Goal: Task Accomplishment & Management: Use online tool/utility

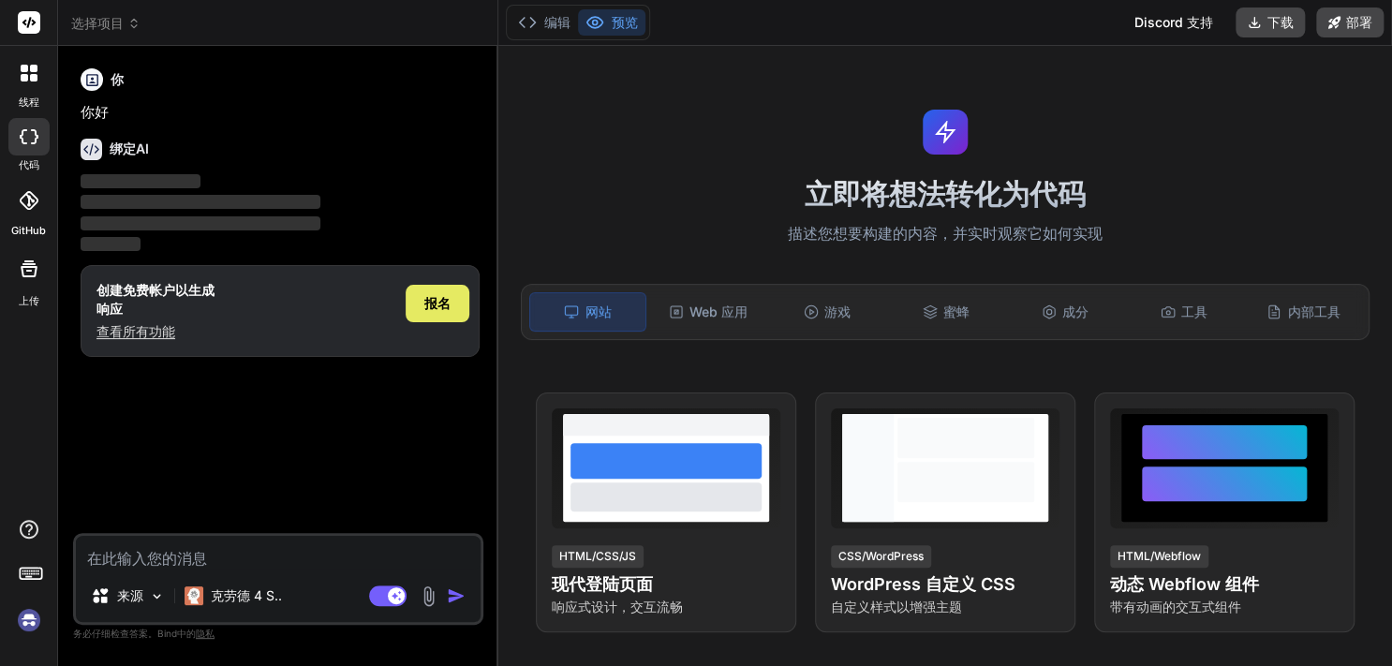
click at [428, 305] on font "报名" at bounding box center [437, 303] width 26 height 16
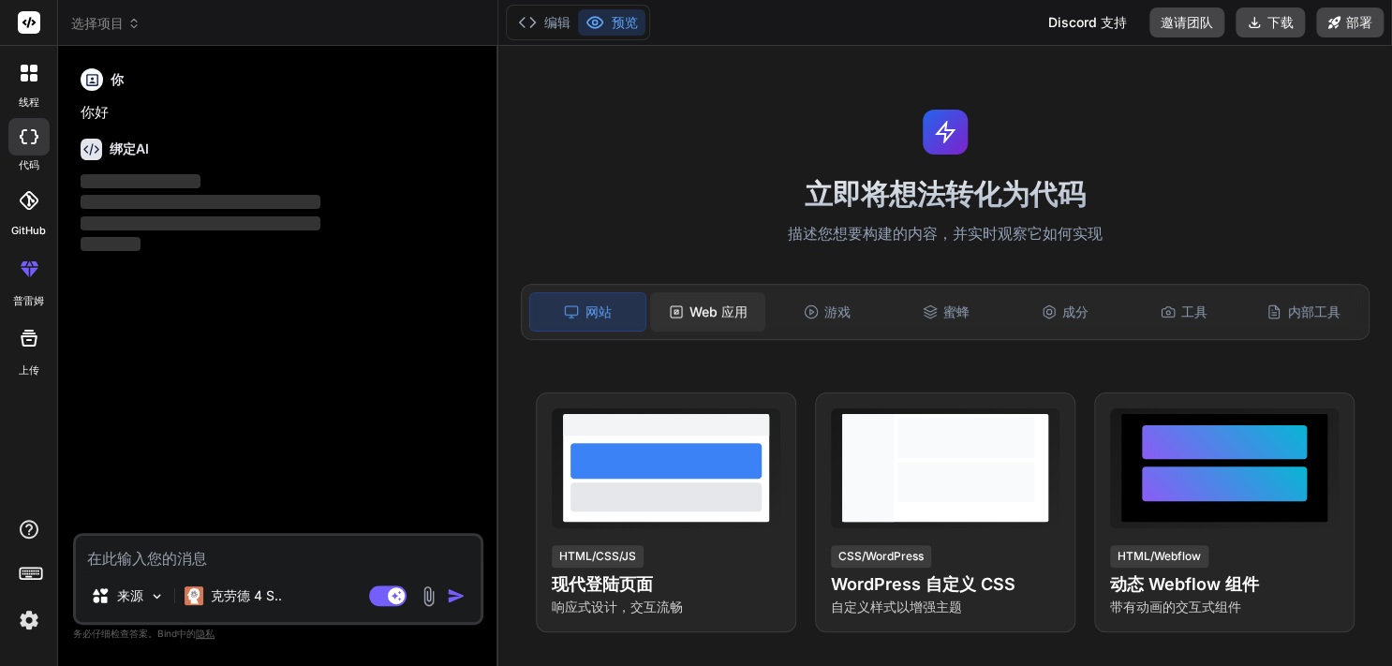
click at [716, 317] on font "Web 应用" at bounding box center [718, 312] width 58 height 16
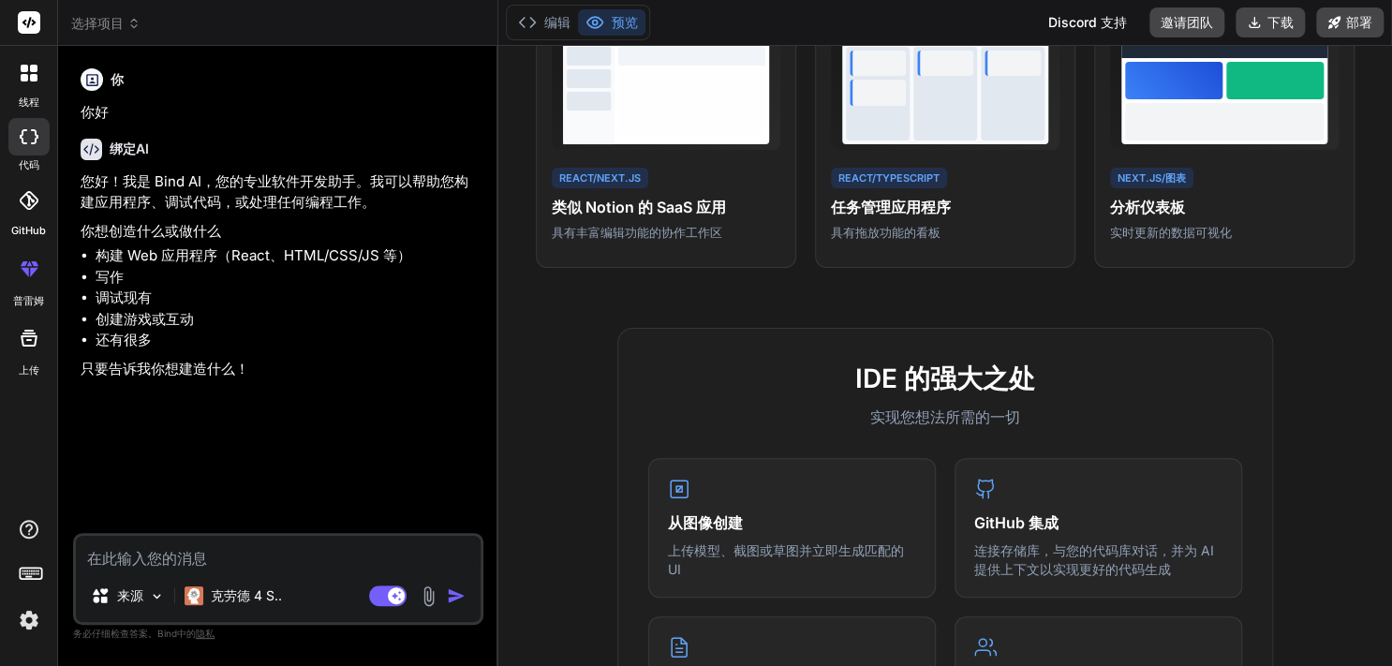
scroll to position [52, 0]
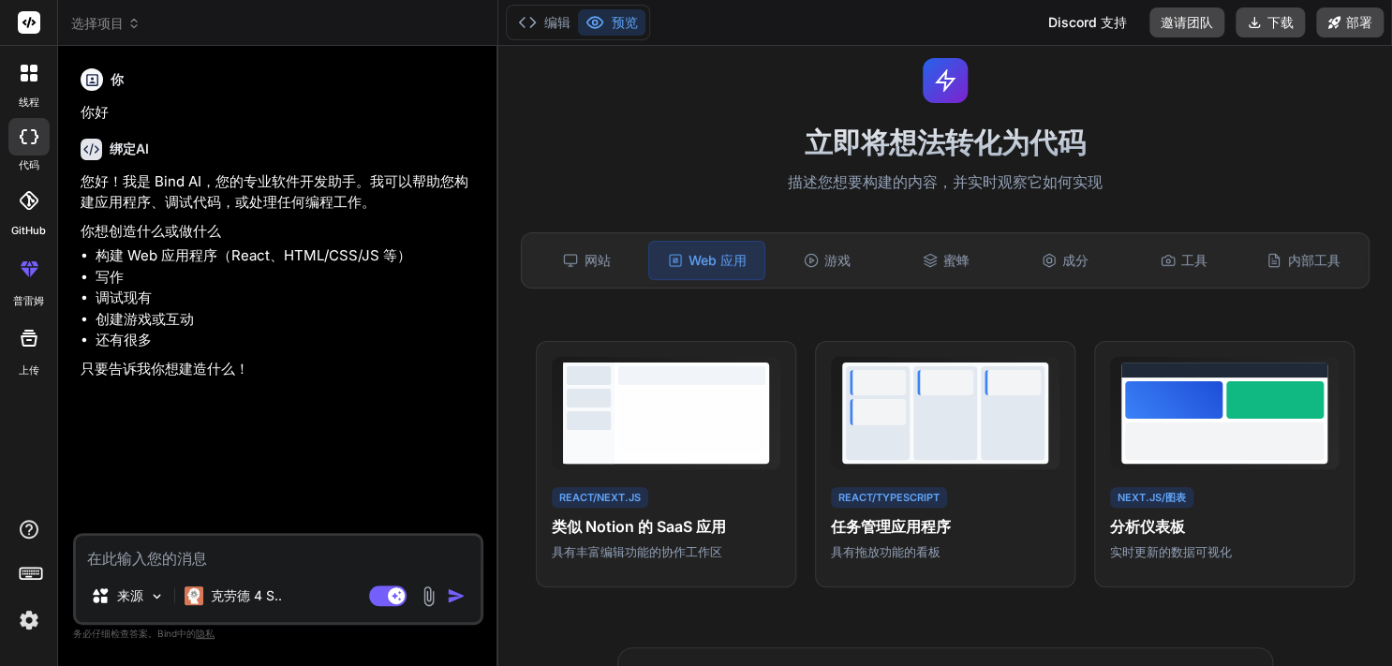
click at [395, 547] on textarea at bounding box center [278, 553] width 405 height 34
type textarea "x"
type textarea "参加"
type textarea "x"
type textarea "参加"
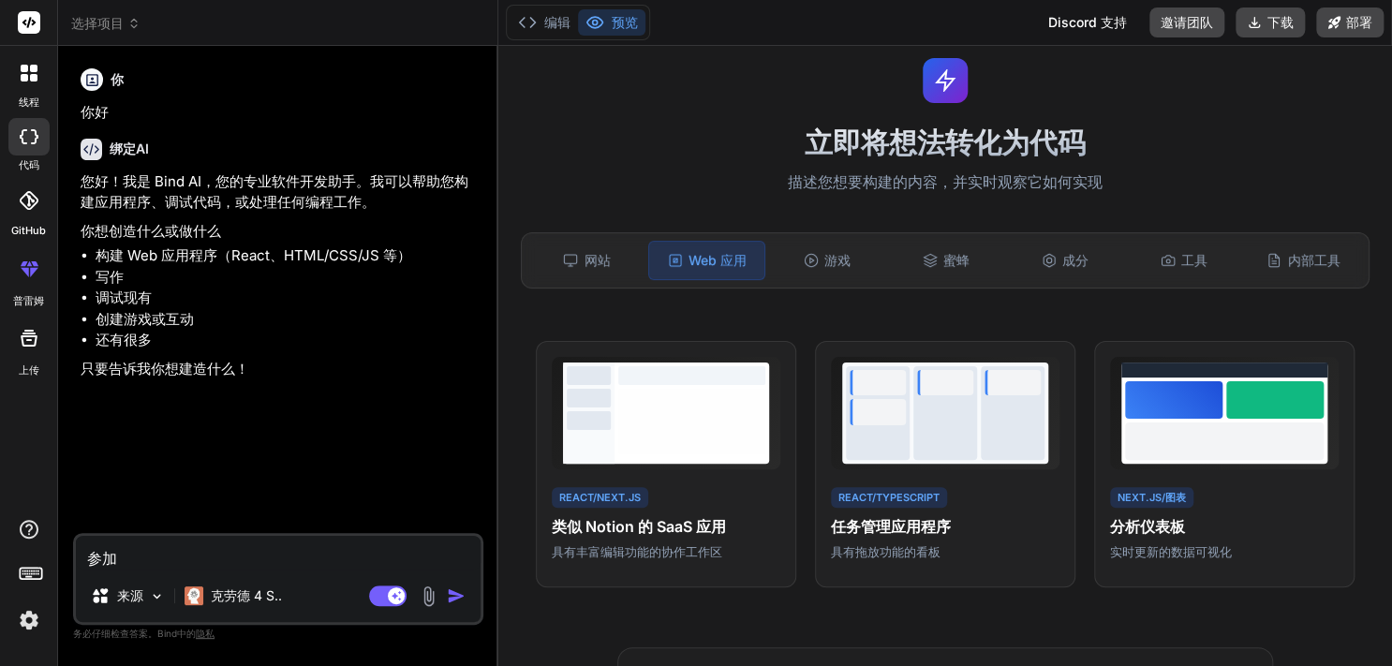
type textarea "x"
type textarea "参见"
type textarea "x"
type textarea "参"
type textarea "x"
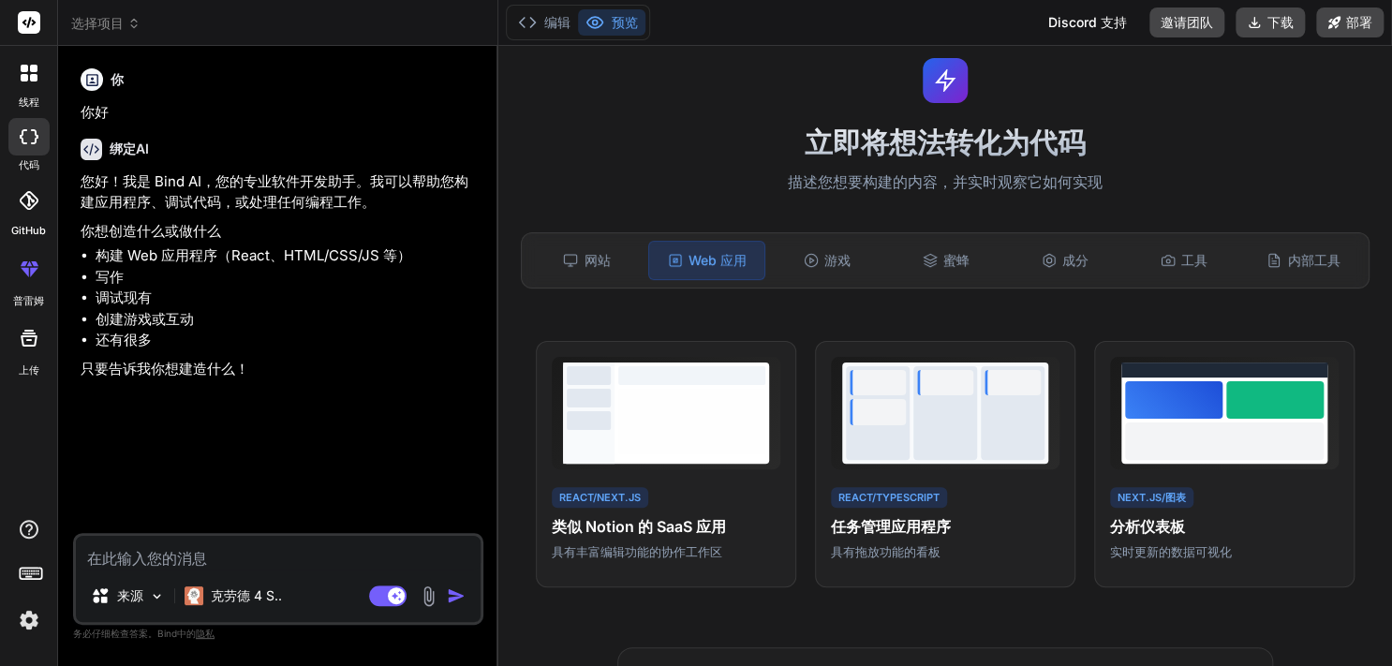
type textarea "x"
type textarea "从"
type textarea "x"
type textarea "出"
type textarea "x"
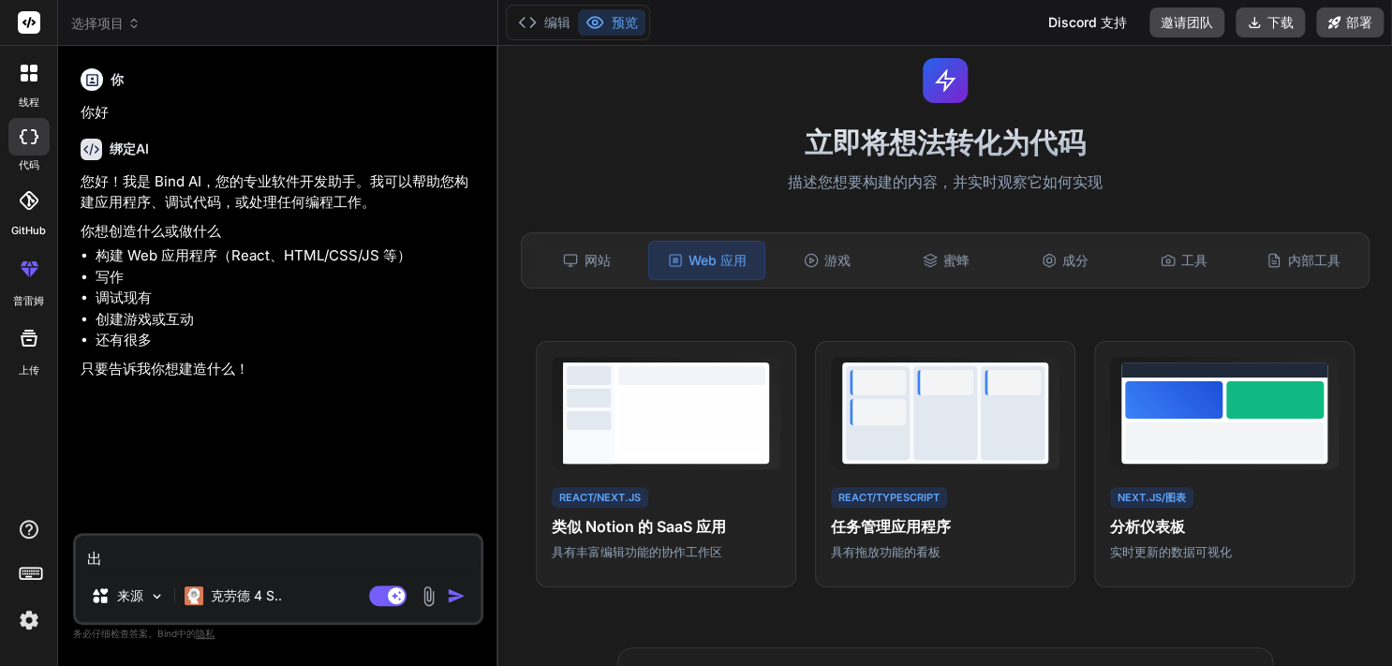
type textarea "策划"
type textarea "x"
type textarea "传"
type textarea "x"
type textarea "创"
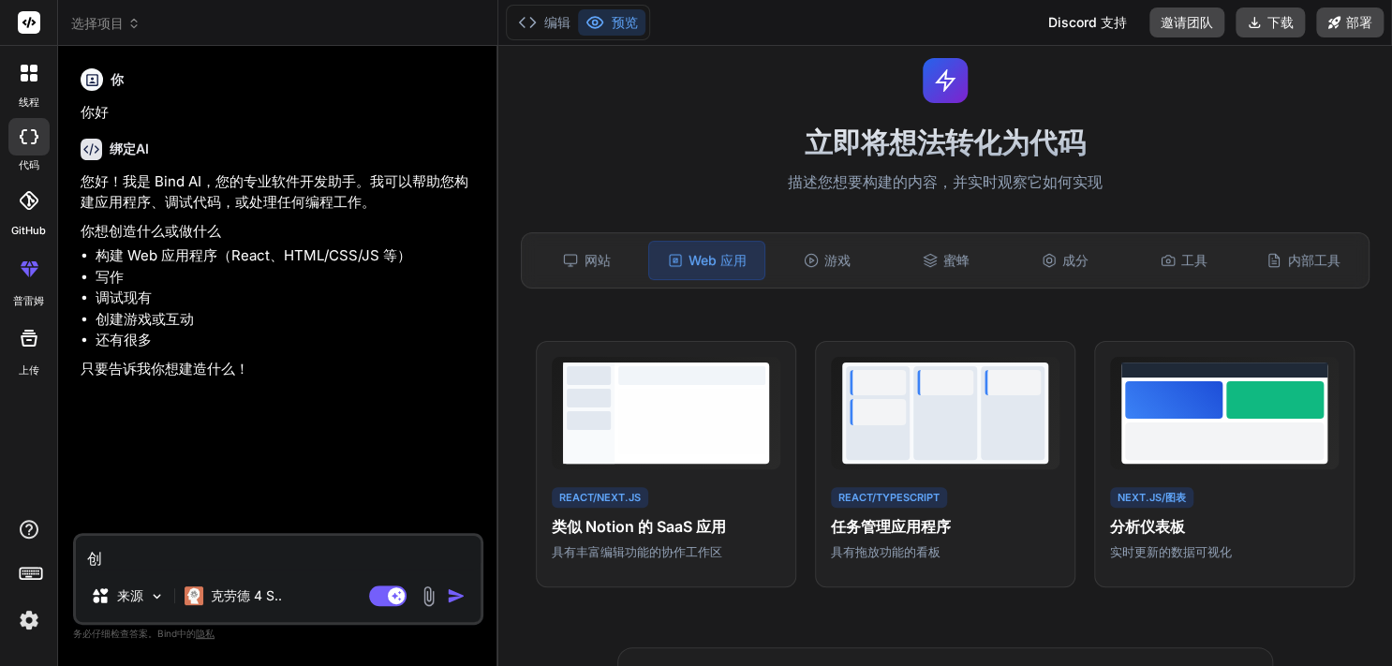
type textarea "x"
type textarea "创建"
type textarea "x"
type textarea "创建一个"
type textarea "x"
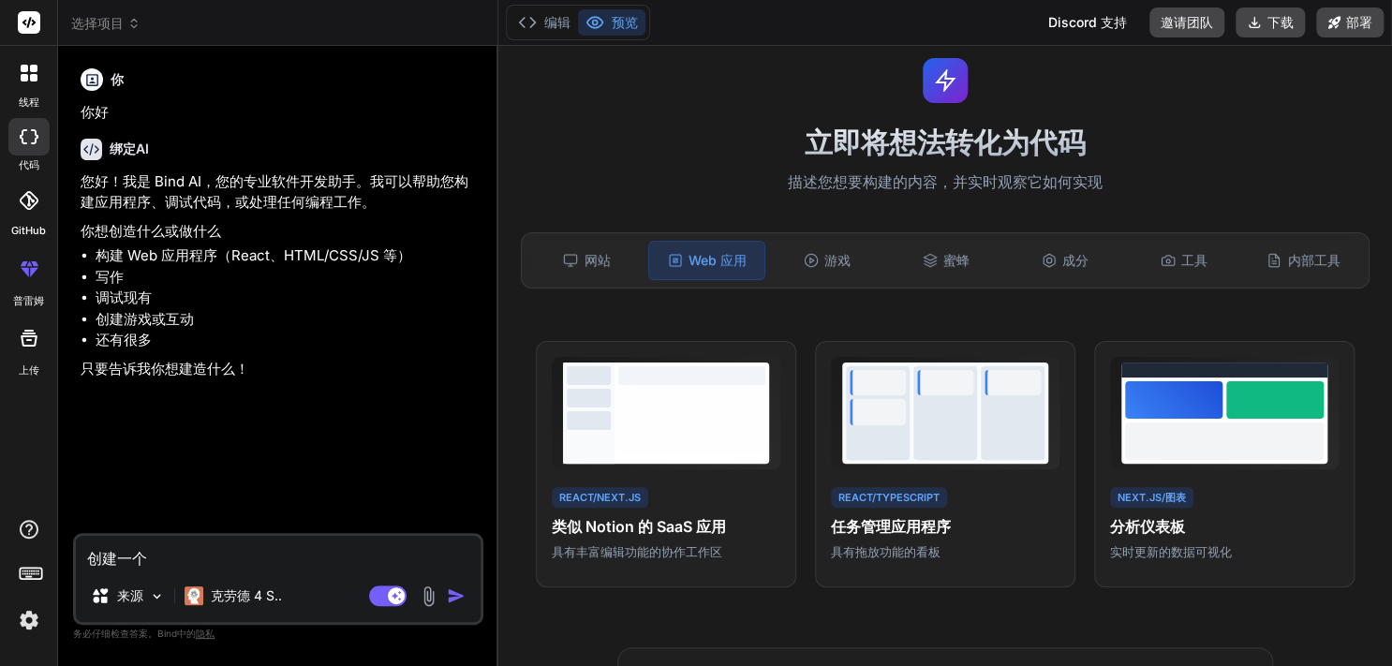
type textarea "创建一个名"
type textarea "x"
type textarea "创建一个民俗"
type textarea "x"
type textarea "创建一个米[PERSON_NAME]"
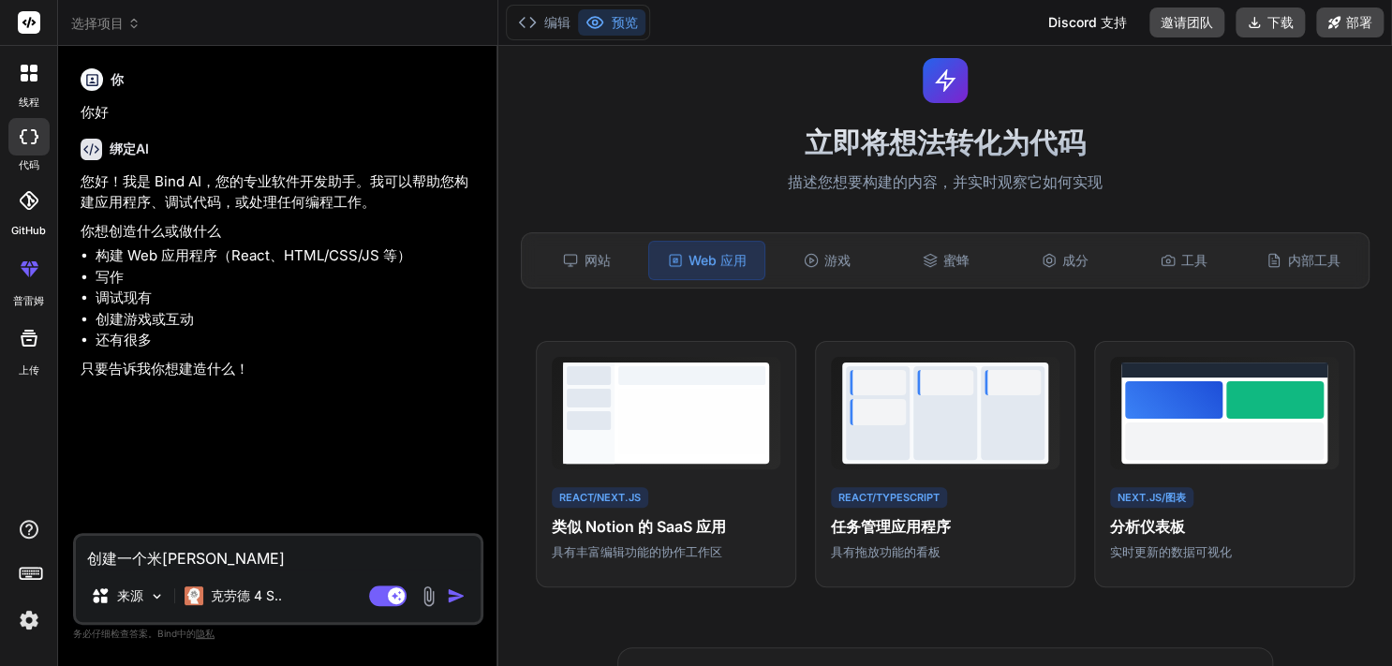
type textarea "x"
type textarea "创建一个米[PERSON_NAME]"
type textarea "x"
type textarea "创建一个民俗"
type textarea "x"
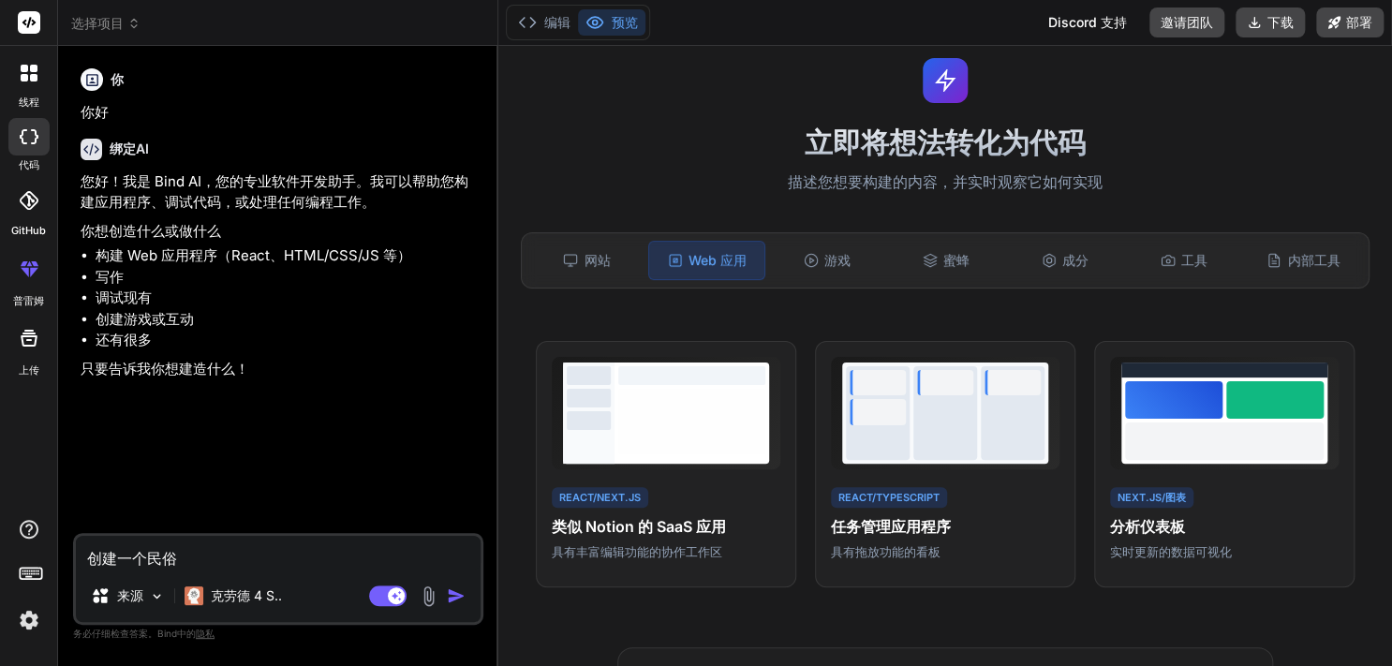
type textarea "创建一个名"
type textarea "x"
type textarea "创建一个米"
type textarea "x"
type textarea "创建一个米阿"
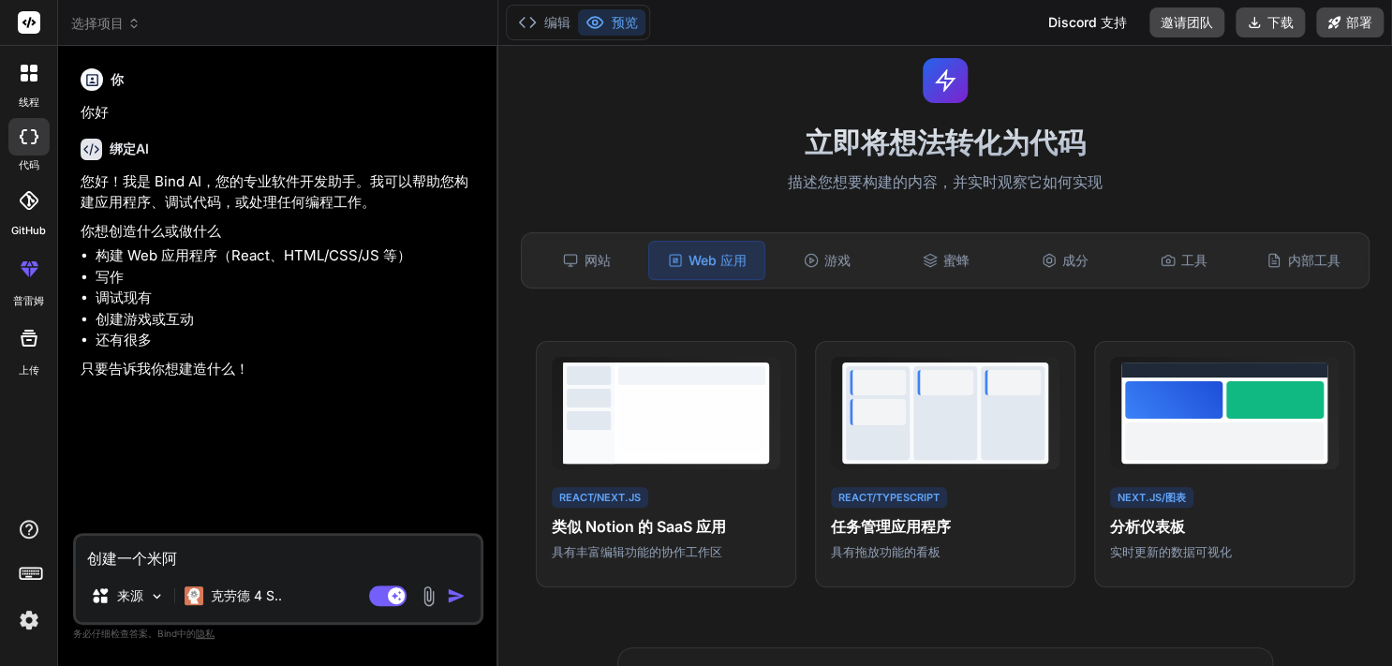
type textarea "x"
type textarea "创建一个面色"
type textarea "x"
type textarea "创建一个面四"
type textarea "x"
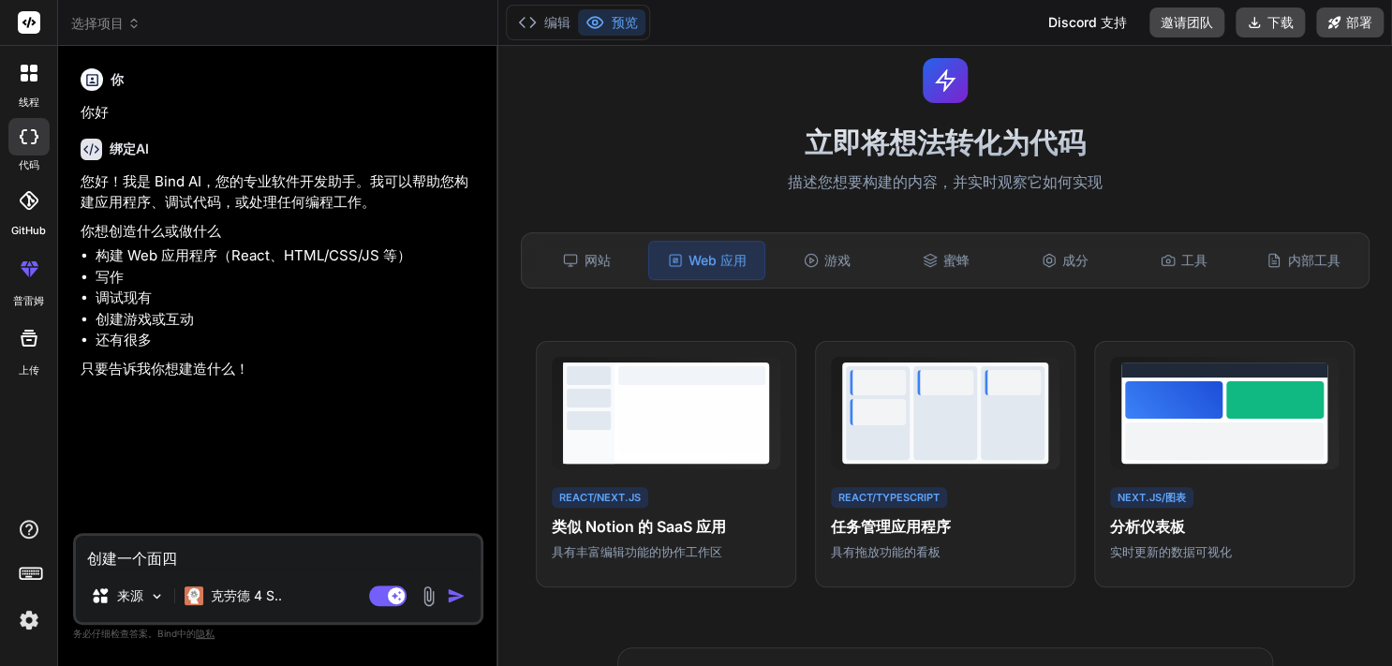
type textarea "创建一个面[PERSON_NAME]"
type textarea "x"
type textarea "创建一个面四体"
type textarea "x"
type textarea "创建一个面[PERSON_NAME]"
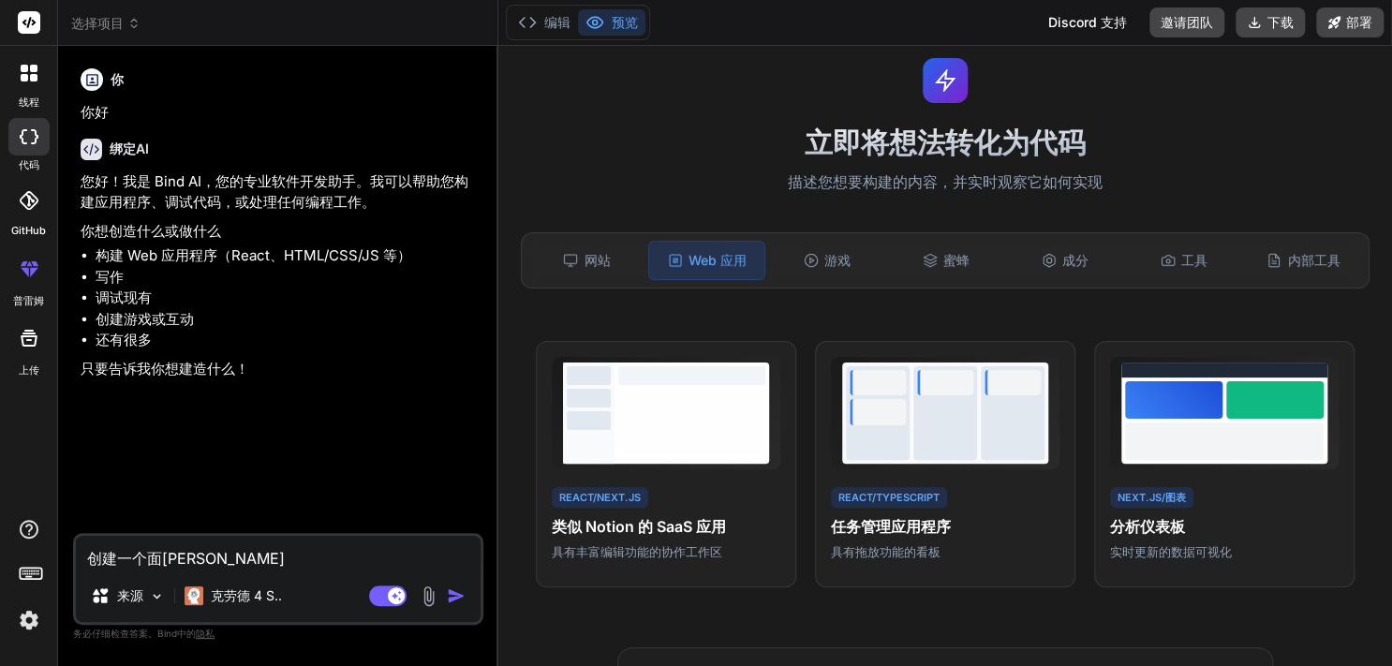
type textarea "x"
type textarea "创建一个面四"
type textarea "x"
type textarea "创建一个面色"
type textarea "x"
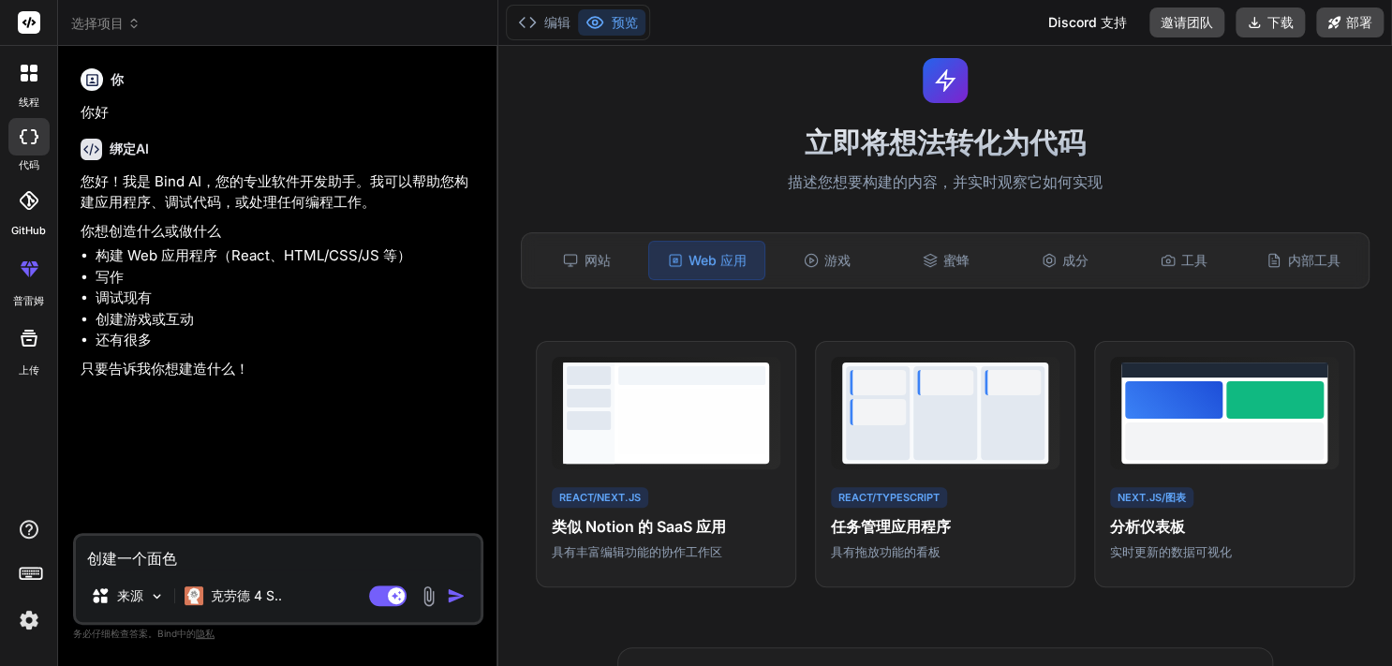
type textarea "创建一个面试"
type textarea "x"
type textarea "创建一个面实体"
type textarea "x"
type textarea "创建一个面试体"
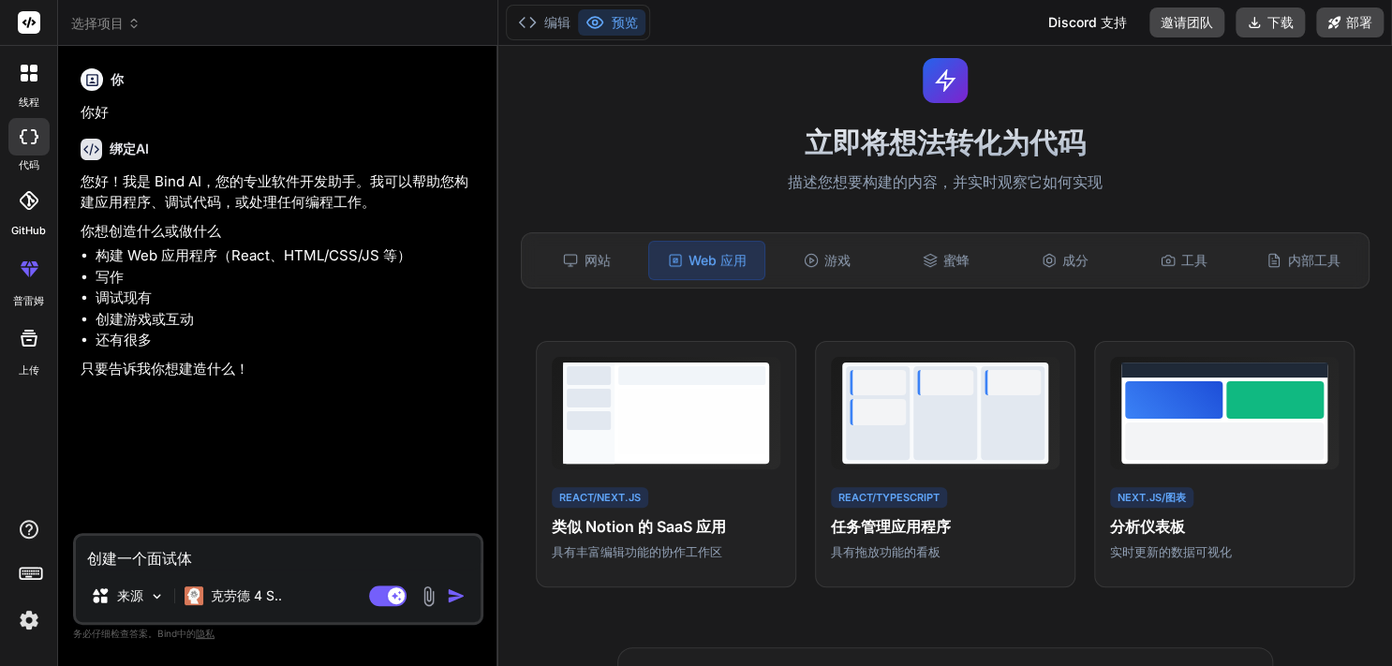
type textarea "x"
type textarea "创建一个面试题"
type textarea "x"
type textarea "创建一个面试题个"
type textarea "x"
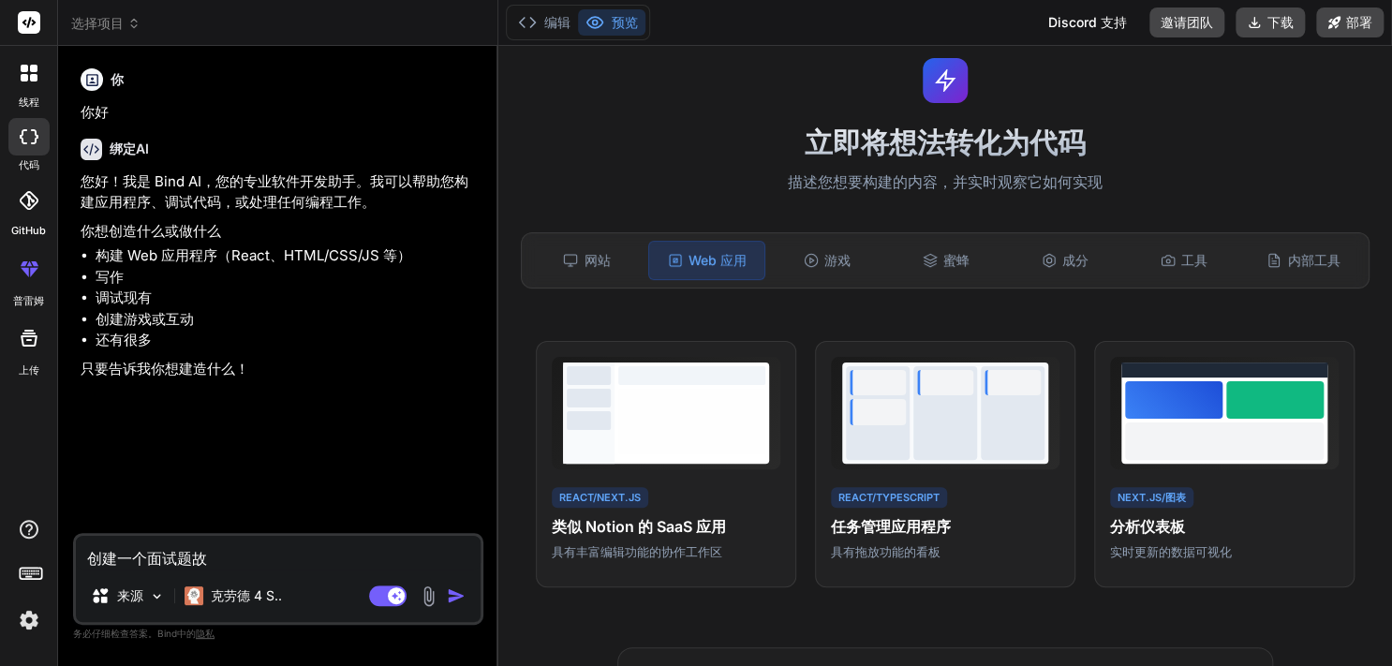
type textarea "创建一个面试题挂"
type textarea "x"
type textarea "创建一个面试题挂不"
type textarea "x"
type textarea "创建一个面试题挂"
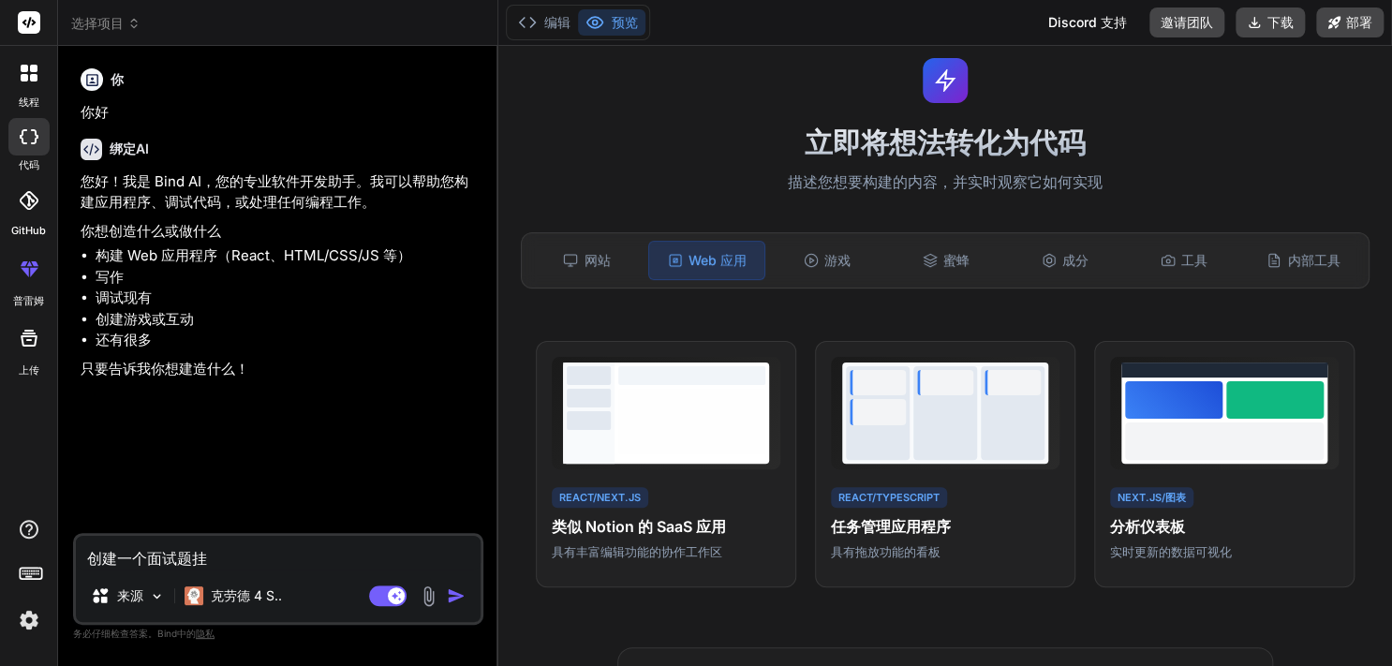
type textarea "x"
type textarea "创建一个面试题官"
type textarea "x"
type textarea "创建一个面试题管理"
type textarea "x"
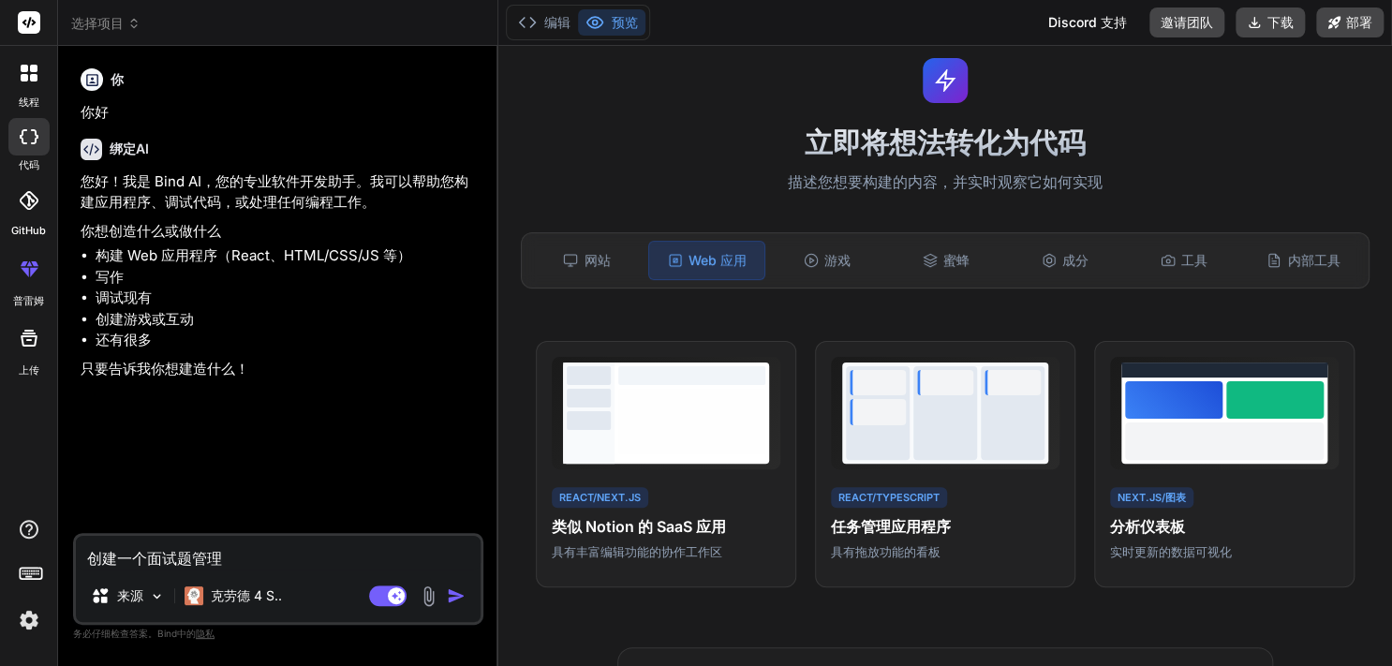
type textarea "创建一个面试题管理为"
type textarea "x"
type textarea "创建一个面试题管理巍峨"
type textarea "x"
type textarea "创建一个面试题管理巍峨不"
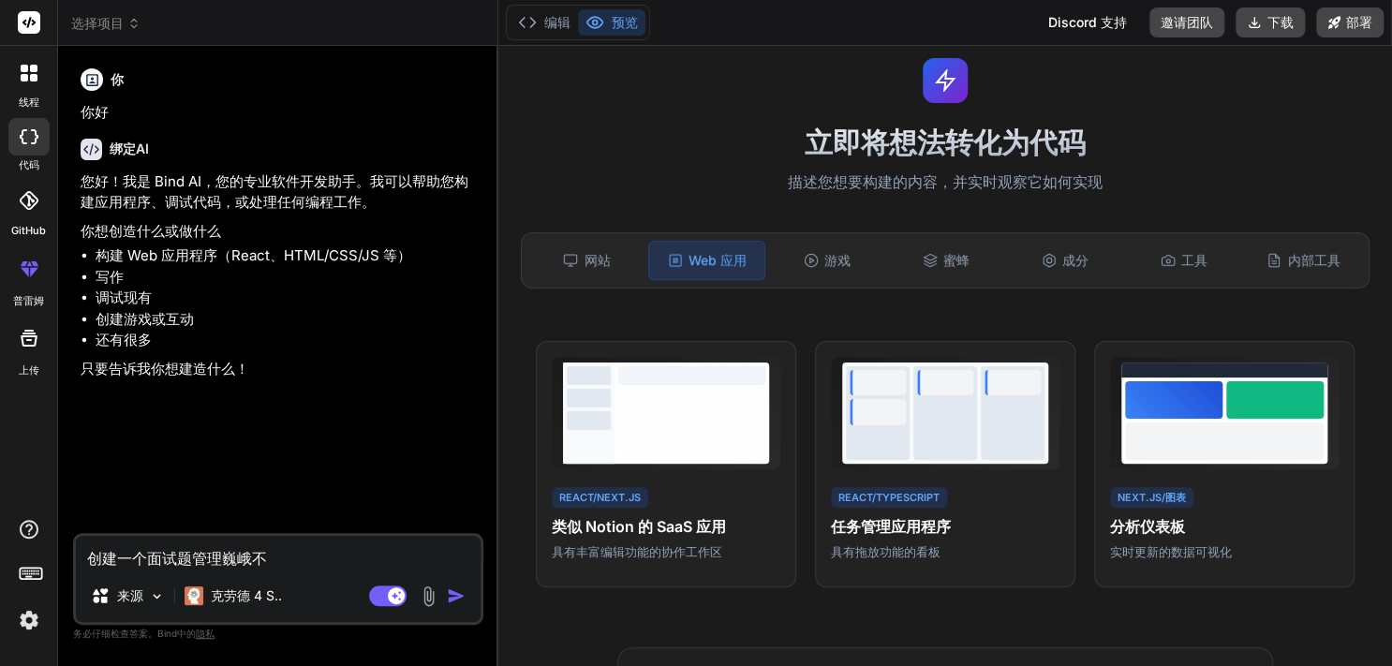
type textarea "x"
type textarea "创建一个面试题管理web"
type textarea "x"
type textarea "创建一个面试题管理web新"
type textarea "x"
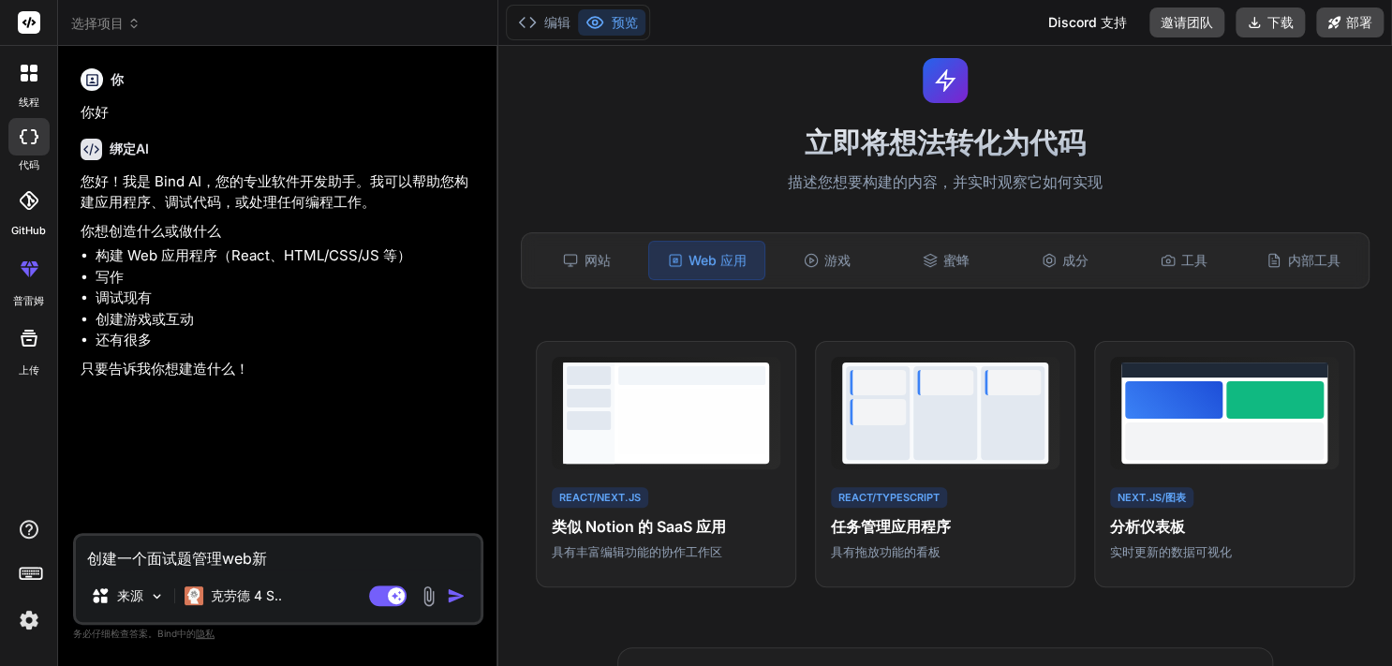
type textarea "创建一个面试题管理web西"
type textarea "x"
type textarea "创建一个面试题管理web系统"
type textarea "x"
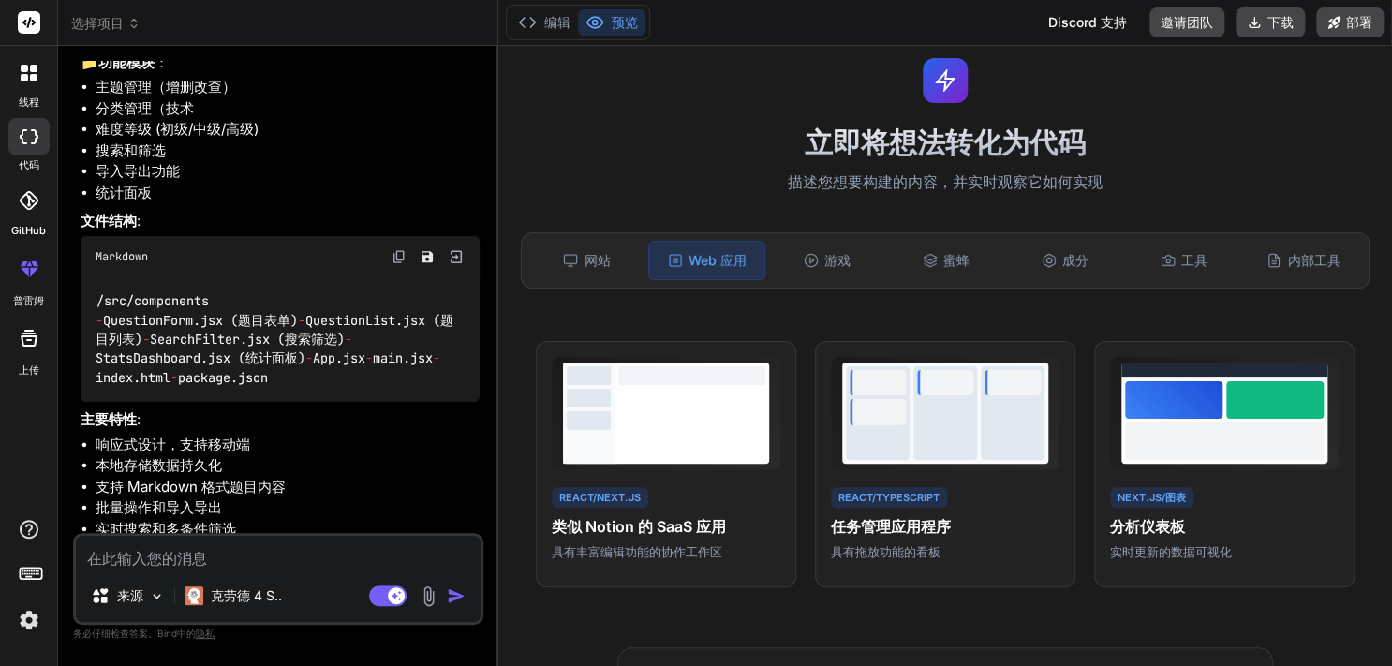
scroll to position [659, 0]
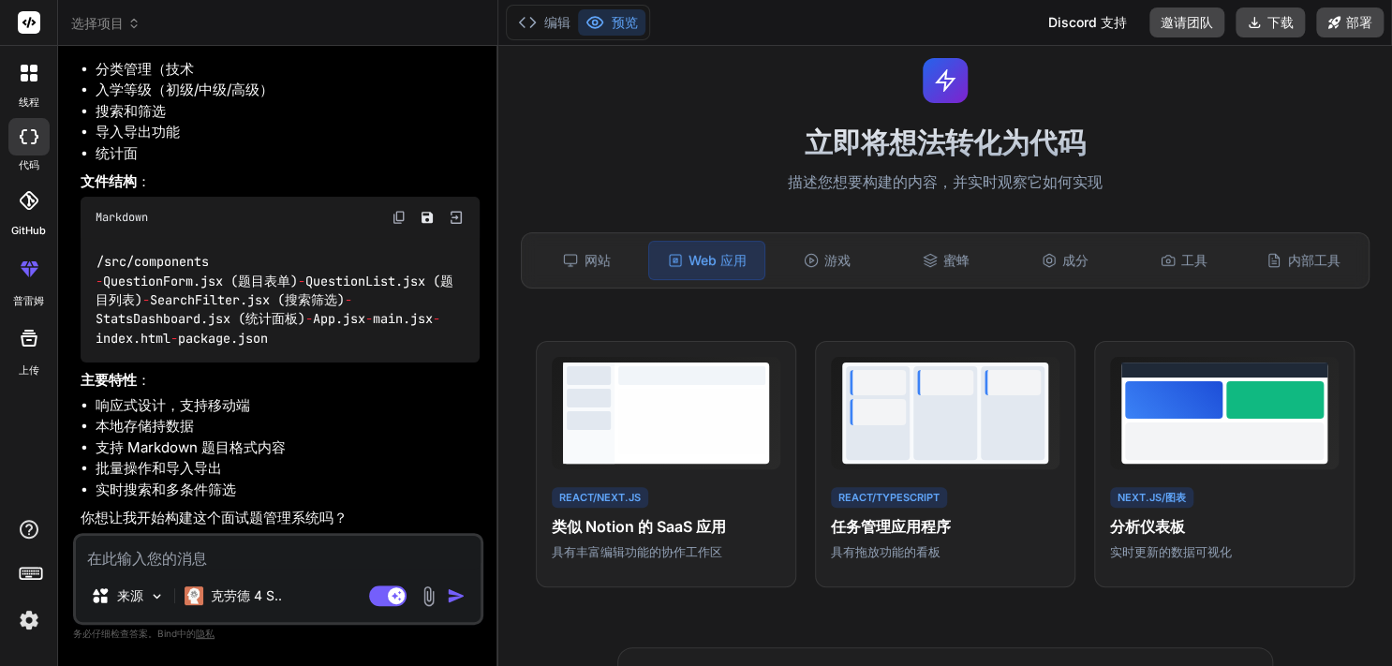
type textarea "x"
type textarea "s"
type textarea "x"
type textarea "sh"
type textarea "x"
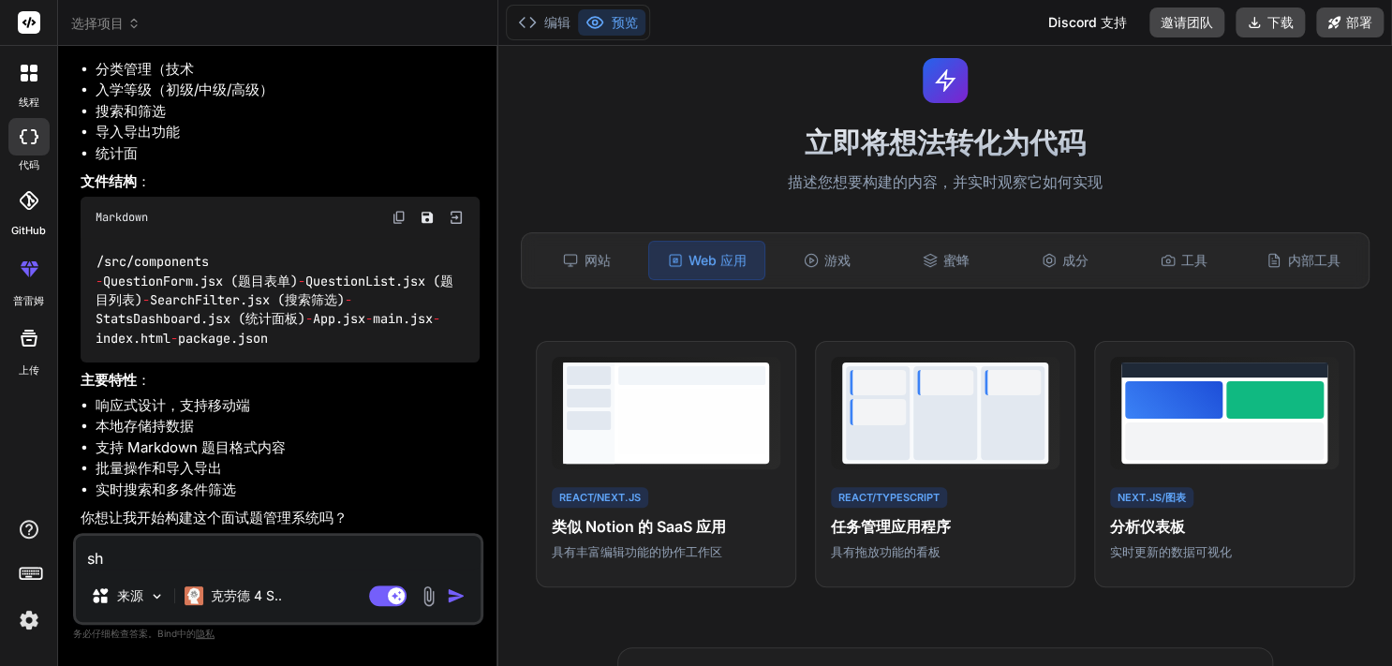
type textarea "shi"
type textarea "x"
type textarea "shid"
type textarea "x"
type textarea "[DEMOGRAPHIC_DATA]"
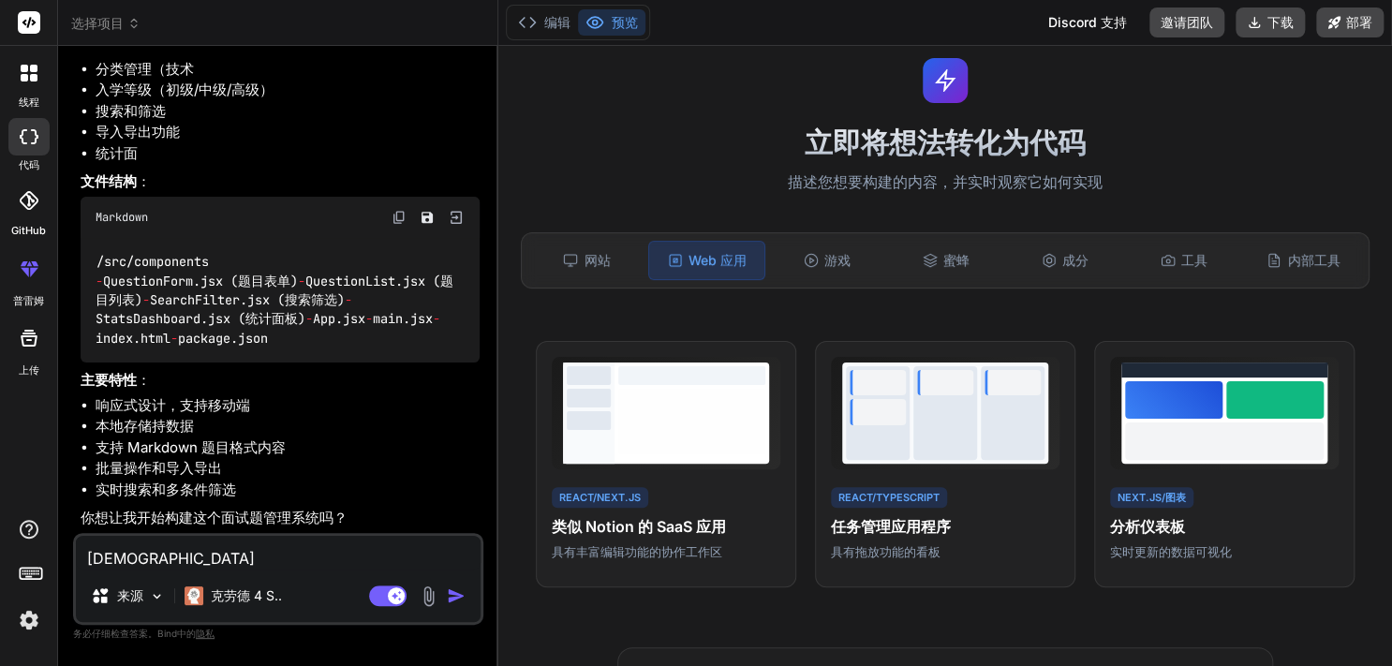
type textarea "x"
type textarea "shid"
type textarea "x"
type textarea "shi"
type textarea "x"
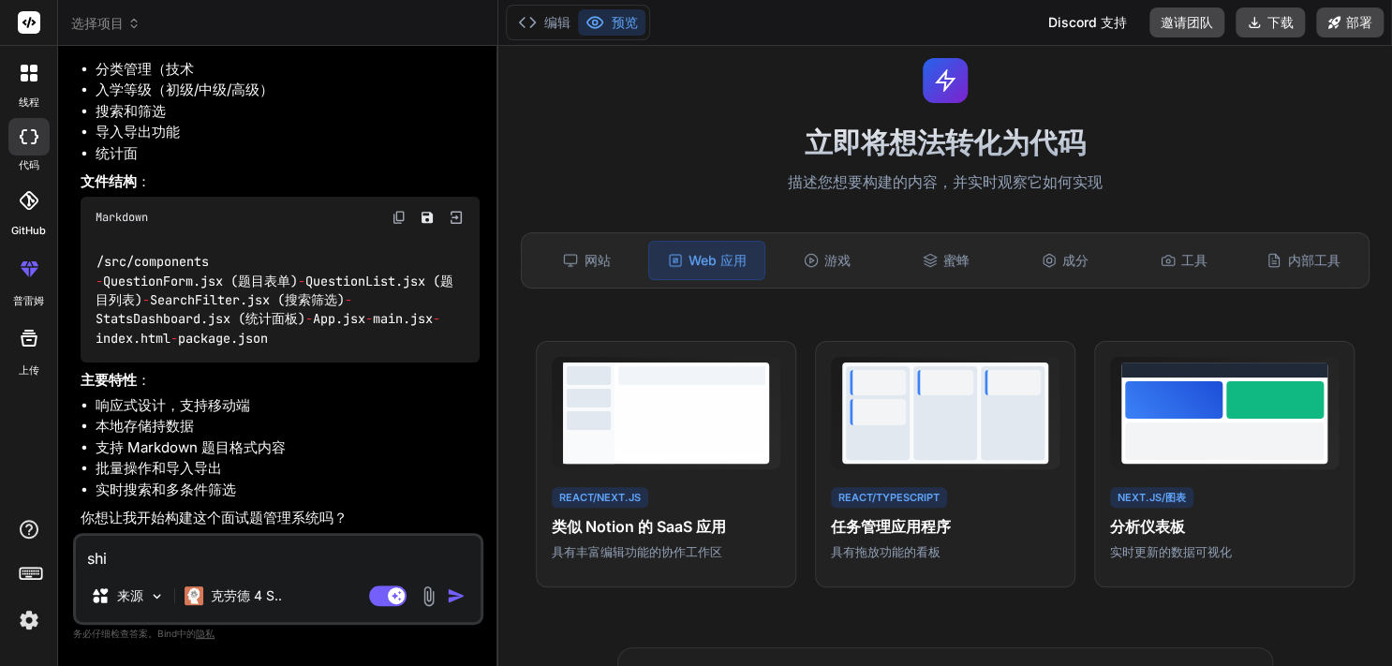
type textarea "sh"
type textarea "x"
type textarea "s"
type textarea "x"
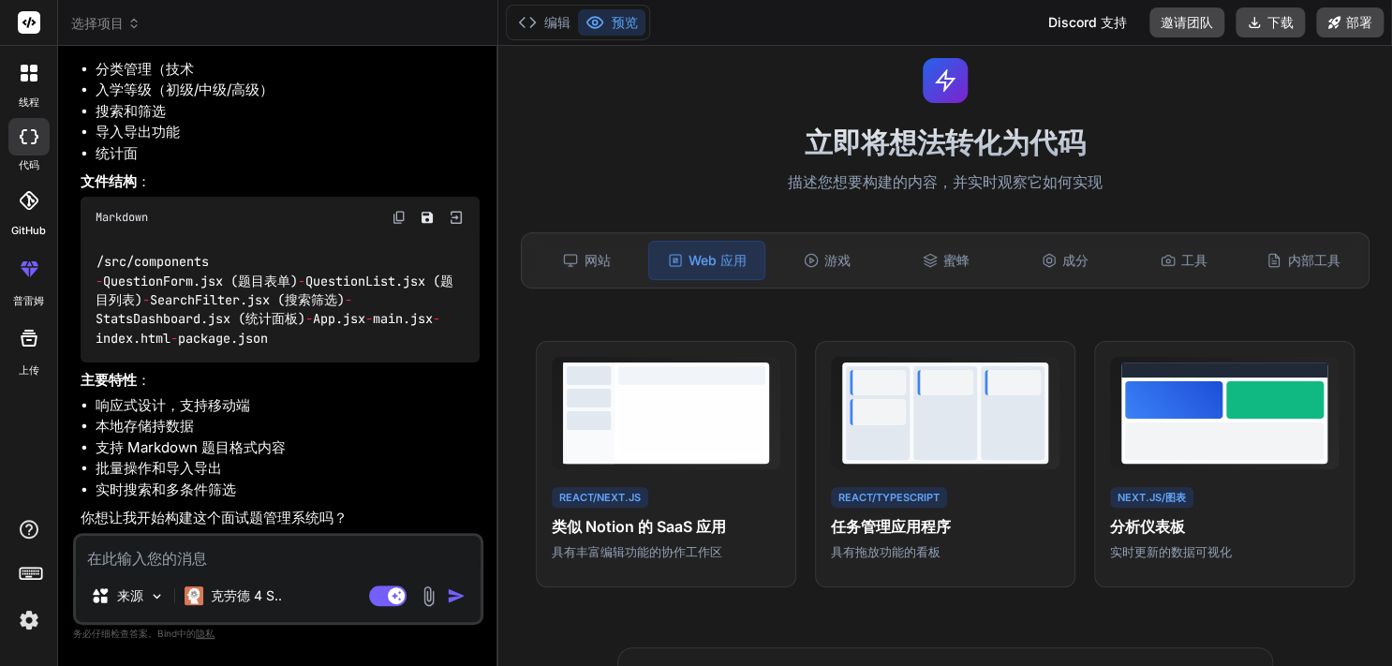
type textarea "三"
type textarea "x"
type textarea "是的"
type textarea "x"
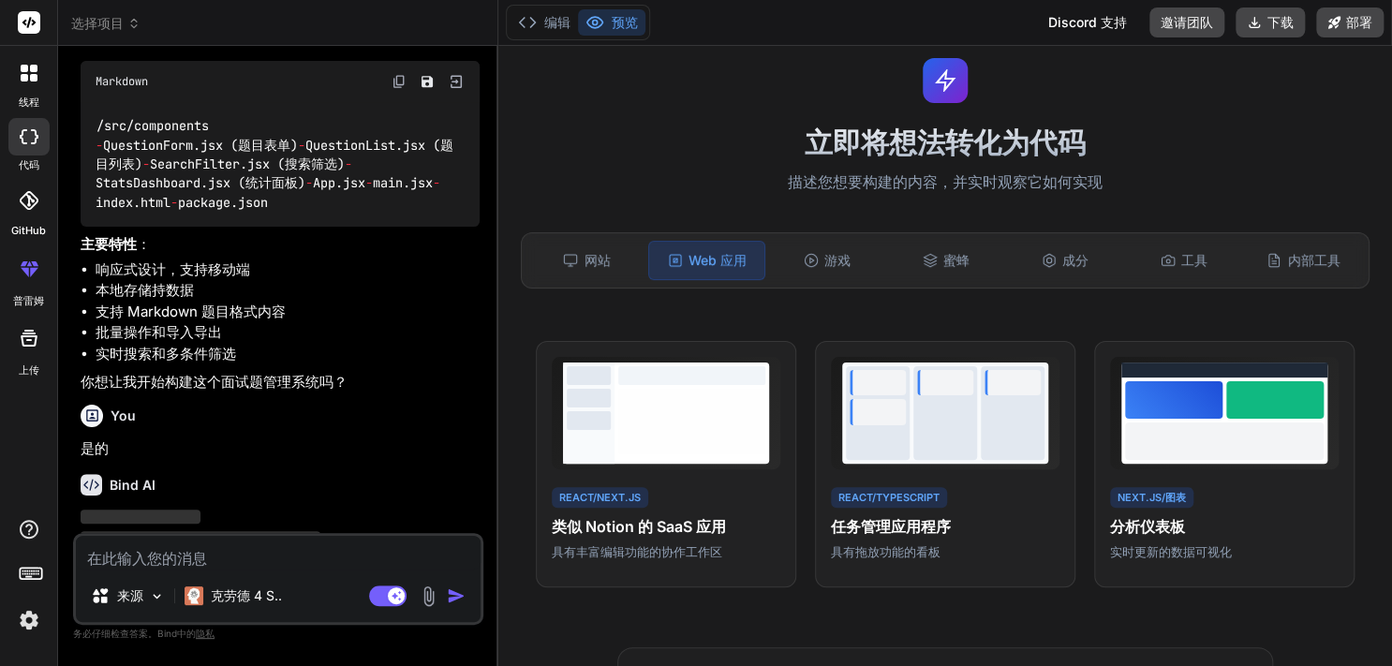
scroll to position [853, 0]
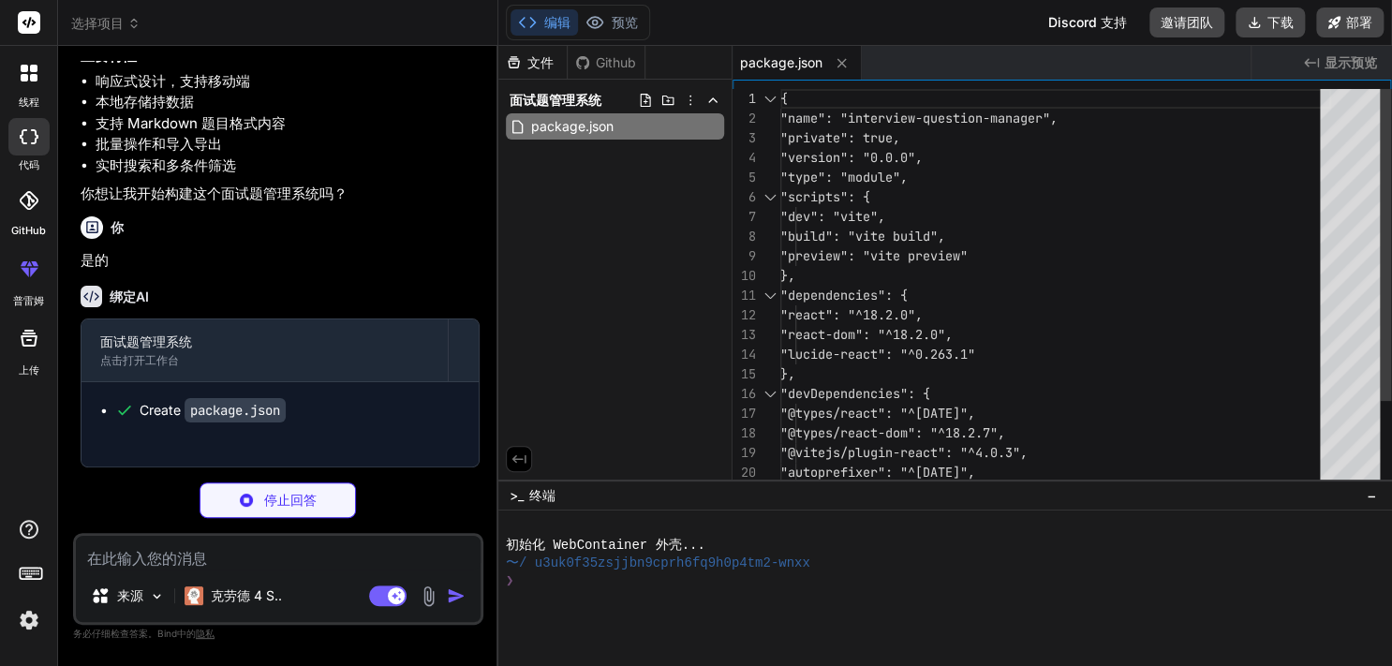
type textarea "x"
type textarea "<div id="root"></div> <script type="module" src="/src/main.jsx"></script> </bod…"
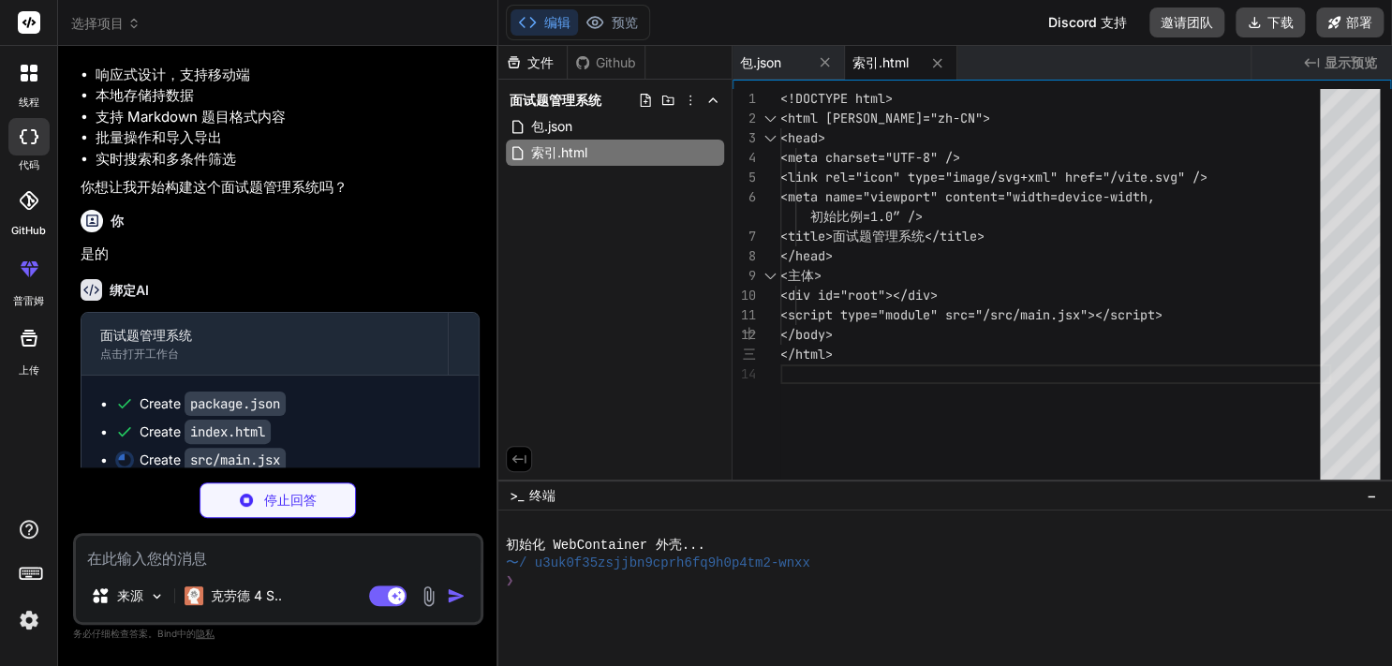
type textarea "x"
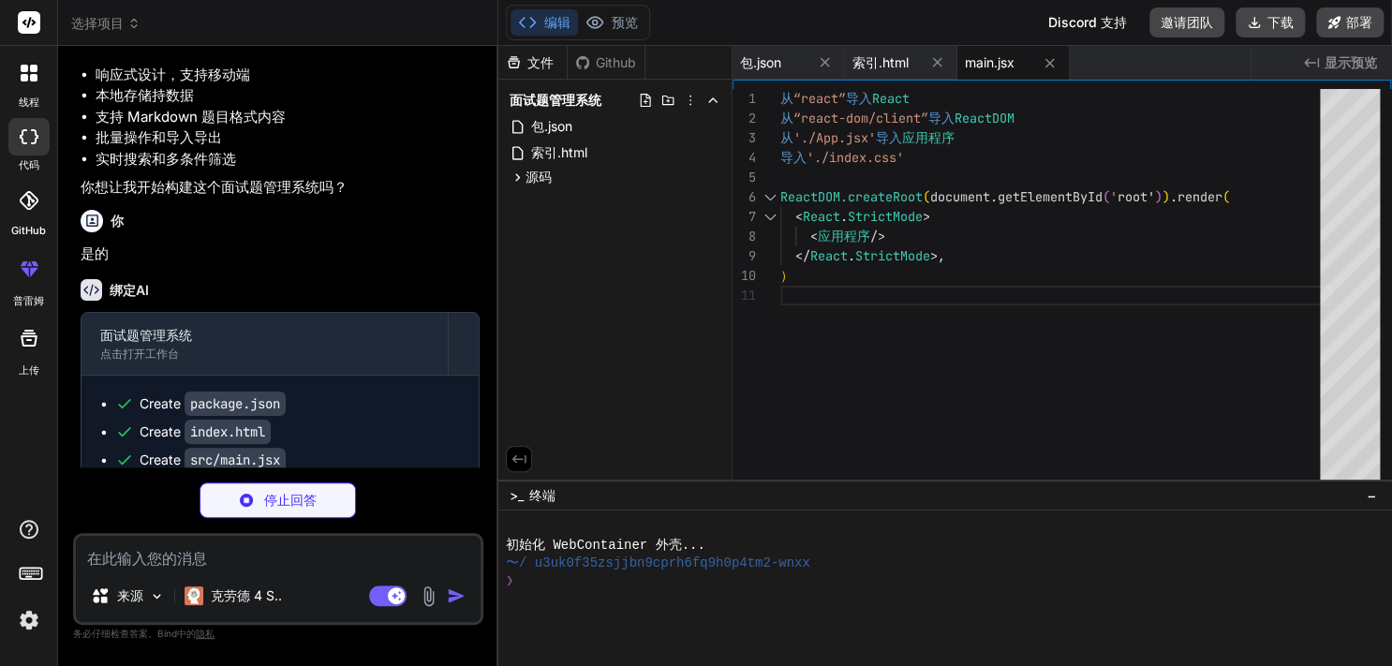
type textarea "x"
type textarea "-webkit-font-smoothing: antialiased; -moz-osx-font-smoothing: grayscale; }"
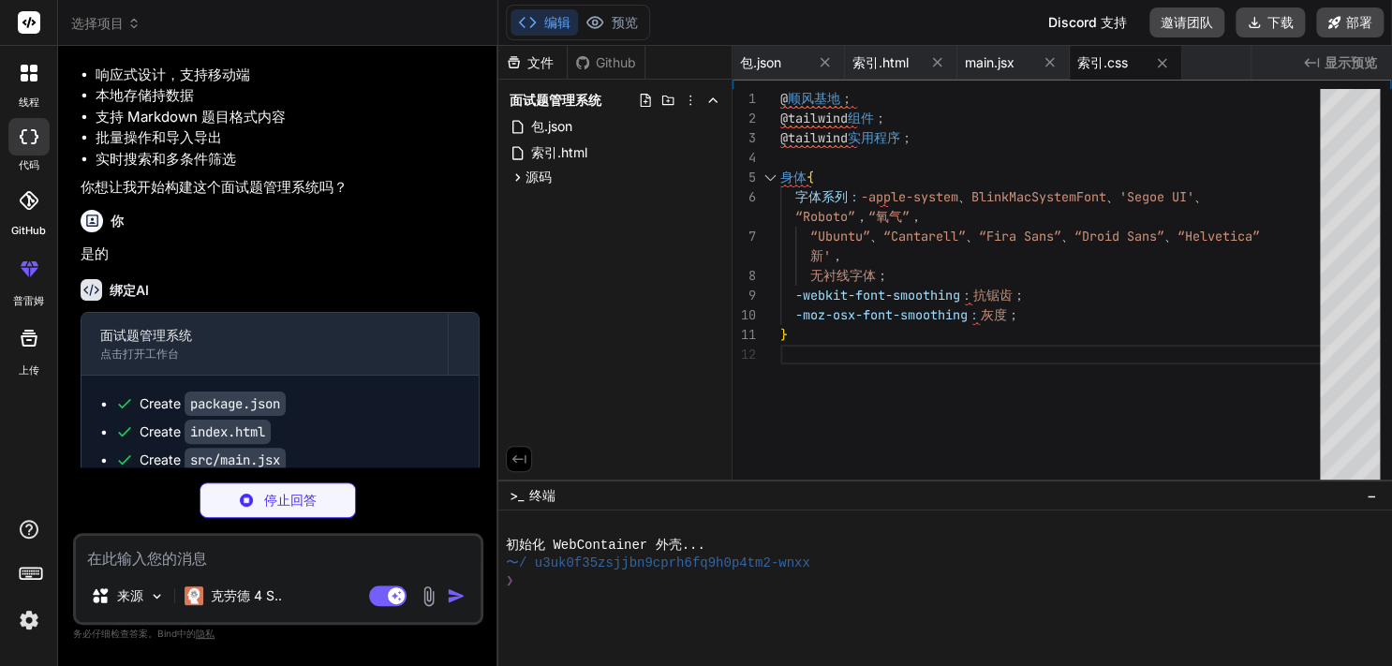
type textarea "x"
type textarea "}"
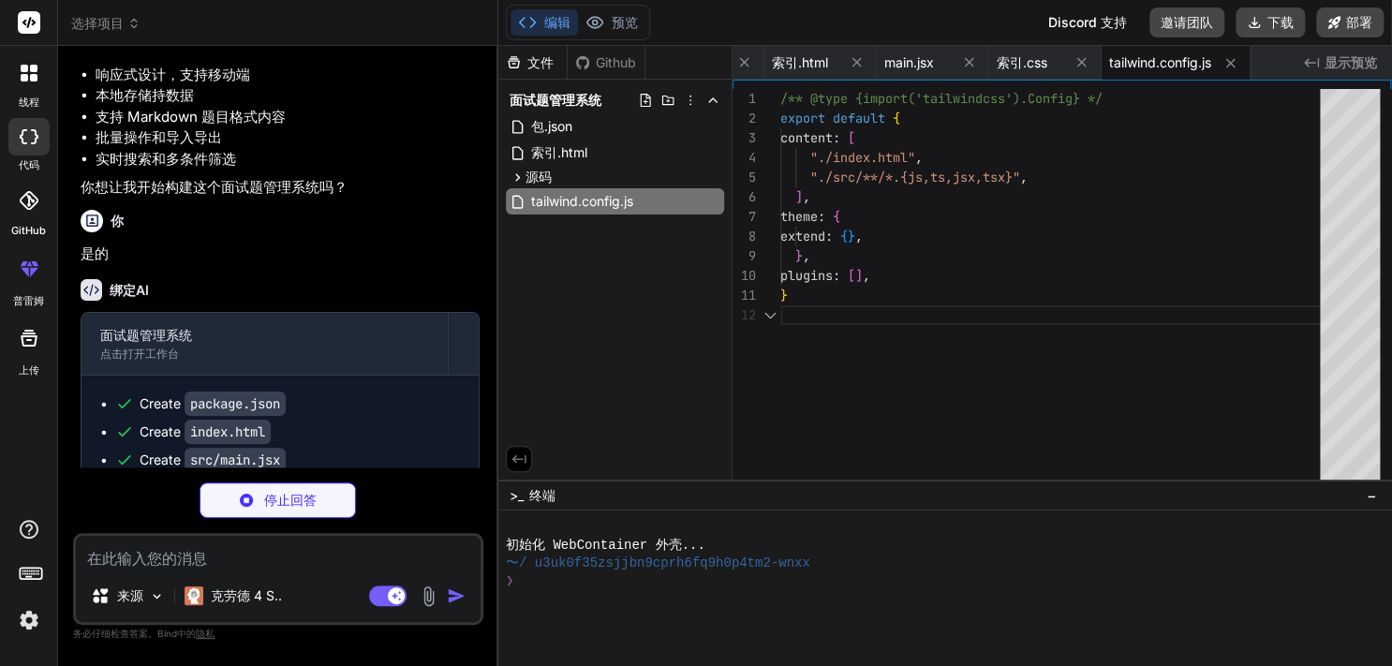
type textarea "x"
type textarea "export default { plugins: { tailwindcss: {}, autoprefixer: {}, }, }"
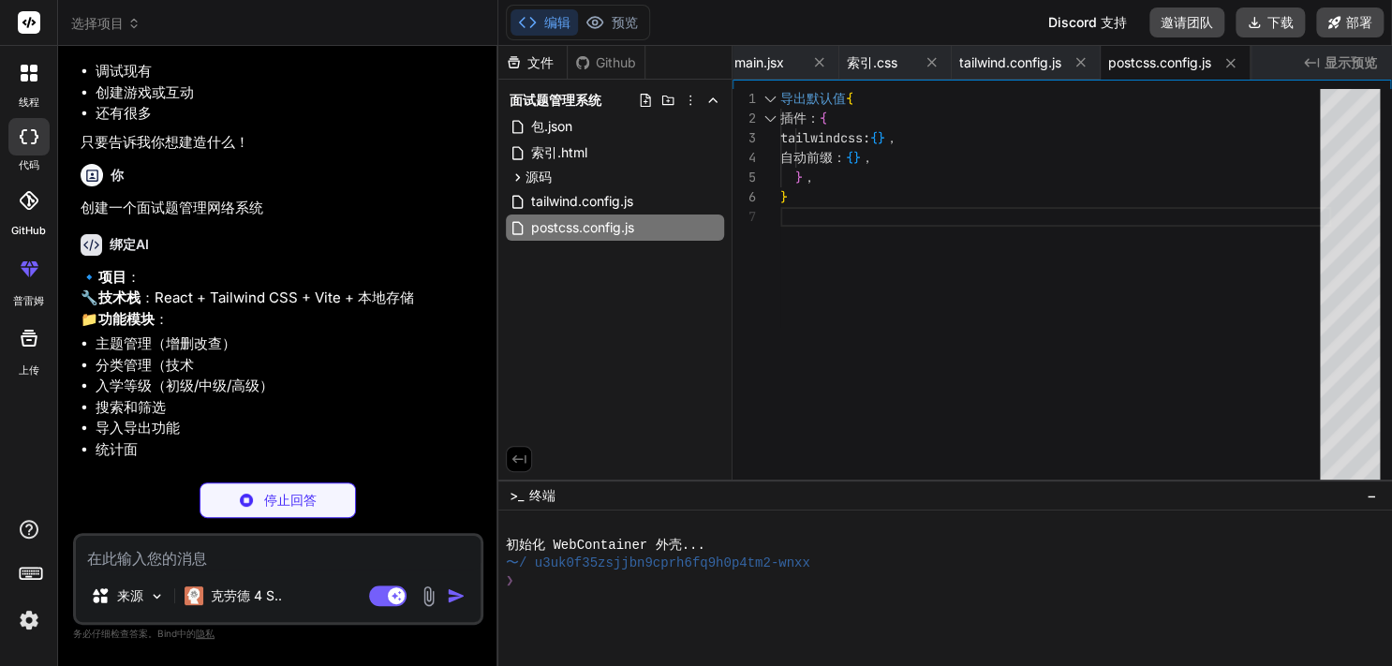
scroll to position [230, 0]
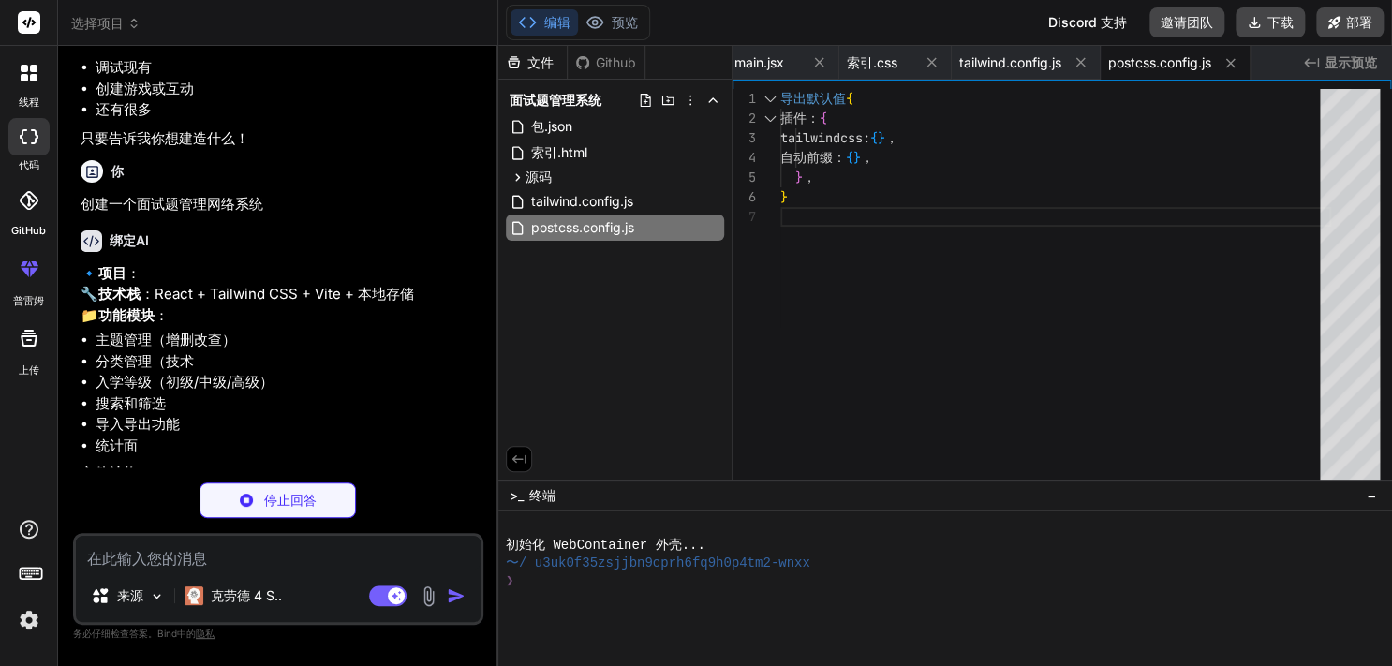
type textarea "x"
type textarea "); } export default App;"
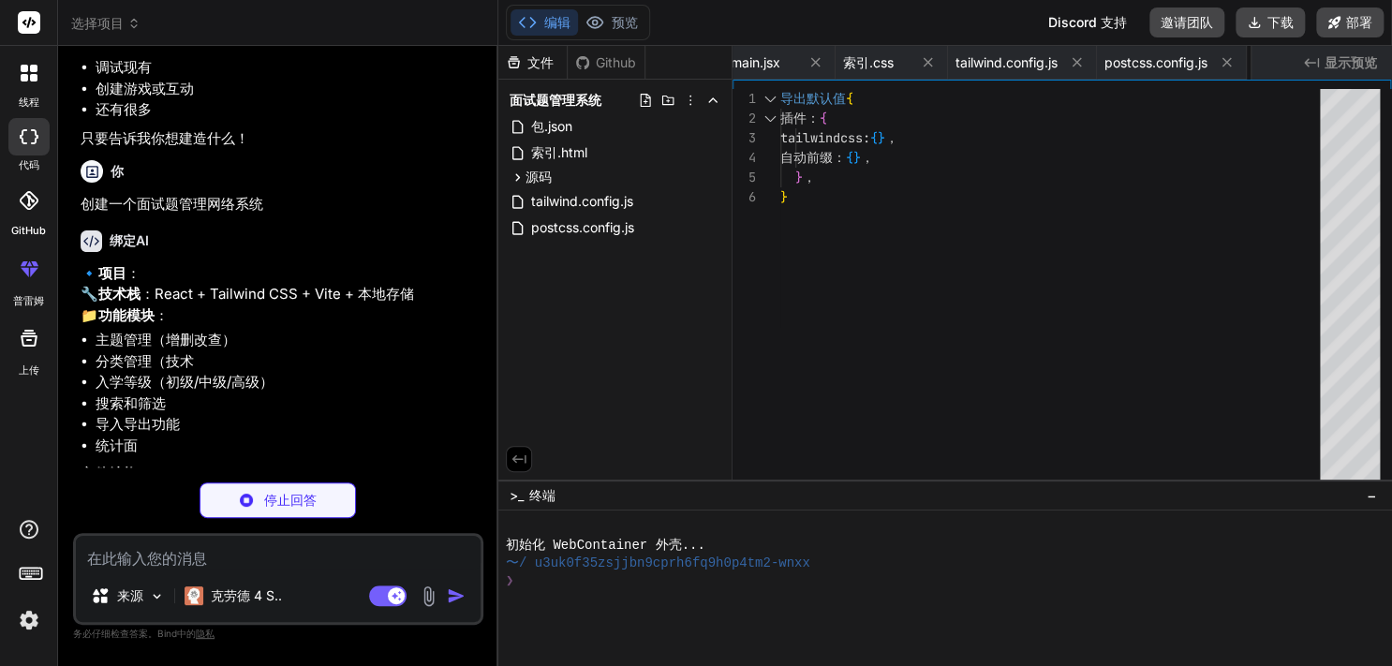
type textarea "x"
type textarea "</form> </div> ); } export default QuestionForm;"
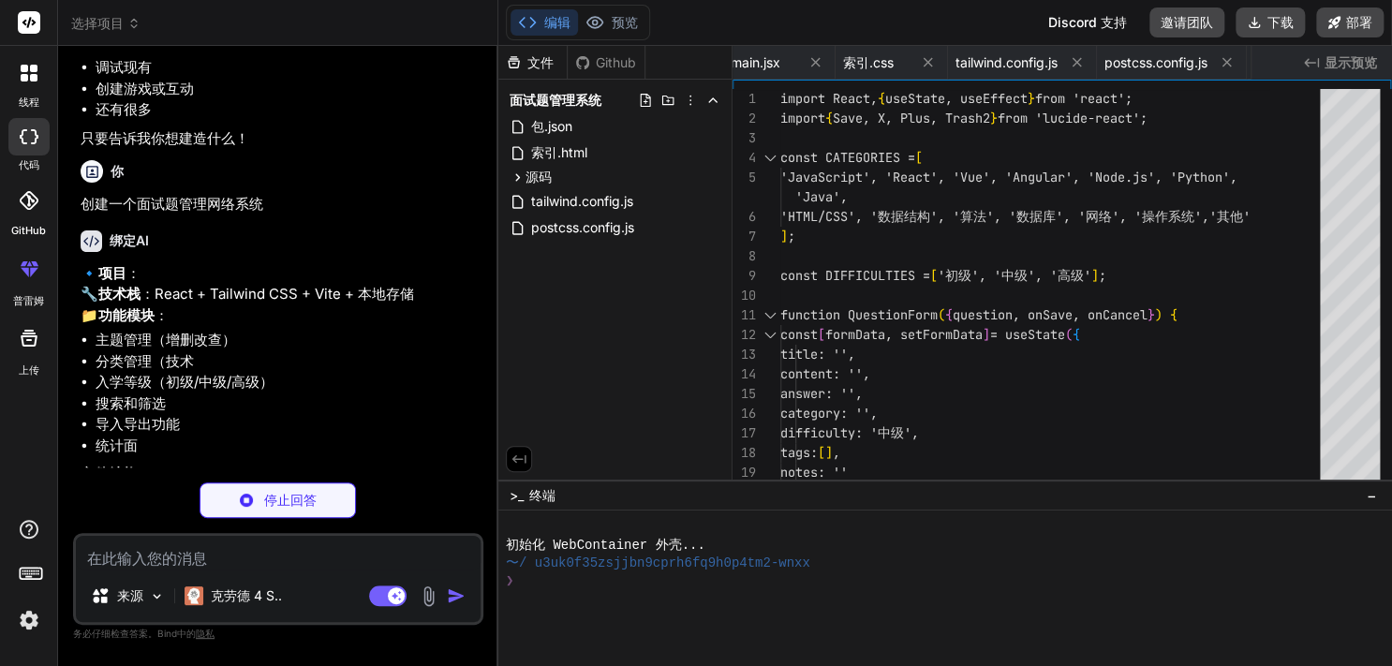
scroll to position [0, 502]
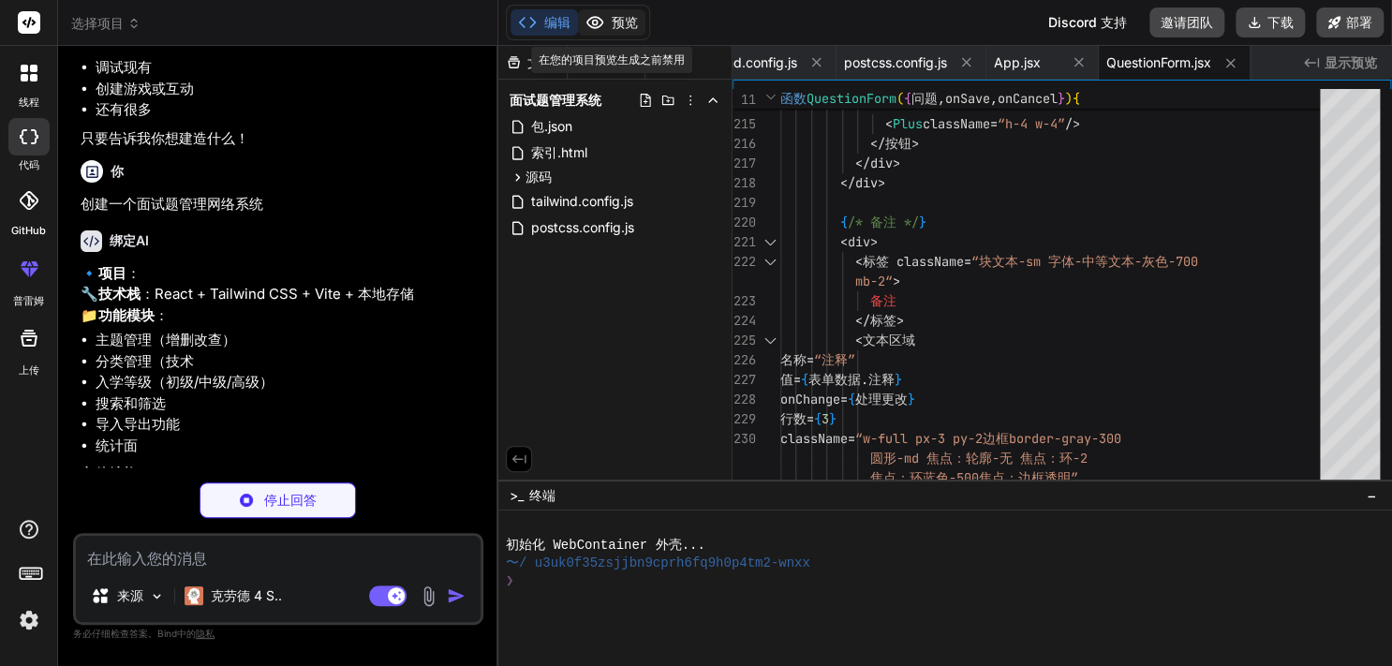
type textarea "x"
type textarea "))} </div> ); } export default QuestionList;"
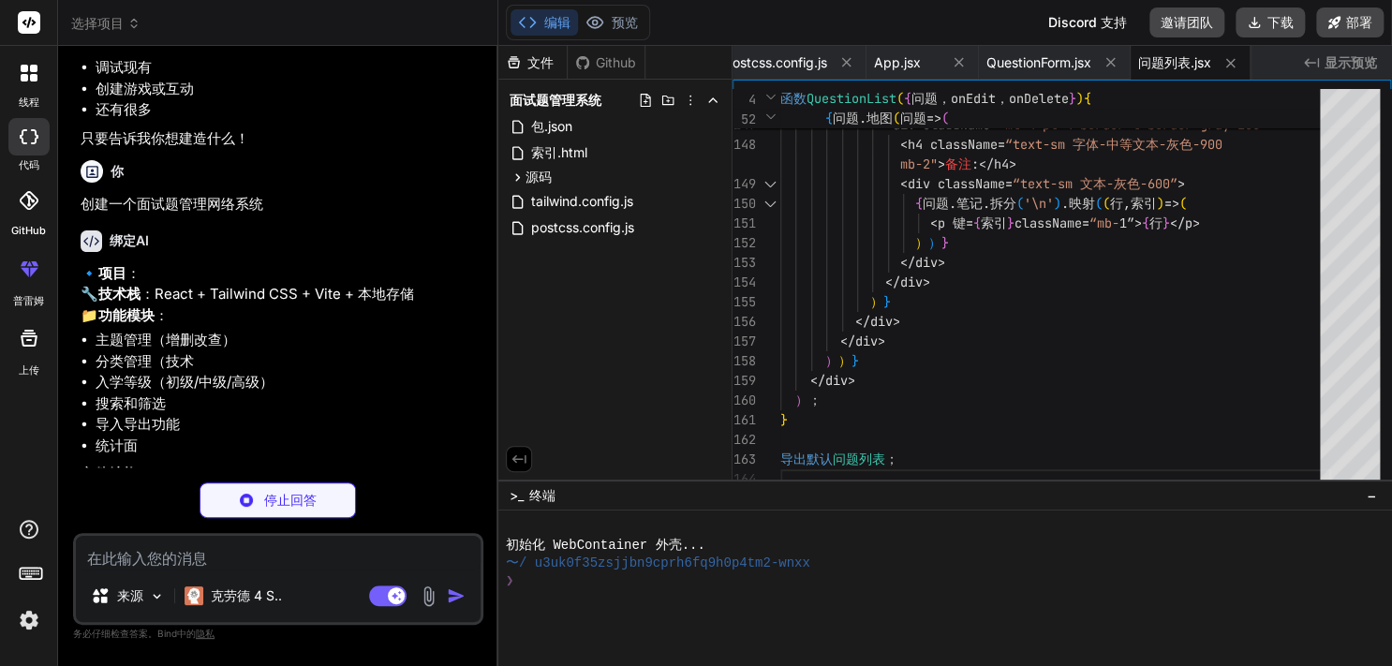
scroll to position [0, 0]
type textarea "x"
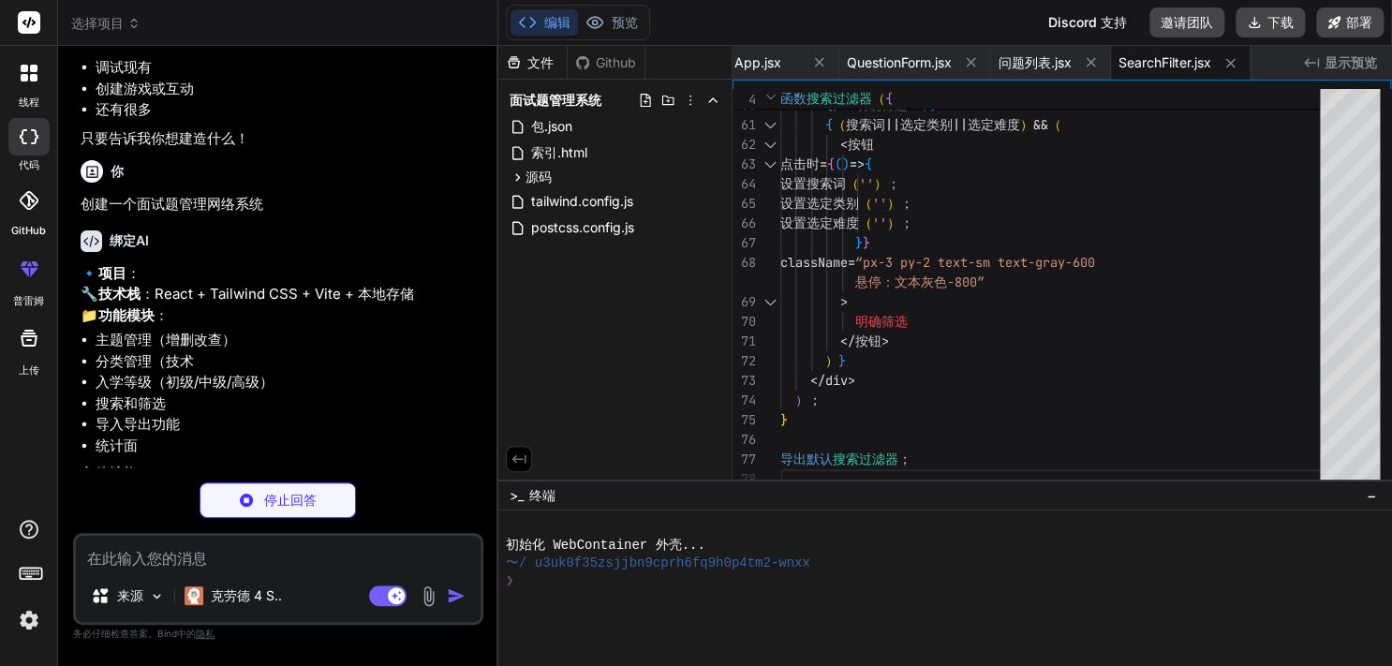
type textarea "x"
type textarea "export default StatsDashboard;"
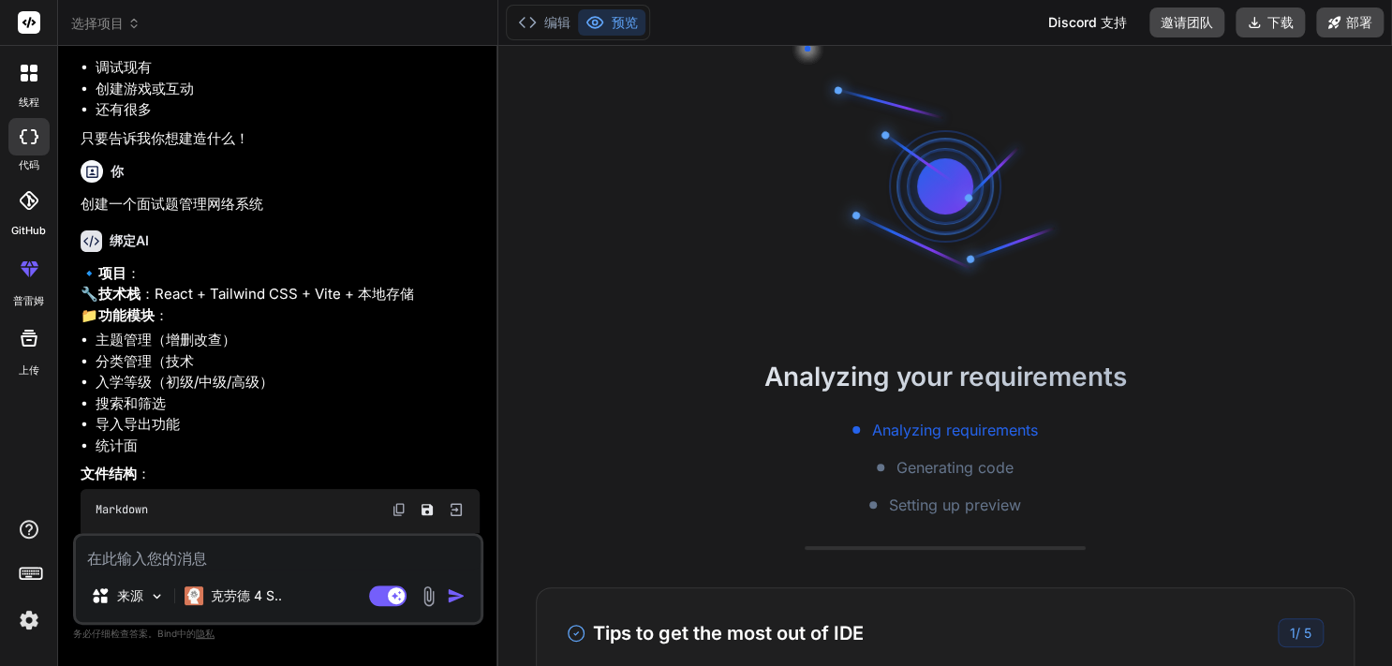
type textarea "x"
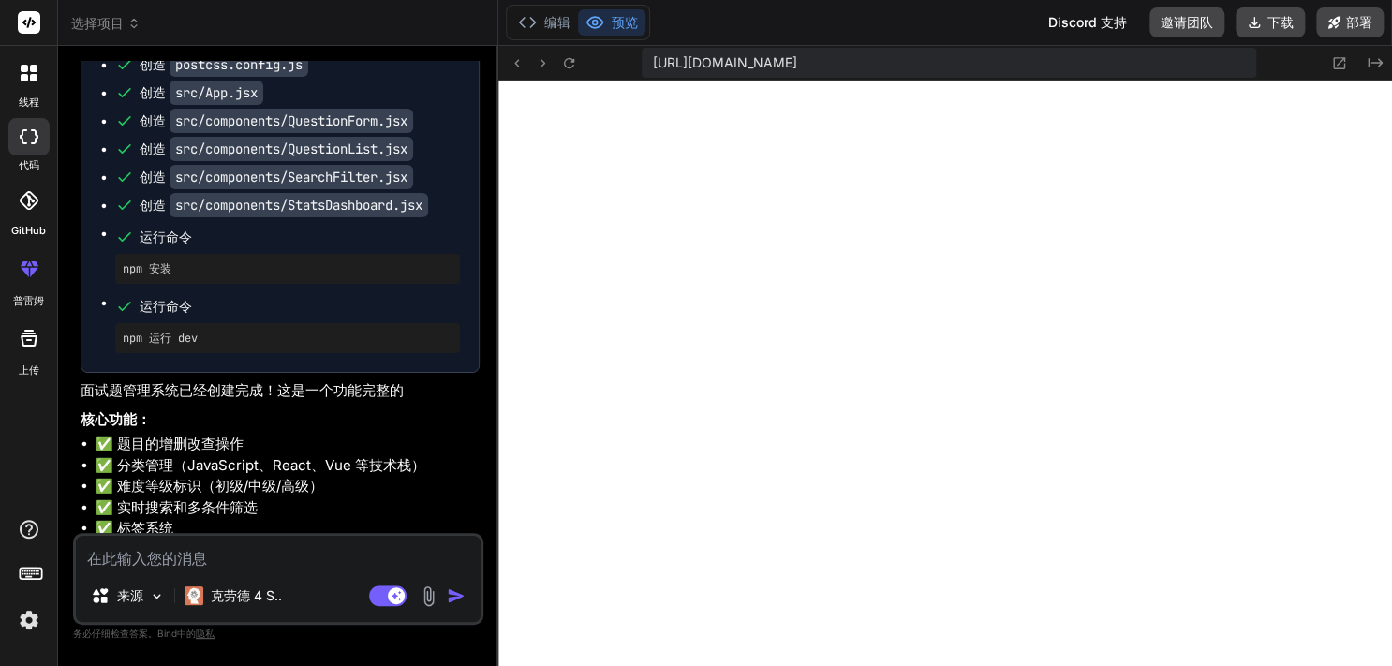
scroll to position [1829, 0]
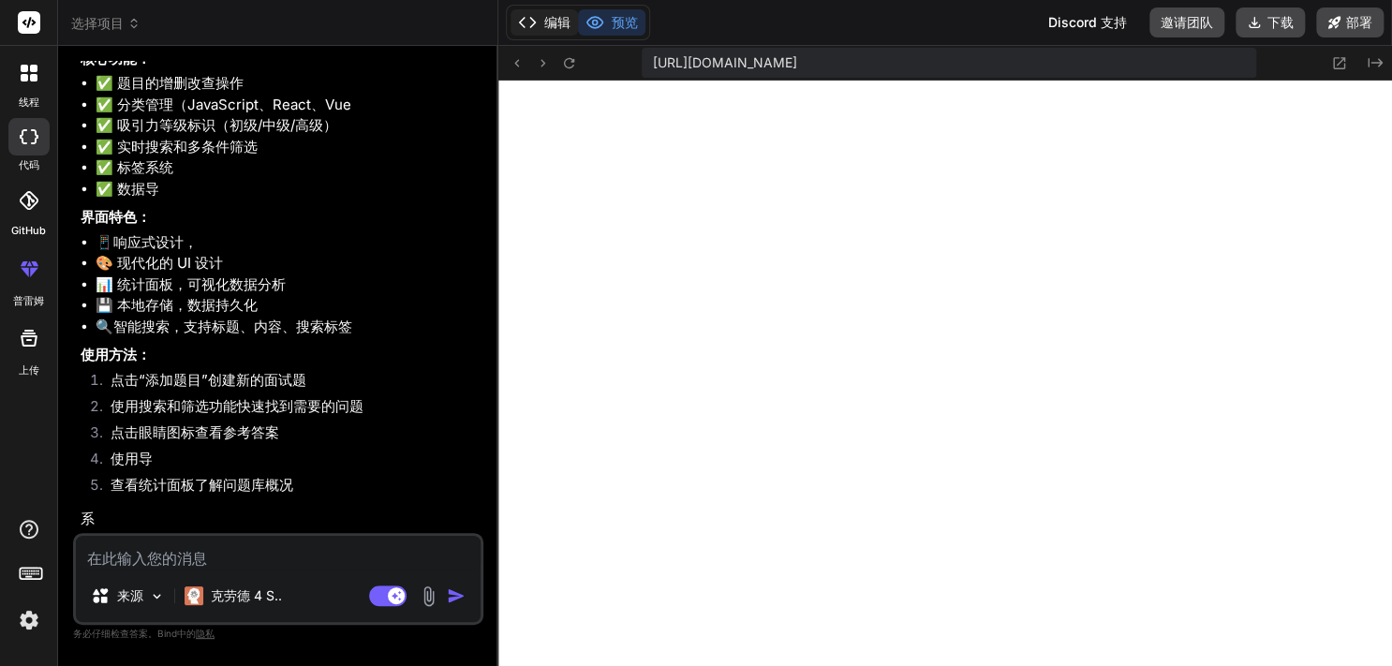
click at [562, 27] on font "编辑" at bounding box center [557, 22] width 26 height 16
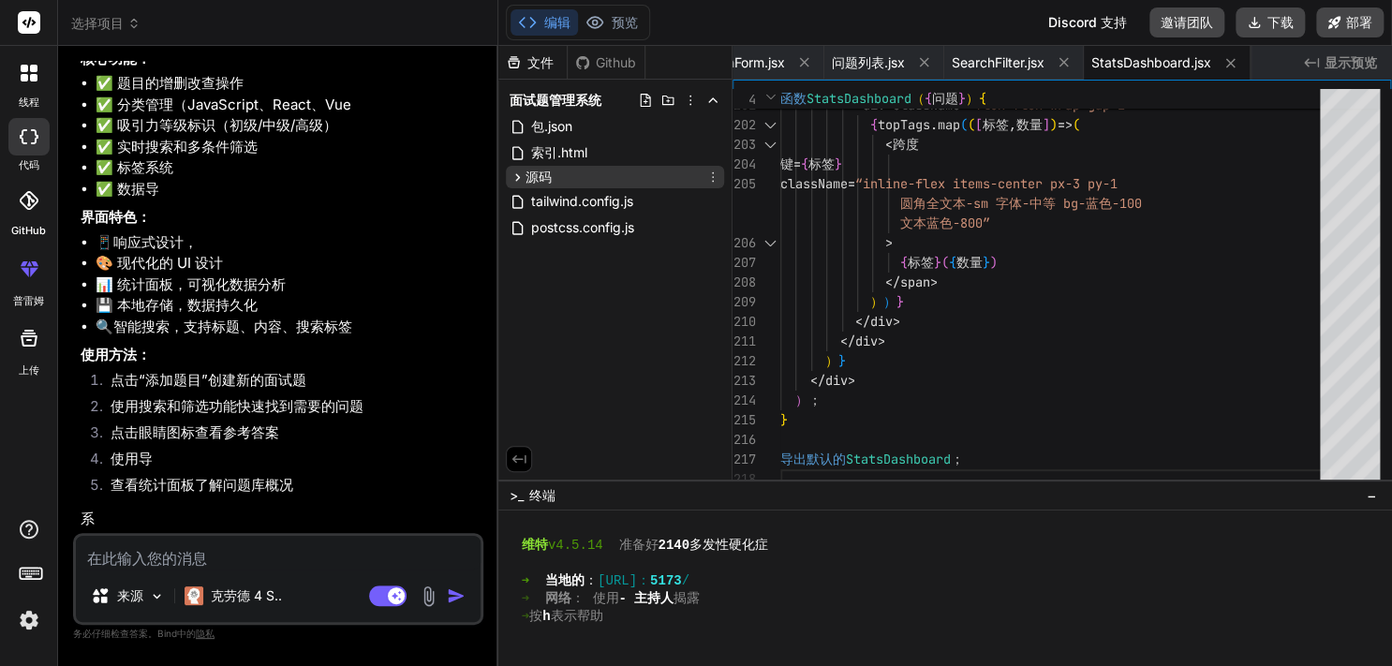
click at [515, 183] on icon at bounding box center [518, 178] width 16 height 16
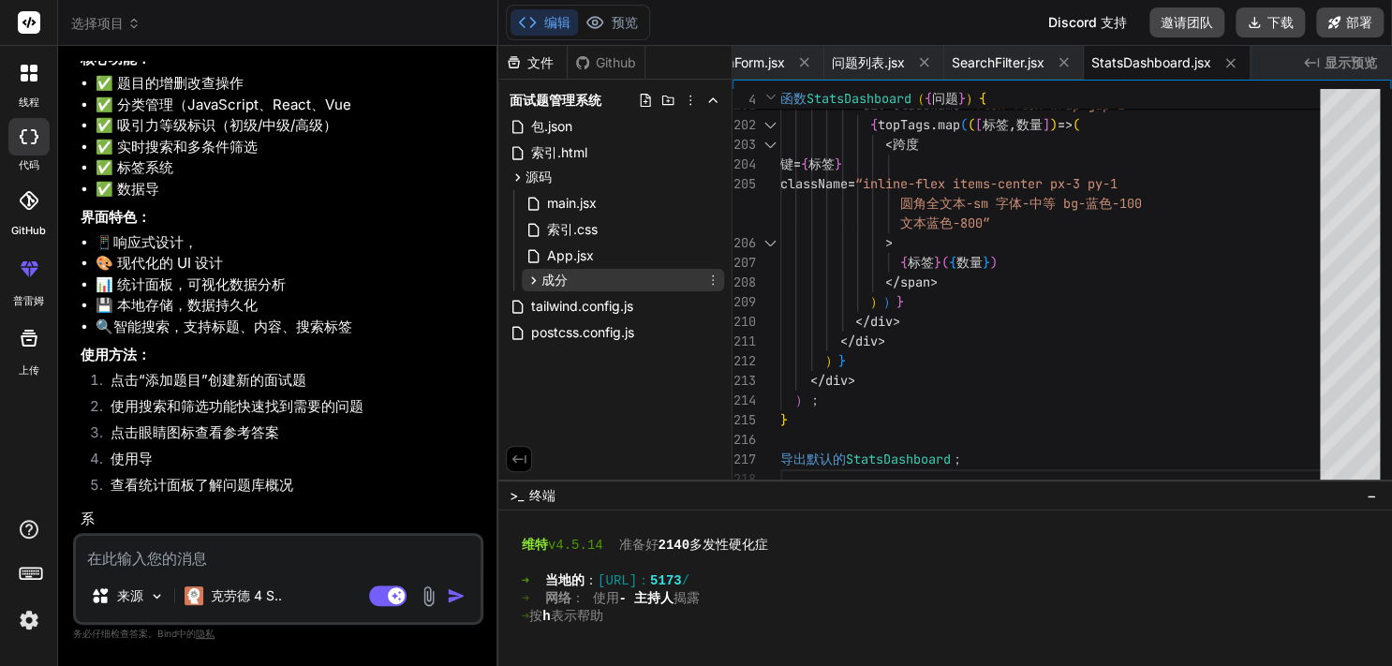
click at [534, 279] on icon at bounding box center [533, 279] width 5 height 7
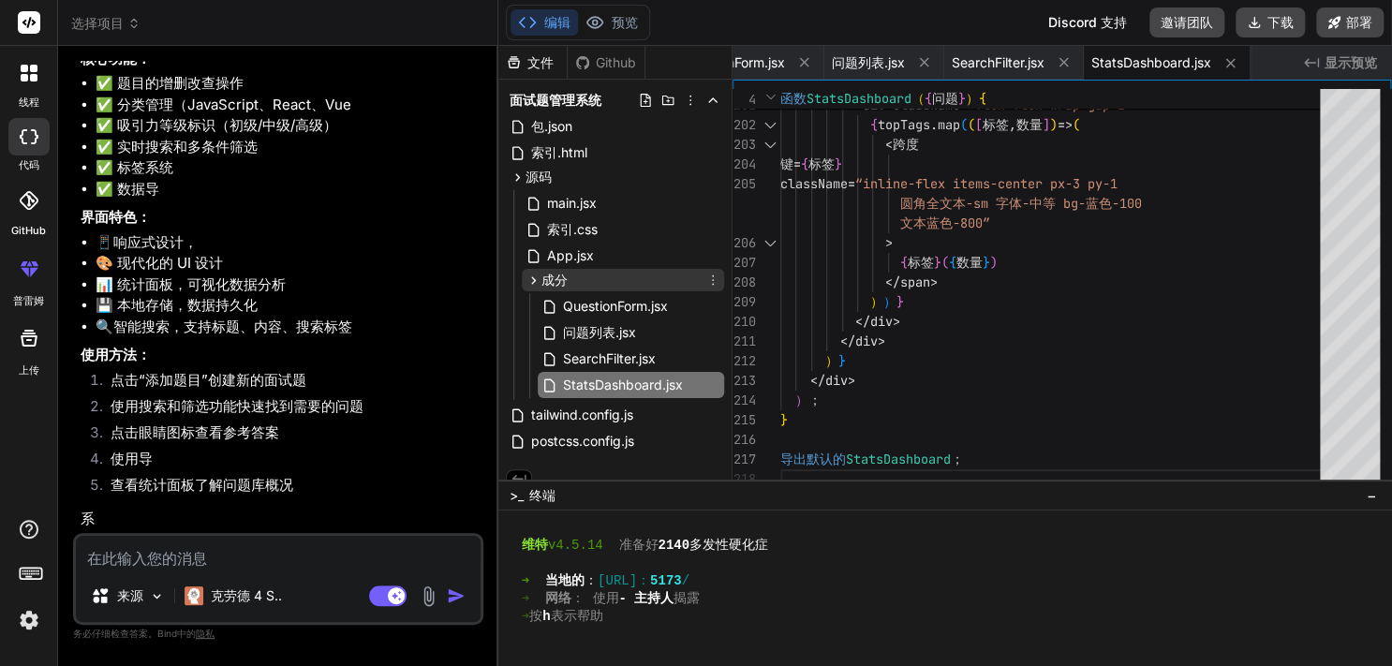
scroll to position [15, 0]
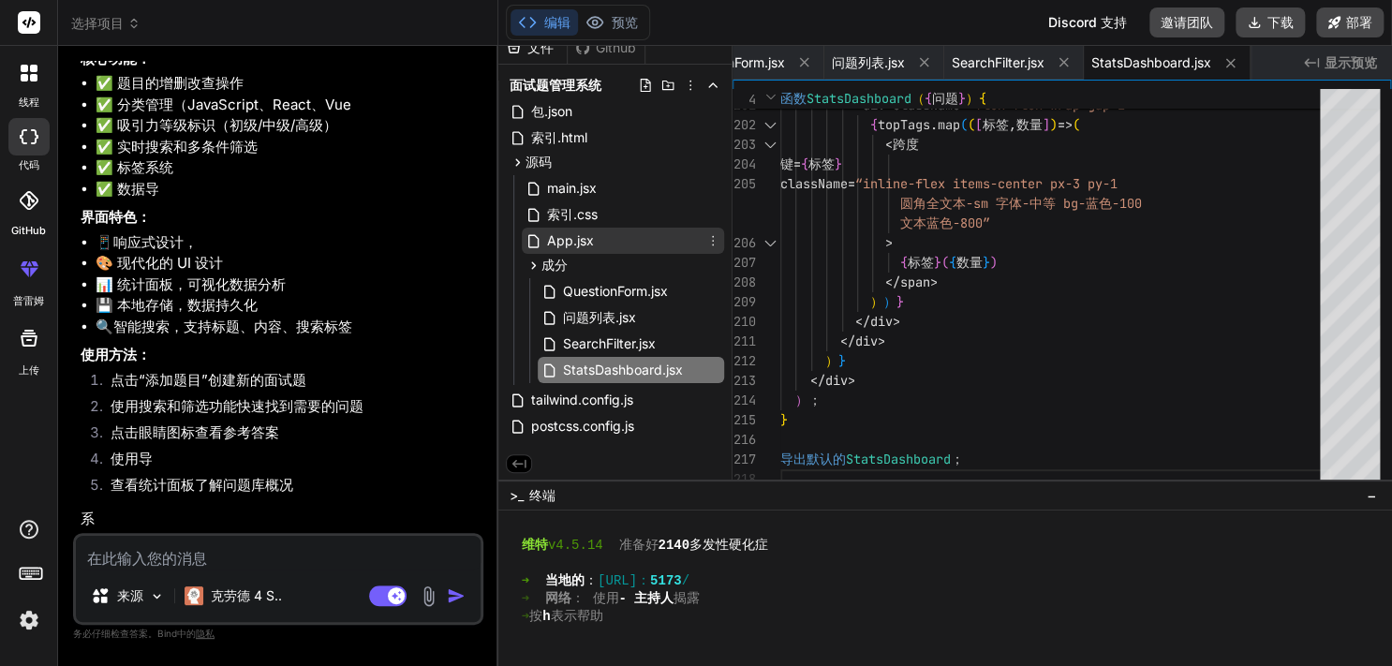
click at [540, 240] on icon at bounding box center [534, 241] width 16 height 16
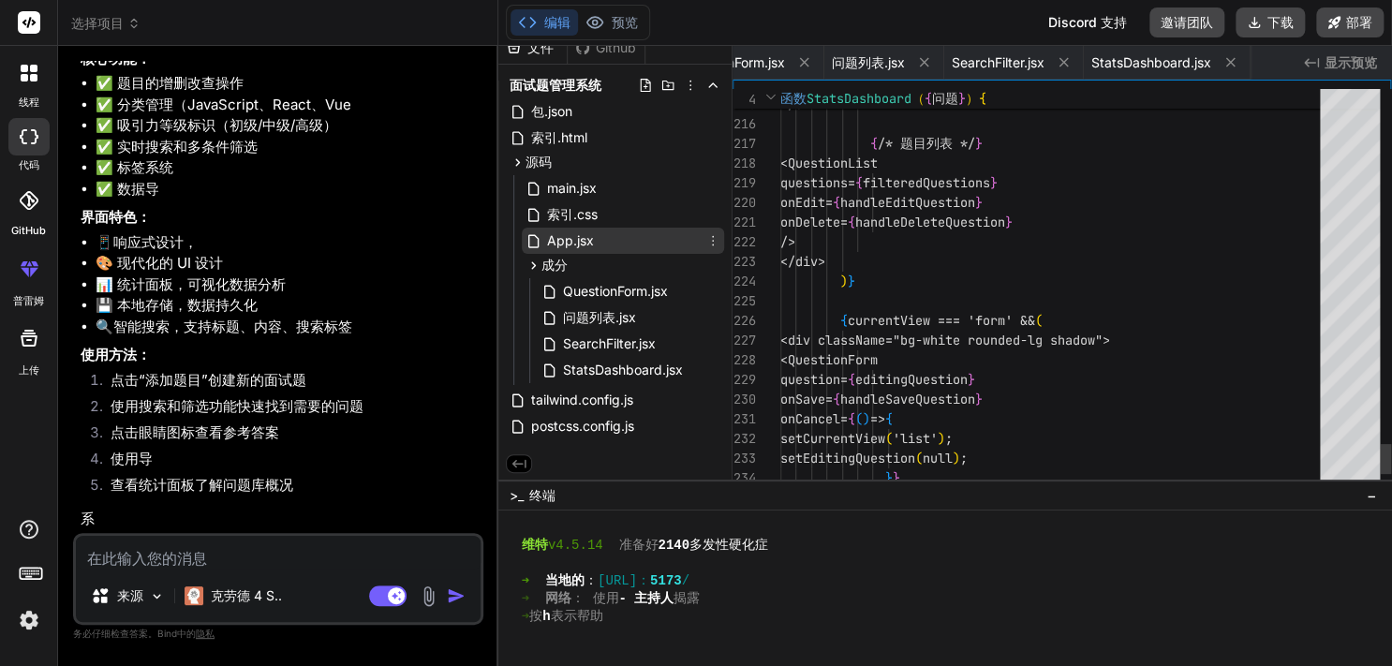
scroll to position [0, 752]
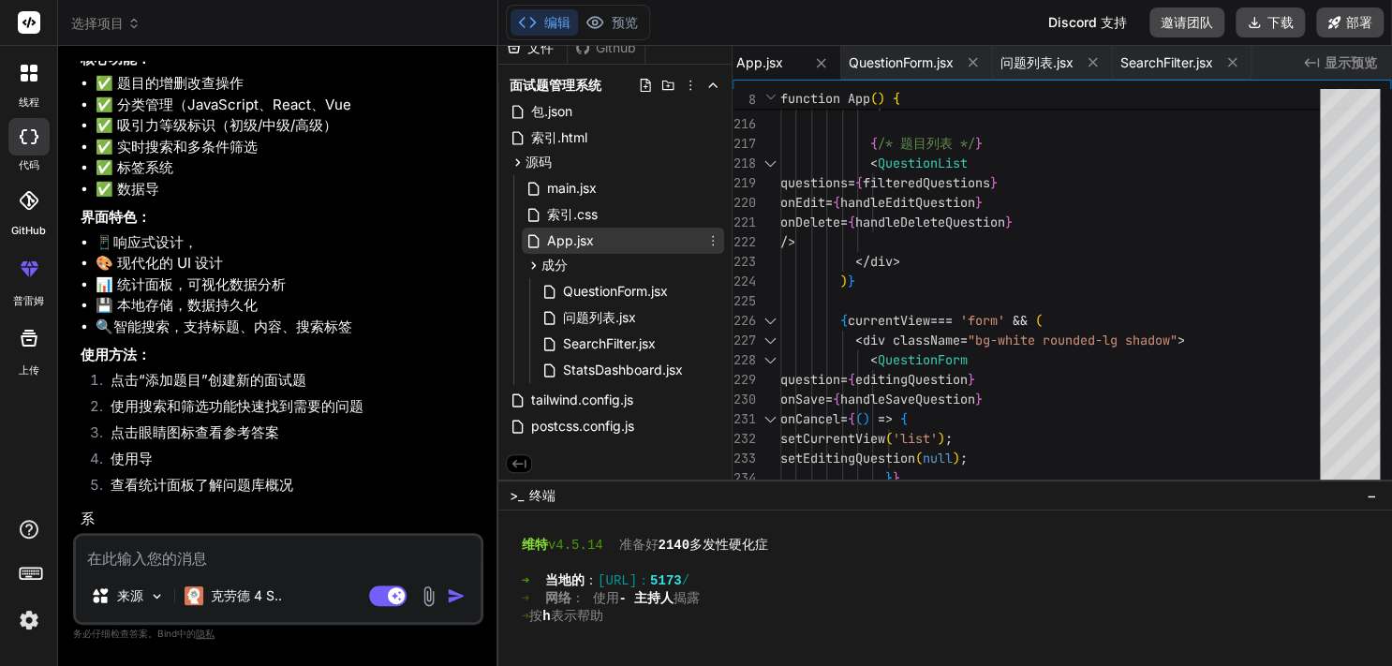
click at [548, 228] on div "App.jsx" at bounding box center [623, 241] width 202 height 26
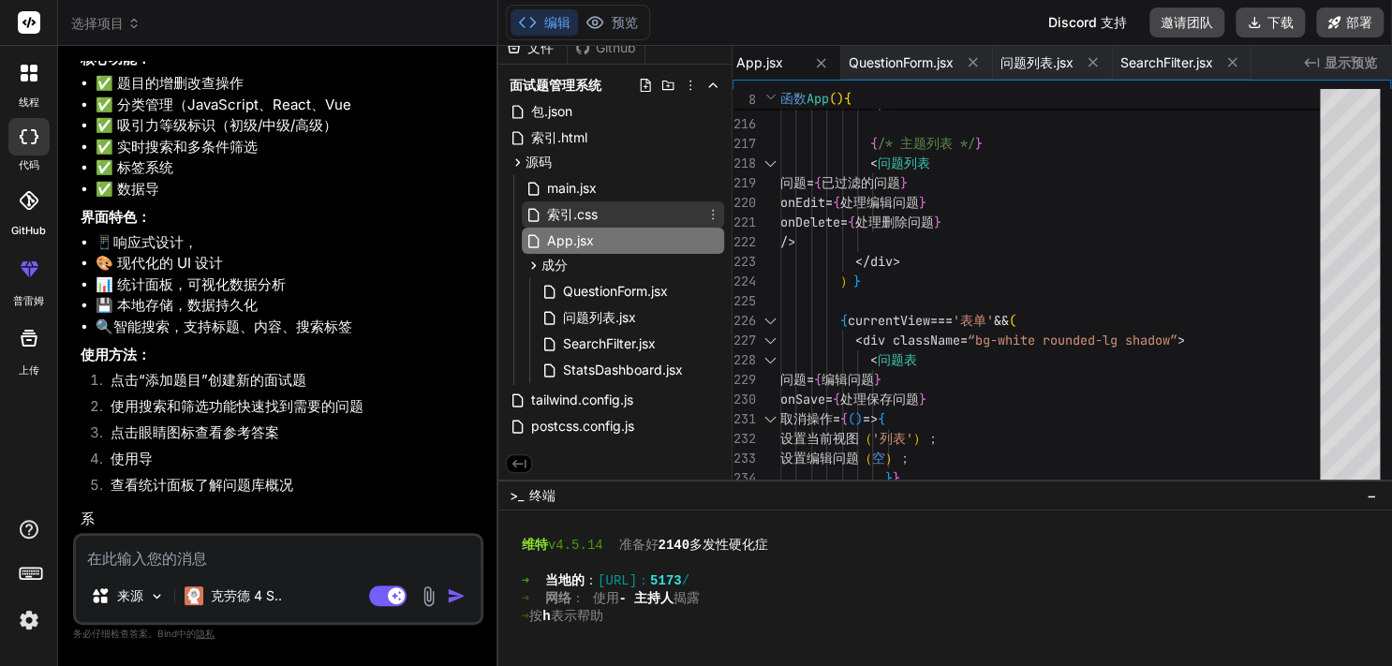
click at [545, 223] on span "索引.css" at bounding box center [572, 214] width 54 height 22
type textarea "-webkit-font-smoothing: antialiased; -moz-osx-font-smoothing: grayscale; }"
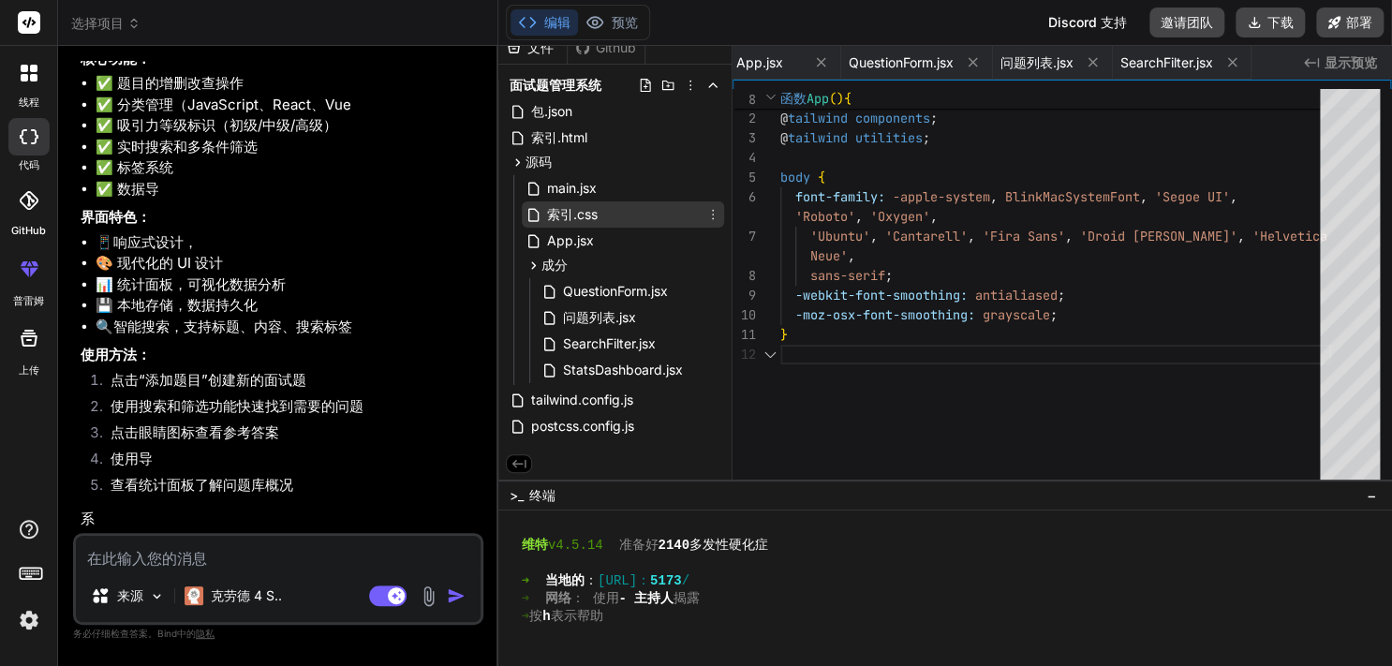
scroll to position [0, 337]
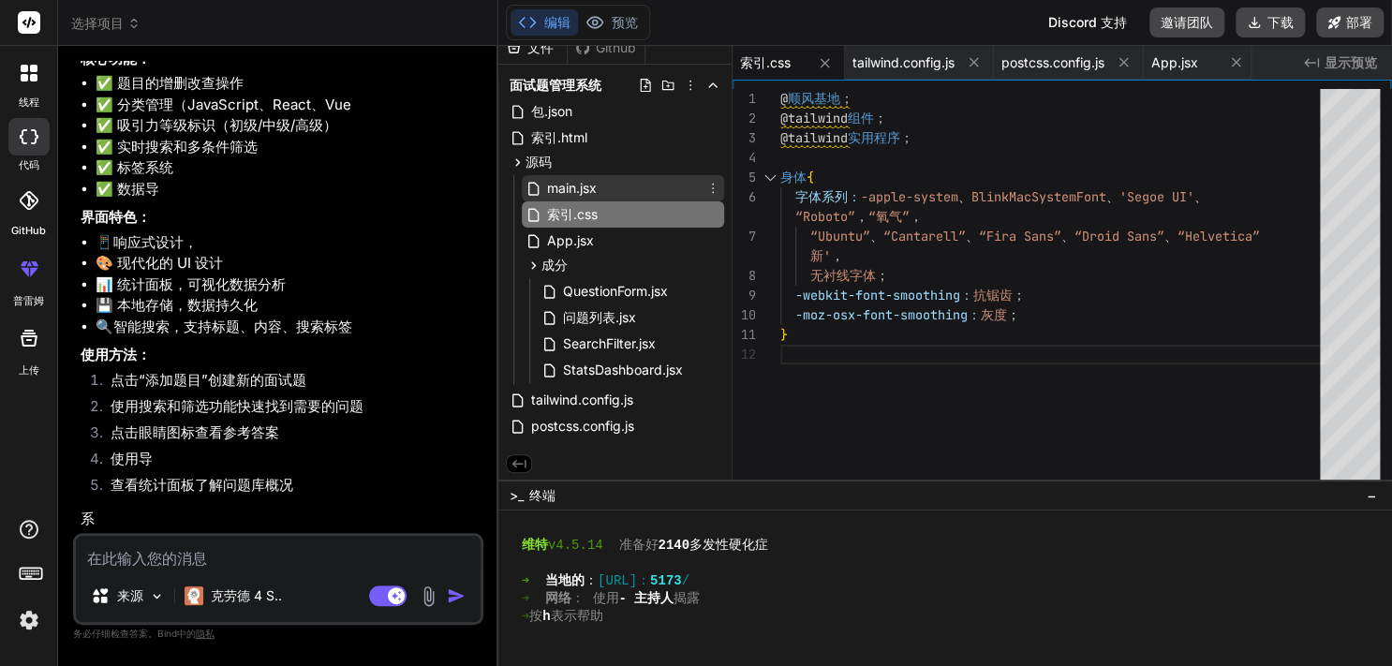
click at [541, 198] on div "main.jsx" at bounding box center [562, 188] width 73 height 22
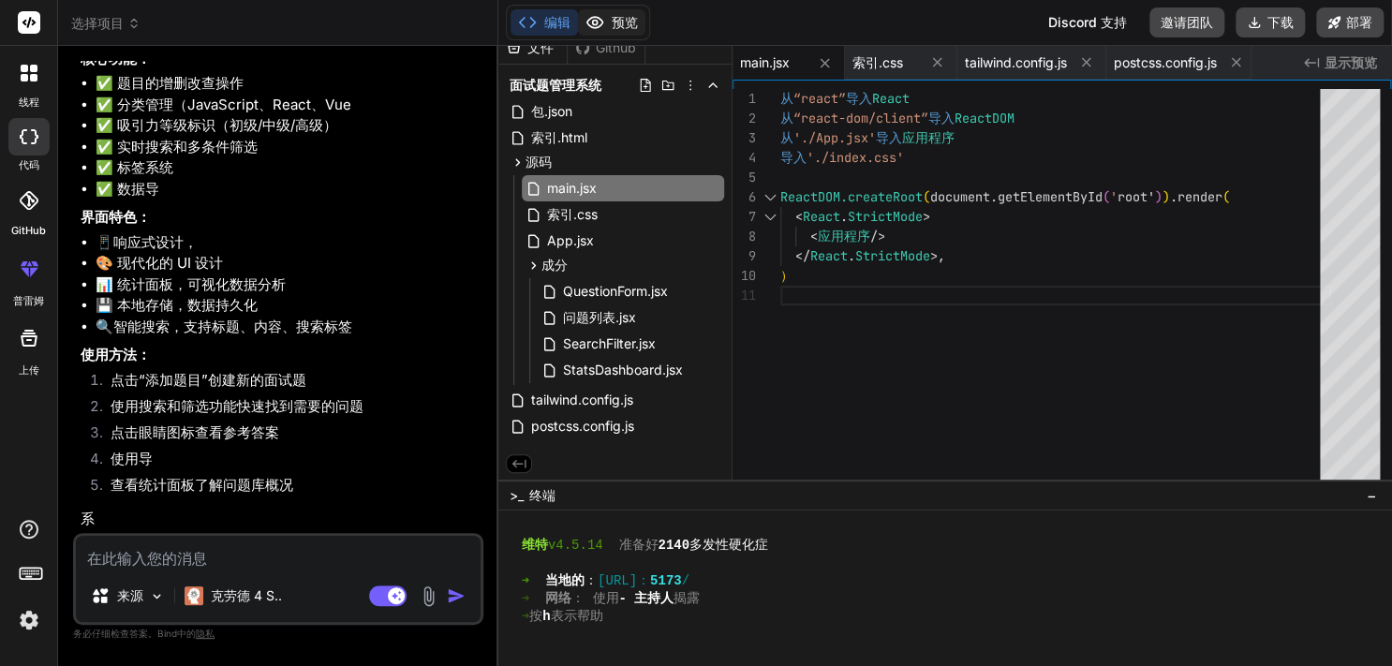
click at [609, 26] on button "预览" at bounding box center [611, 22] width 67 height 26
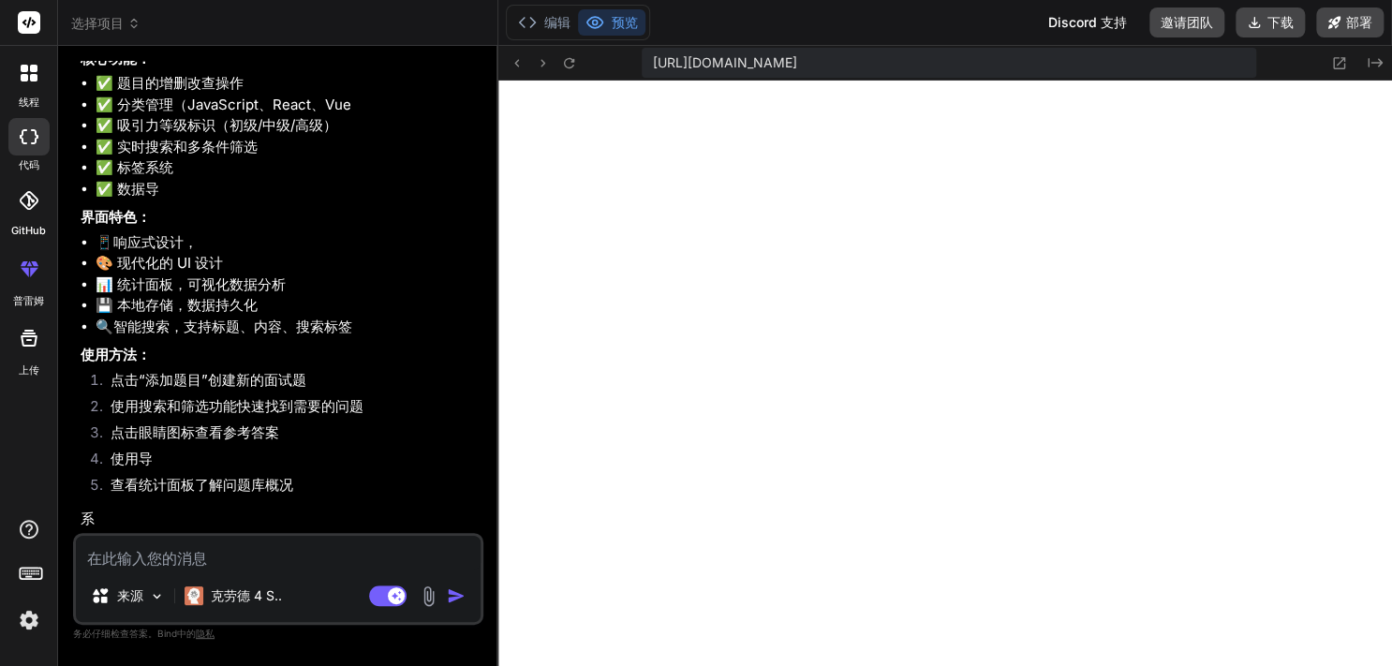
click at [348, 554] on textarea at bounding box center [278, 553] width 405 height 34
type textarea "x"
type textarea "三"
type textarea "x"
type textarea "是"
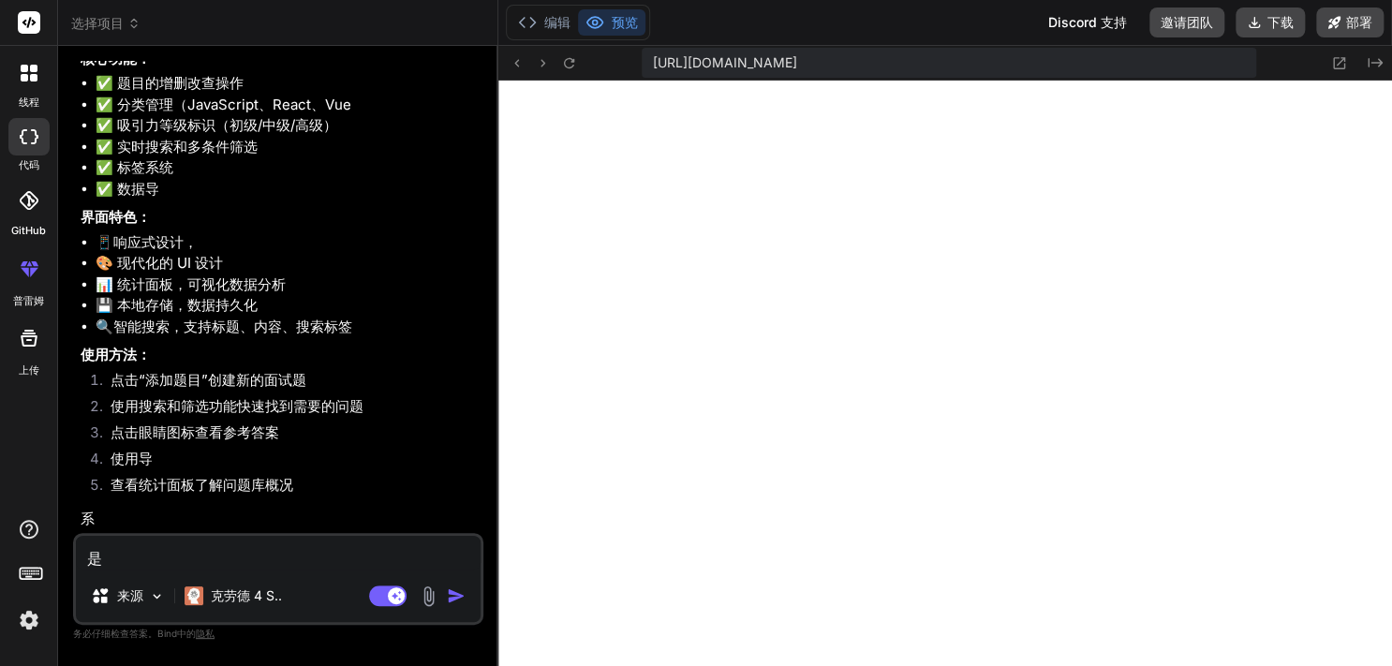
type textarea "x"
type textarea "书"
type textarea "x"
type textarea "书记"
type textarea "x"
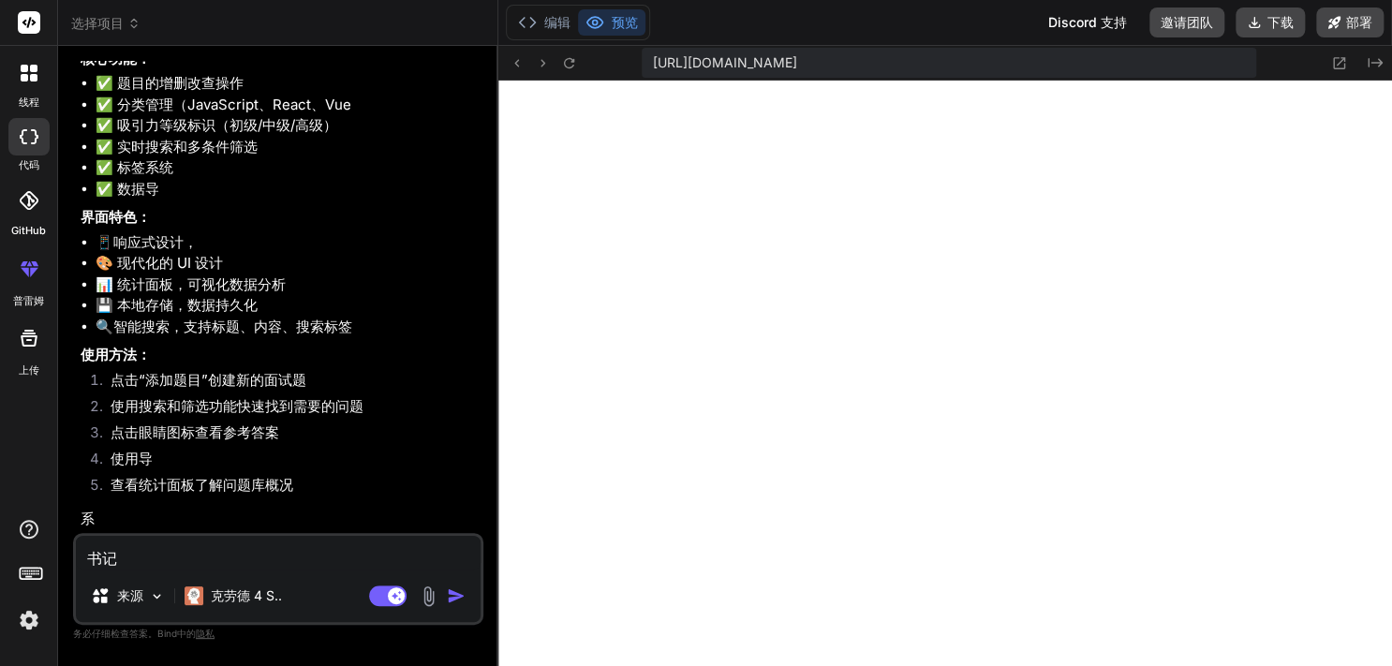
type textarea "数据"
type textarea "x"
type textarea "数据从"
type textarea "x"
type textarea "数据粗"
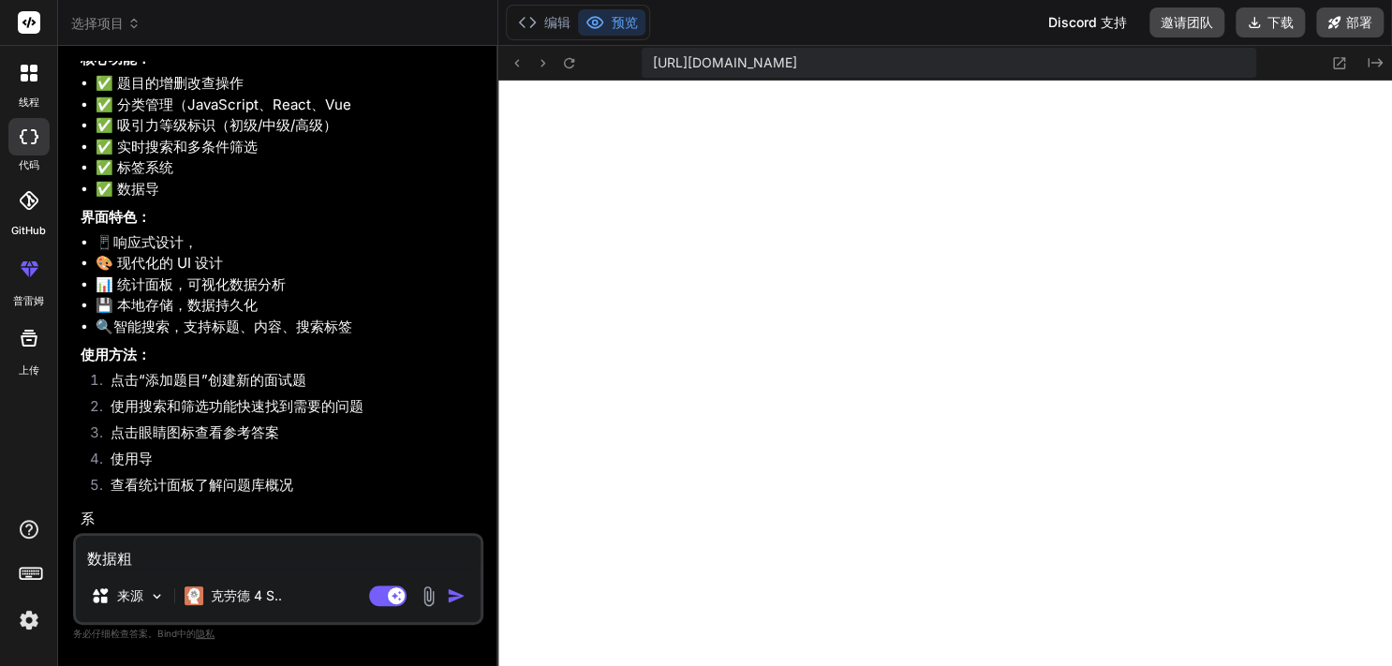
type textarea "x"
type textarea "数据村"
type textarea "x"
type textarea "数据村村"
type textarea "x"
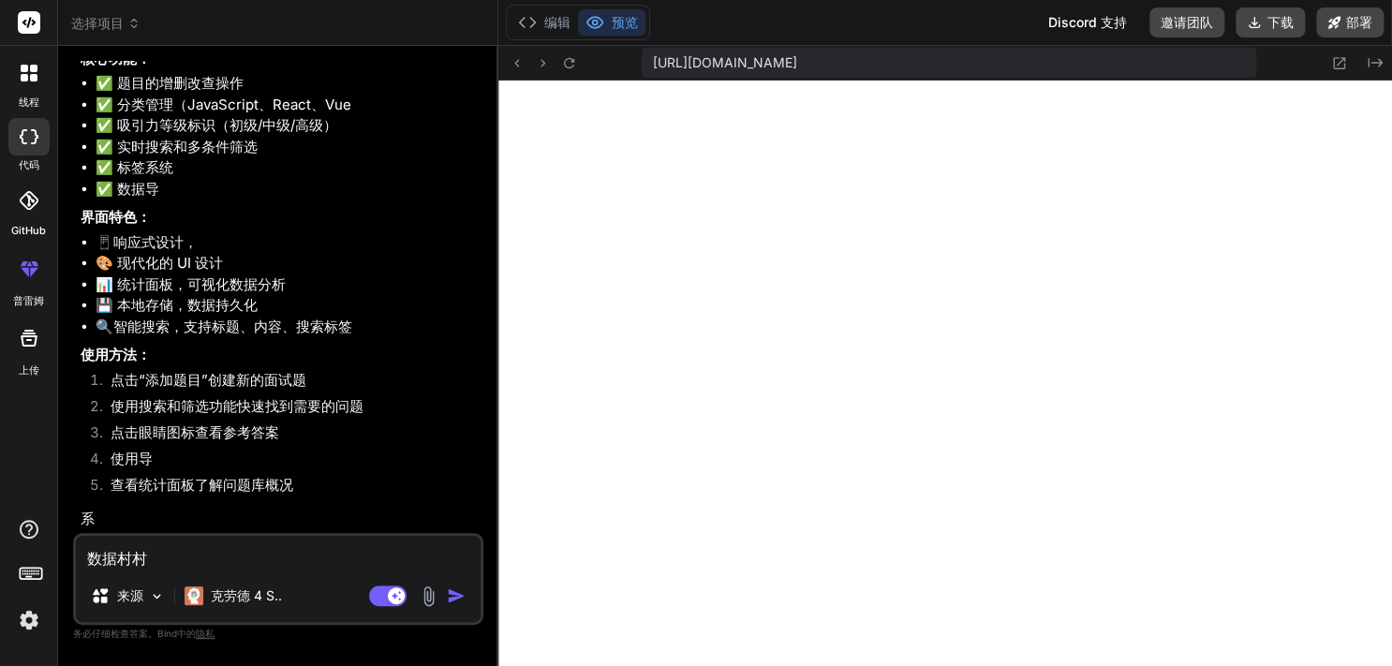
type textarea "数据存储"
type textarea "x"
type textarea "数据存储的"
type textarea "x"
type textarea "数据存储大"
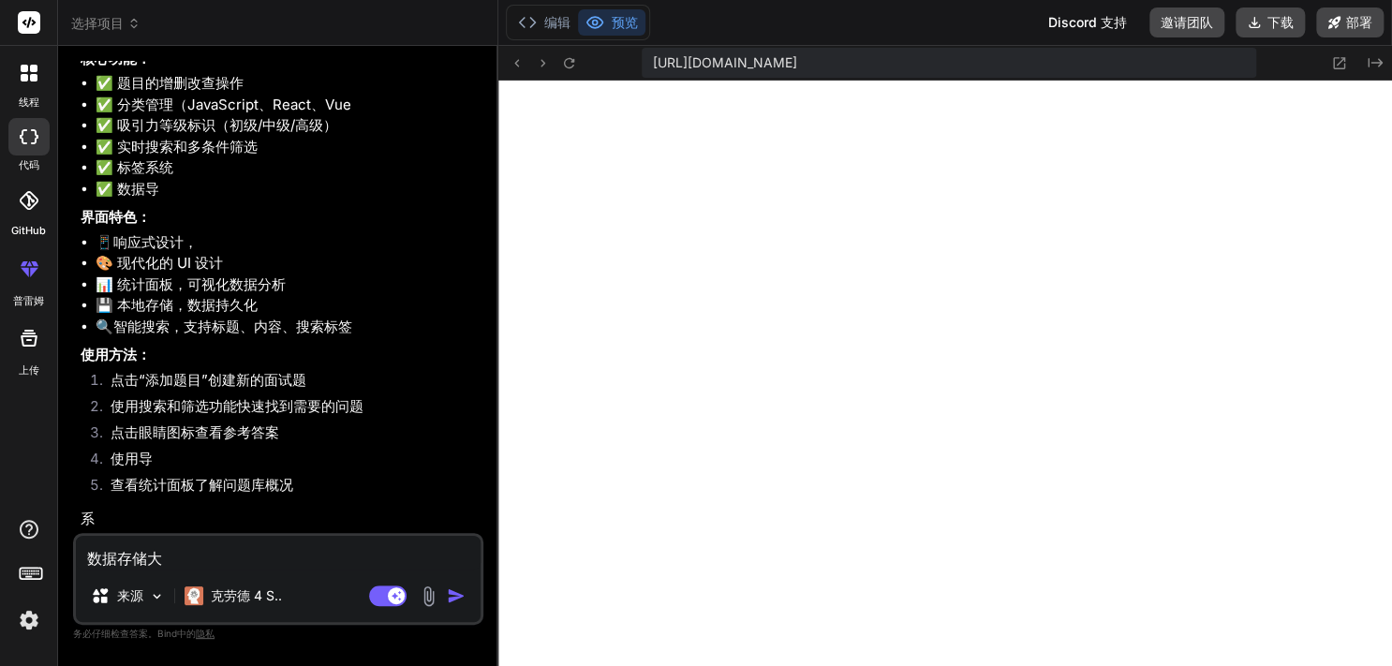
type textarea "x"
type textarea "数据存储到"
type textarea "x"
type textarea "数据存储到"
type textarea "x"
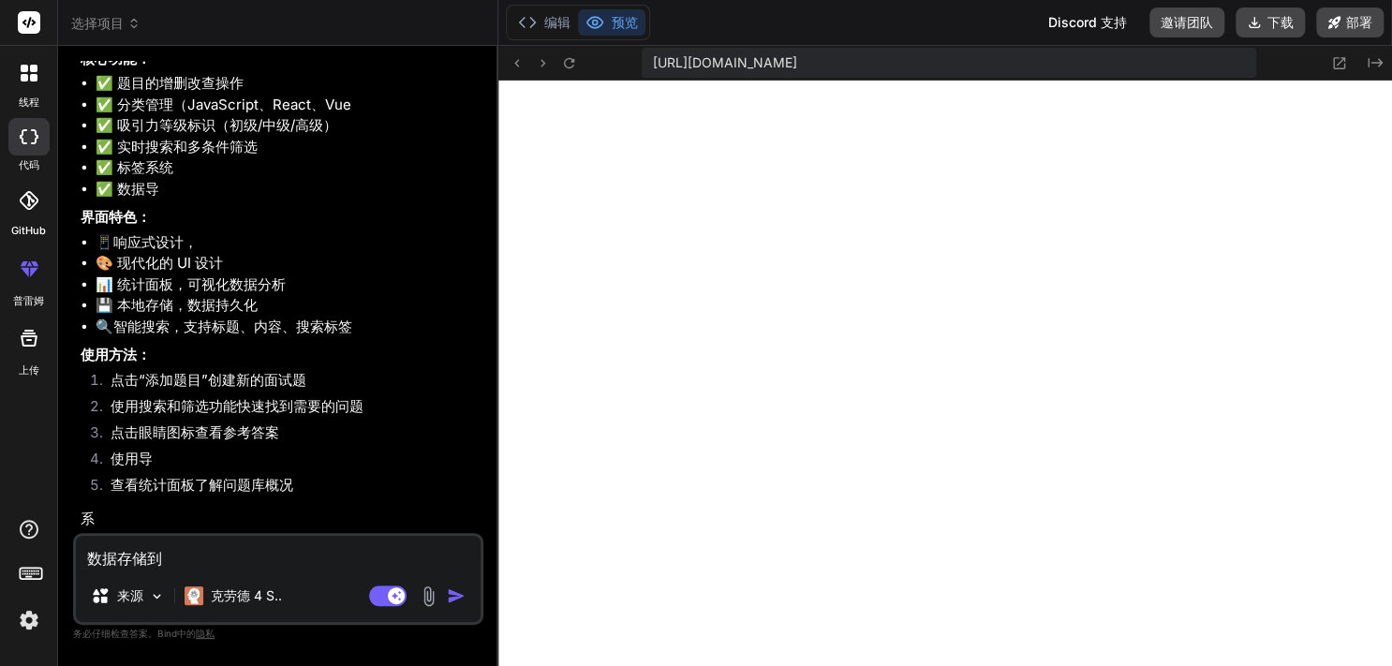
type textarea "数据存储到 三"
type textarea "x"
type textarea "数据存储到 [PERSON_NAME]"
type textarea "x"
type textarea "数据存储到 [PERSON_NAME]"
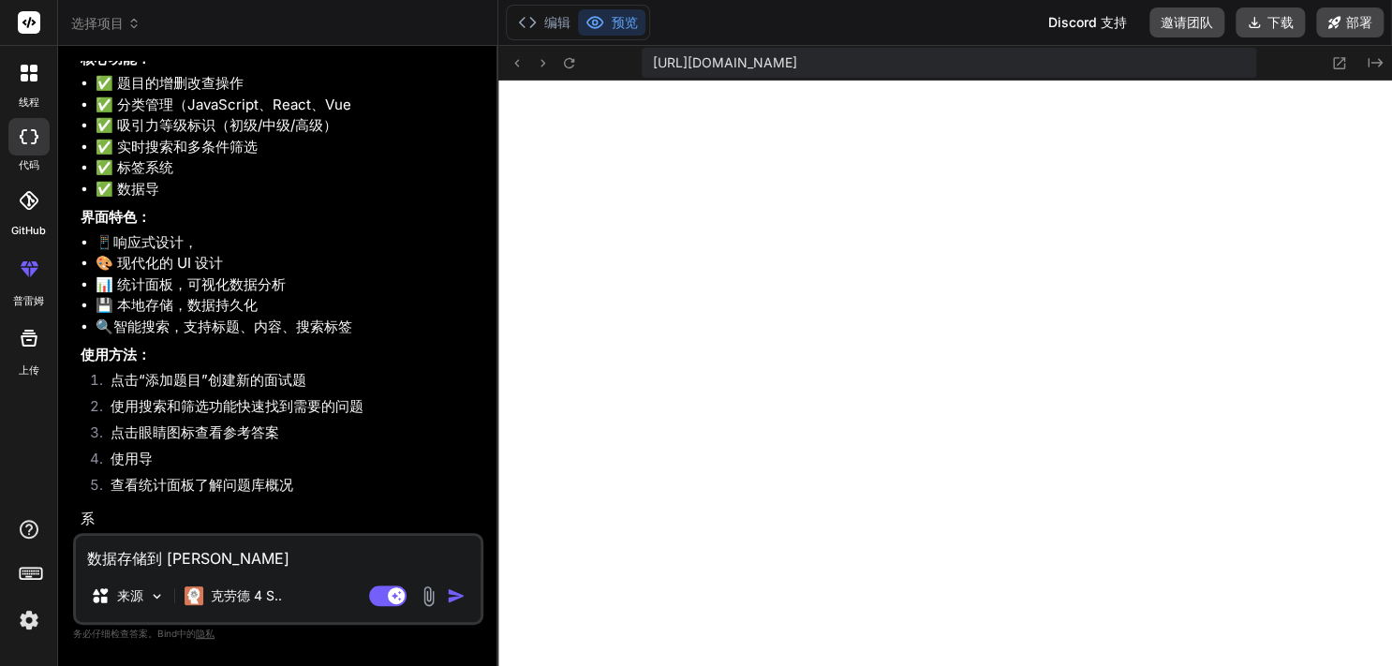
type textarea "x"
type textarea "数据存储到 [PERSON_NAME]立体"
type textarea "x"
type textarea "数据存储到 [PERSON_NAME]特"
type textarea "x"
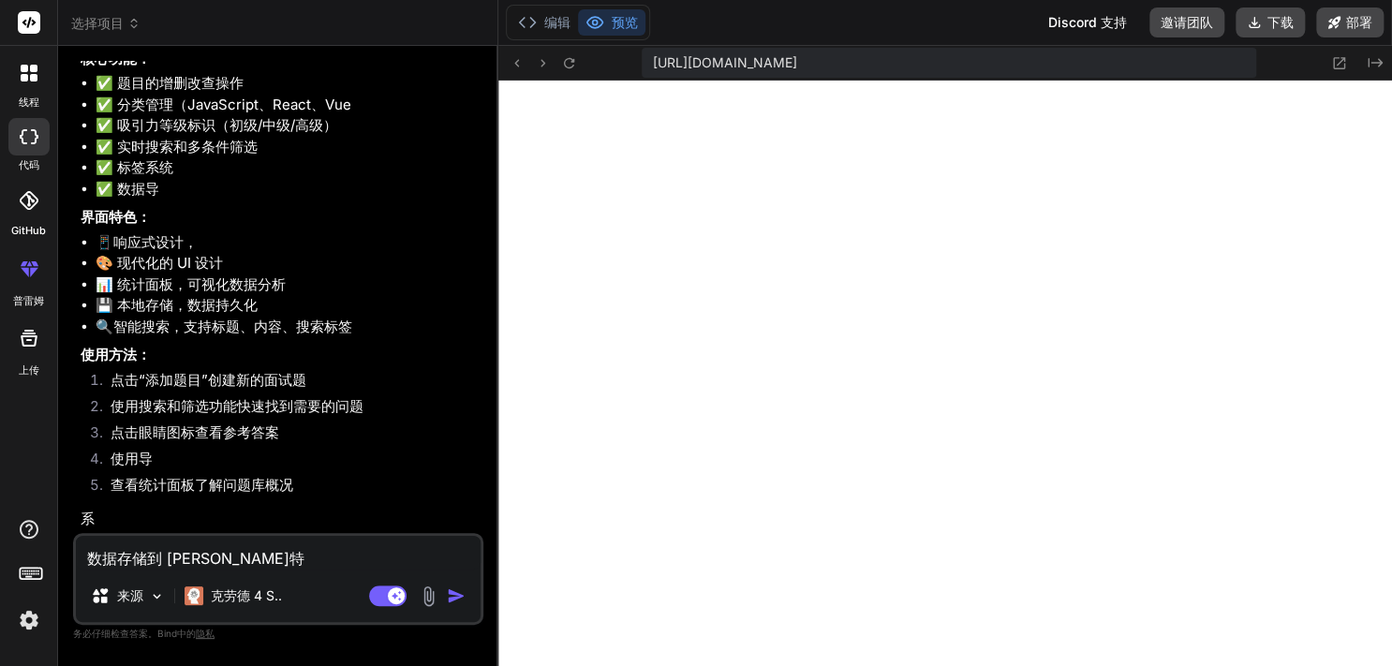
type textarea "数据存储到 sqllite"
type textarea "x"
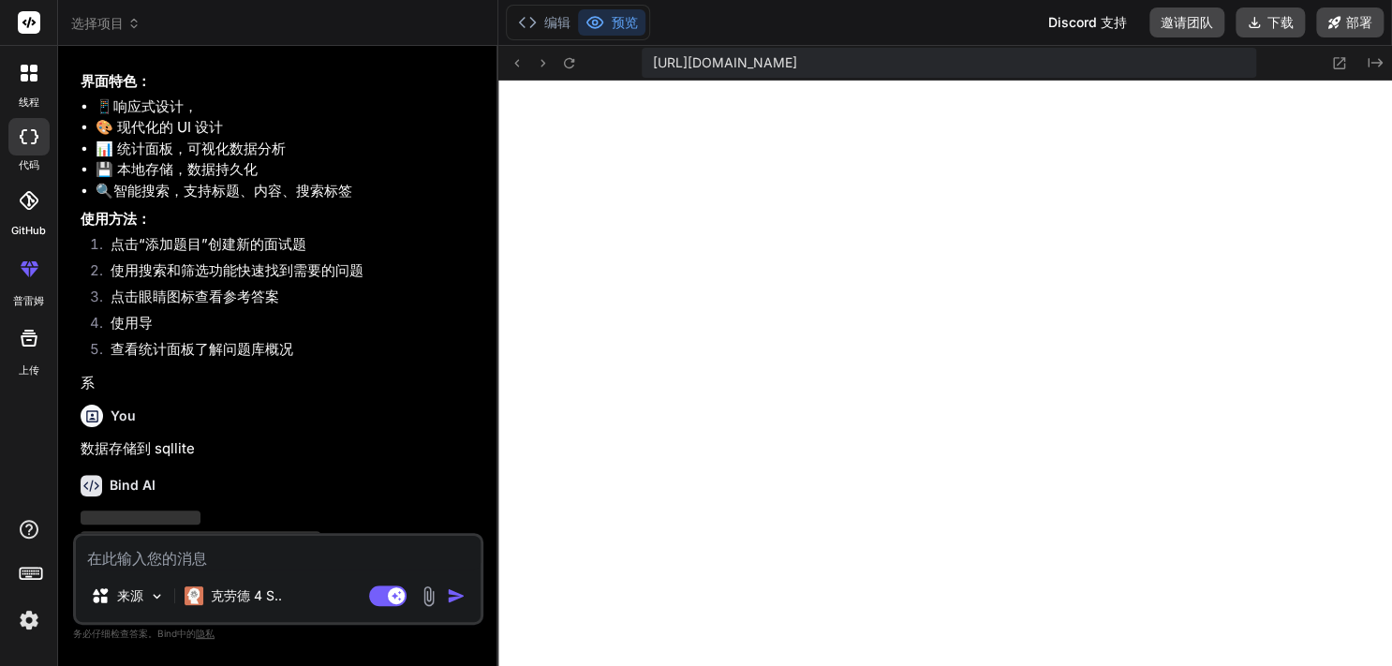
scroll to position [2023, 0]
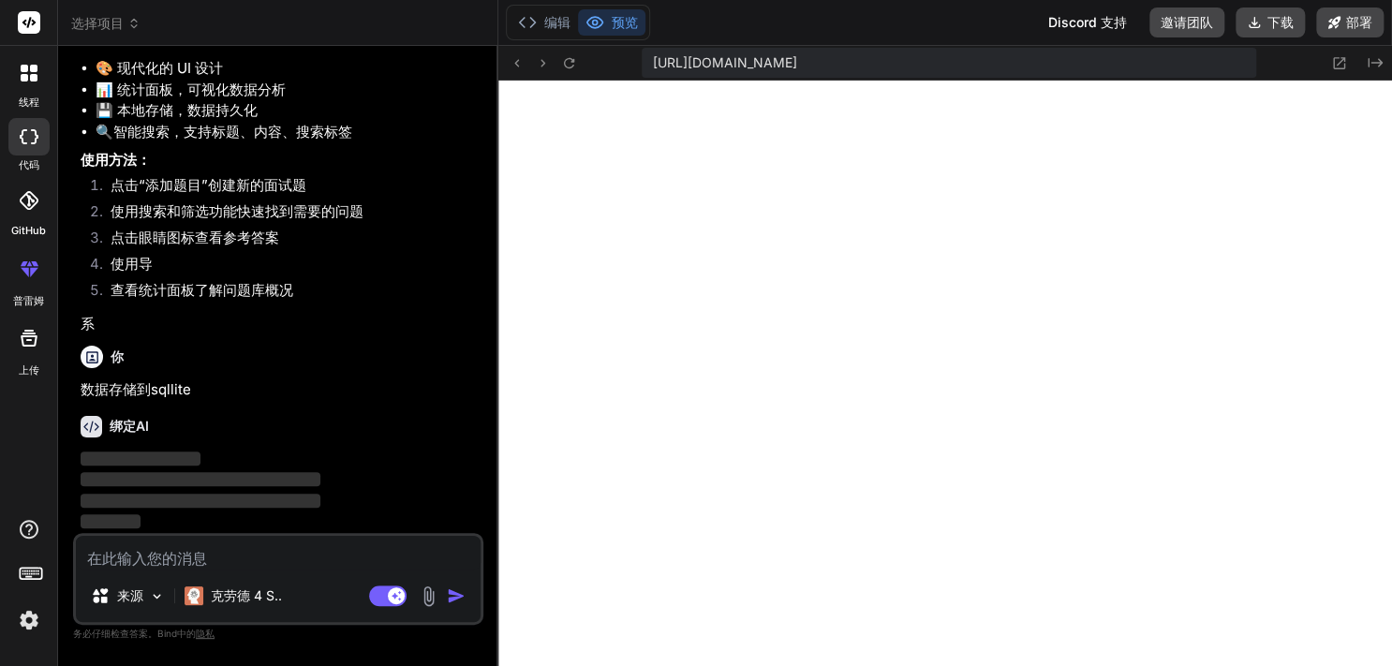
click at [262, 344] on div "你 数据存储到sqllite" at bounding box center [280, 369] width 399 height 63
click at [144, 398] on font "数据存储到sqllite" at bounding box center [136, 389] width 111 height 18
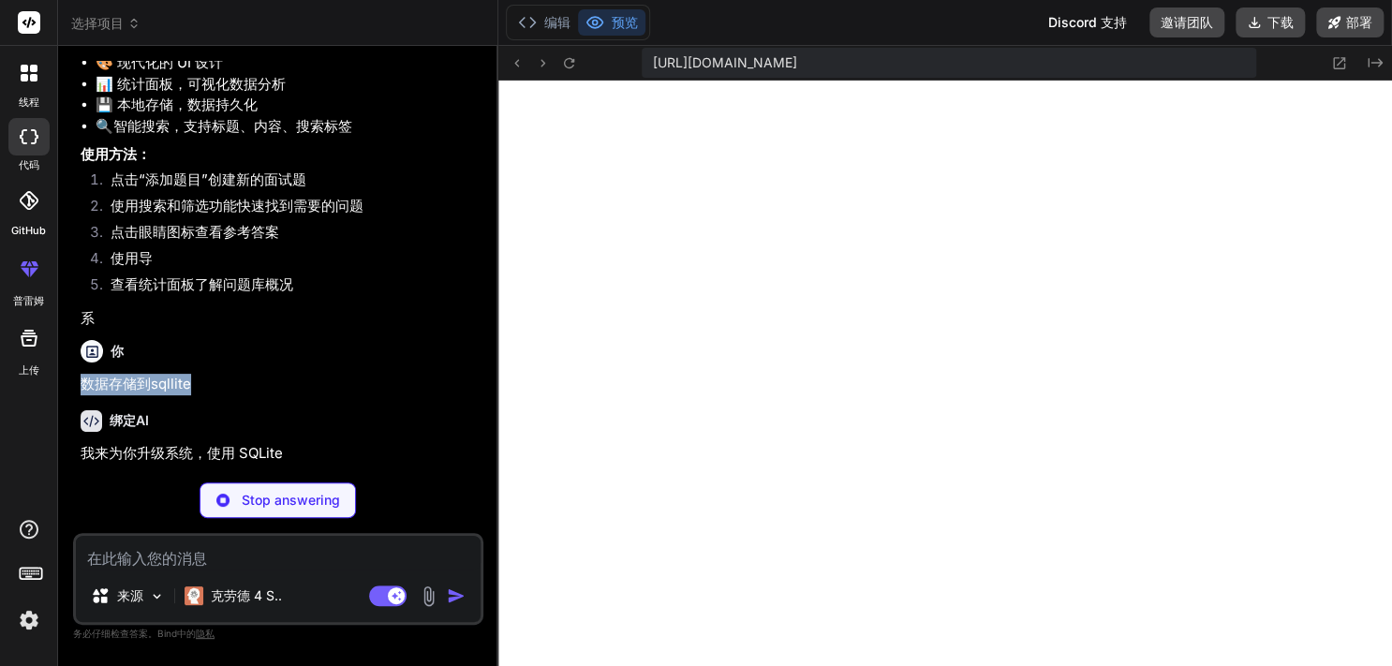
copy div "数据存储到sqllite"
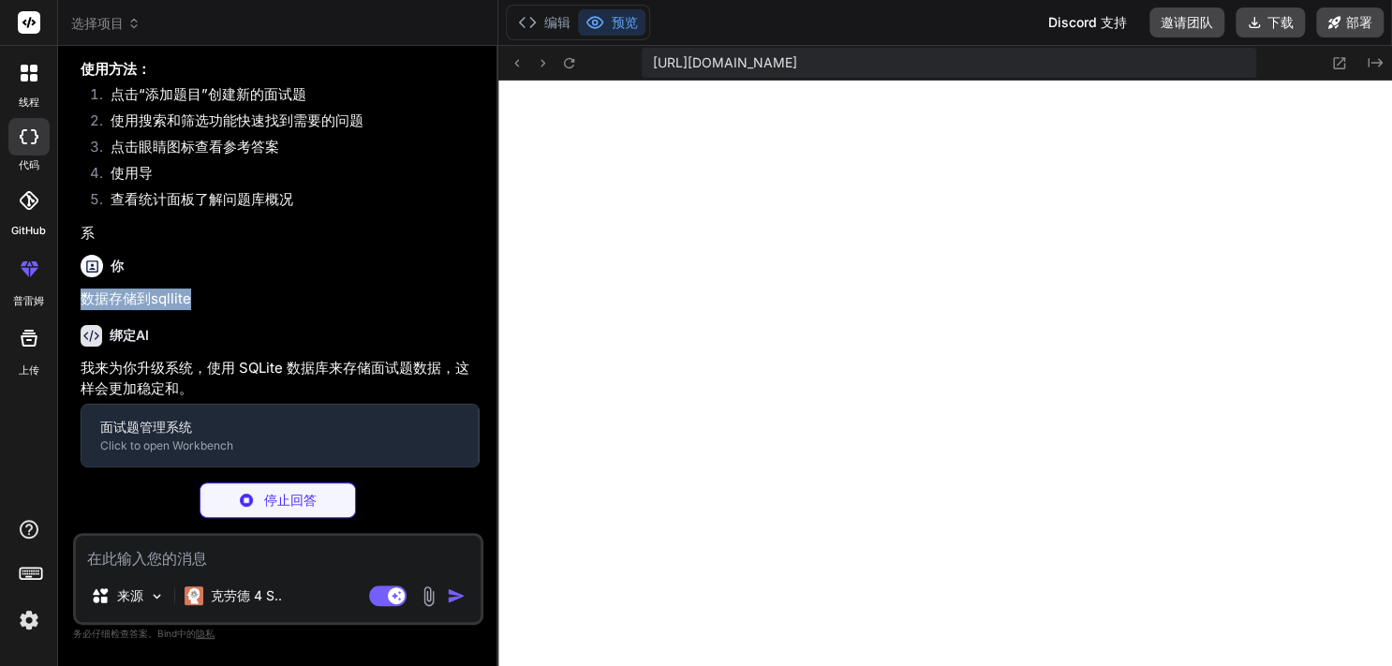
click at [262, 310] on div "你 数据存储到sqllite" at bounding box center [280, 278] width 399 height 63
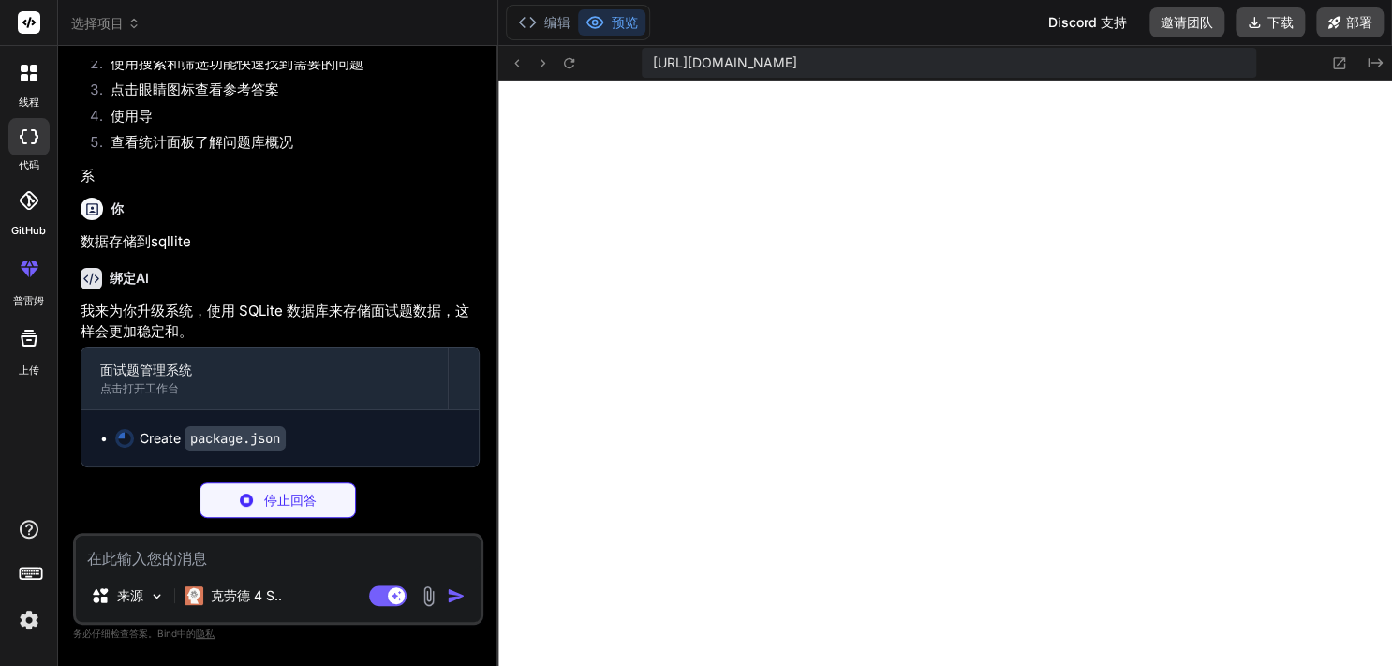
type textarea "x"
type textarea ""autoprefixer": "^[DATE]", "postcss": "^[DATE]", "tailwindcss": "^3.3.0", "vite…"
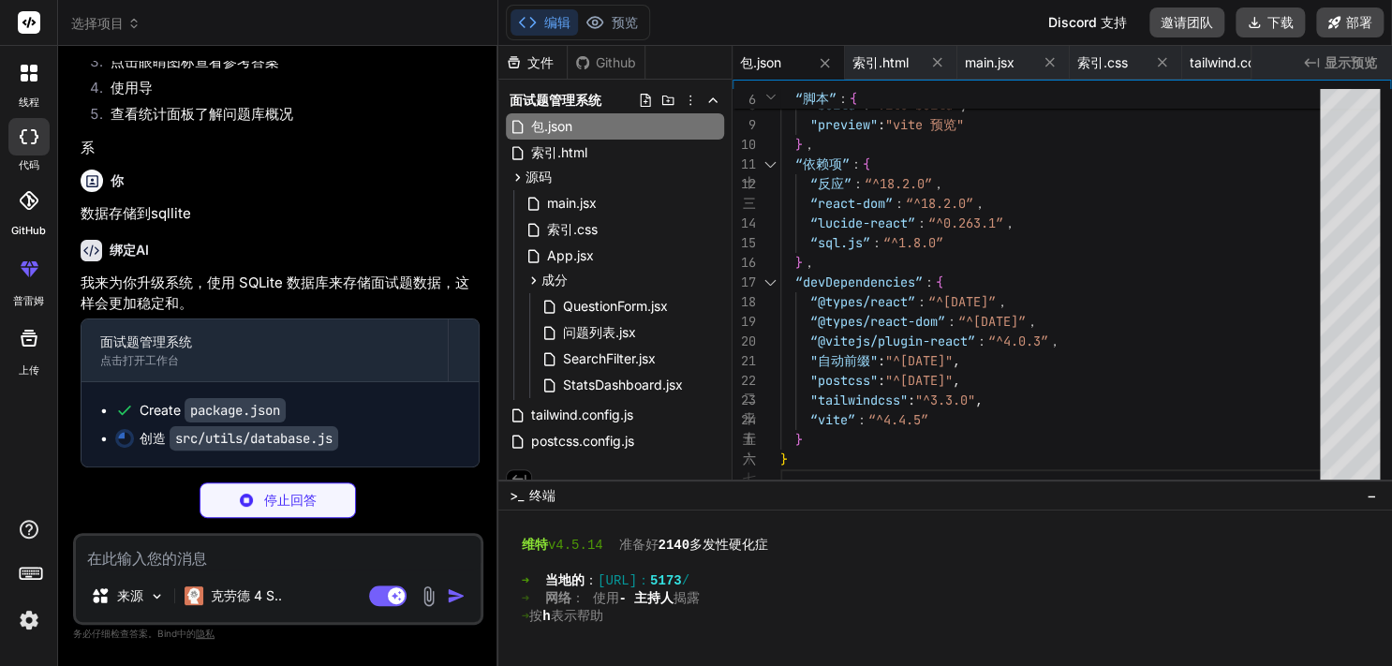
scroll to position [15, 0]
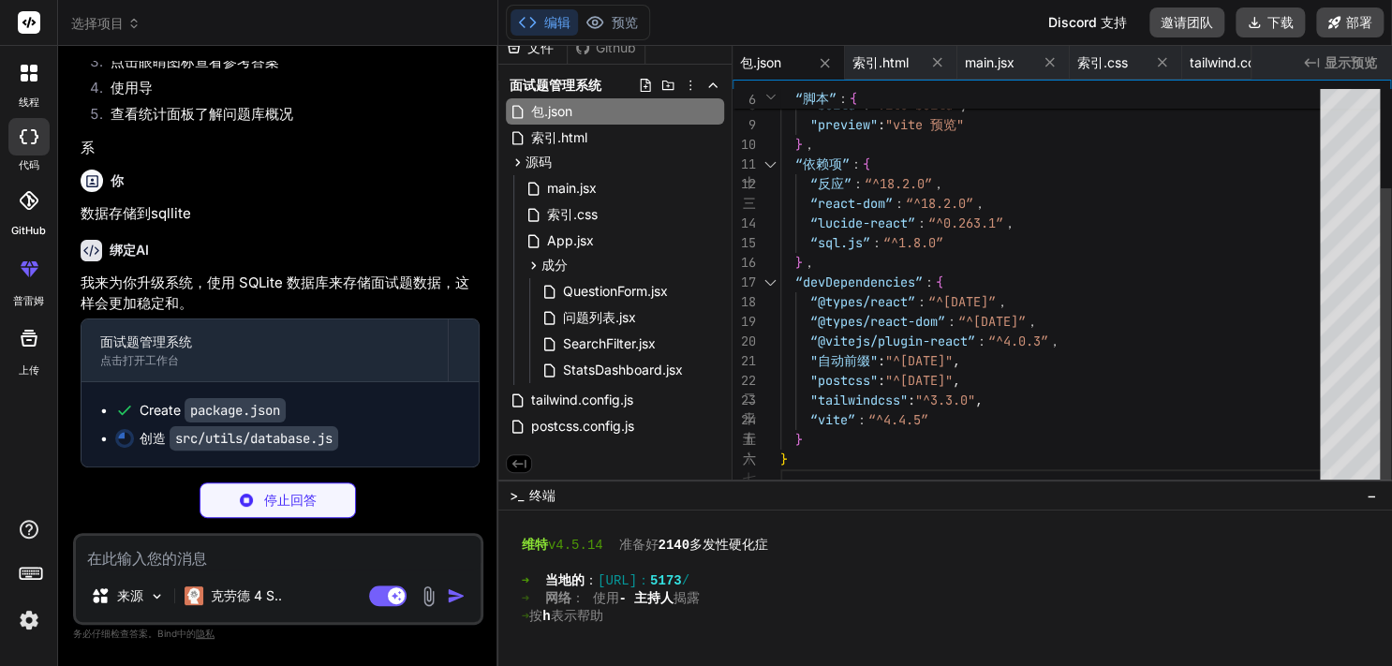
click at [903, 333] on div "“dev” ： “vite” ， "build" : "vite build" , "preview" : "vite 预览" } ， “依赖项” ： { “…" at bounding box center [1055, 223] width 551 height 531
type textarea "x"
type textarea ""dependencies": { "react": "^18.2.0", "react-dom": "^18.2.0", "lucide-react": "…"
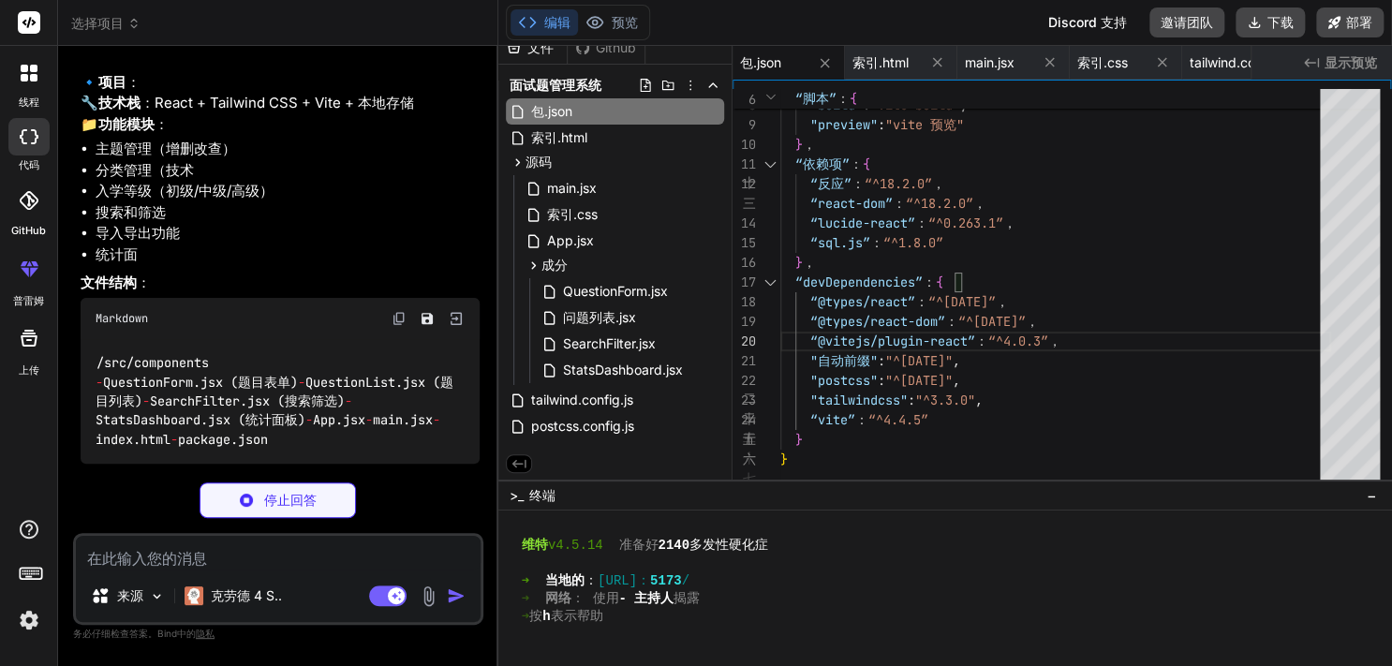
scroll to position [128, 0]
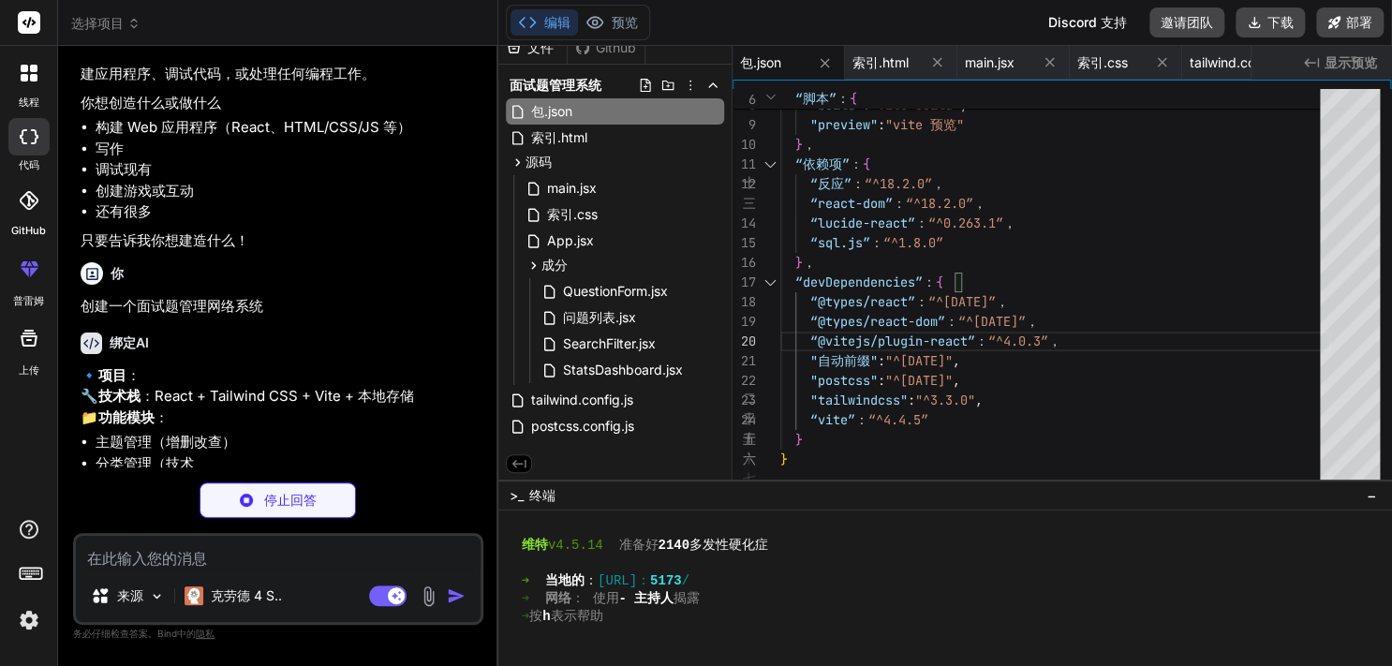
type textarea "x"
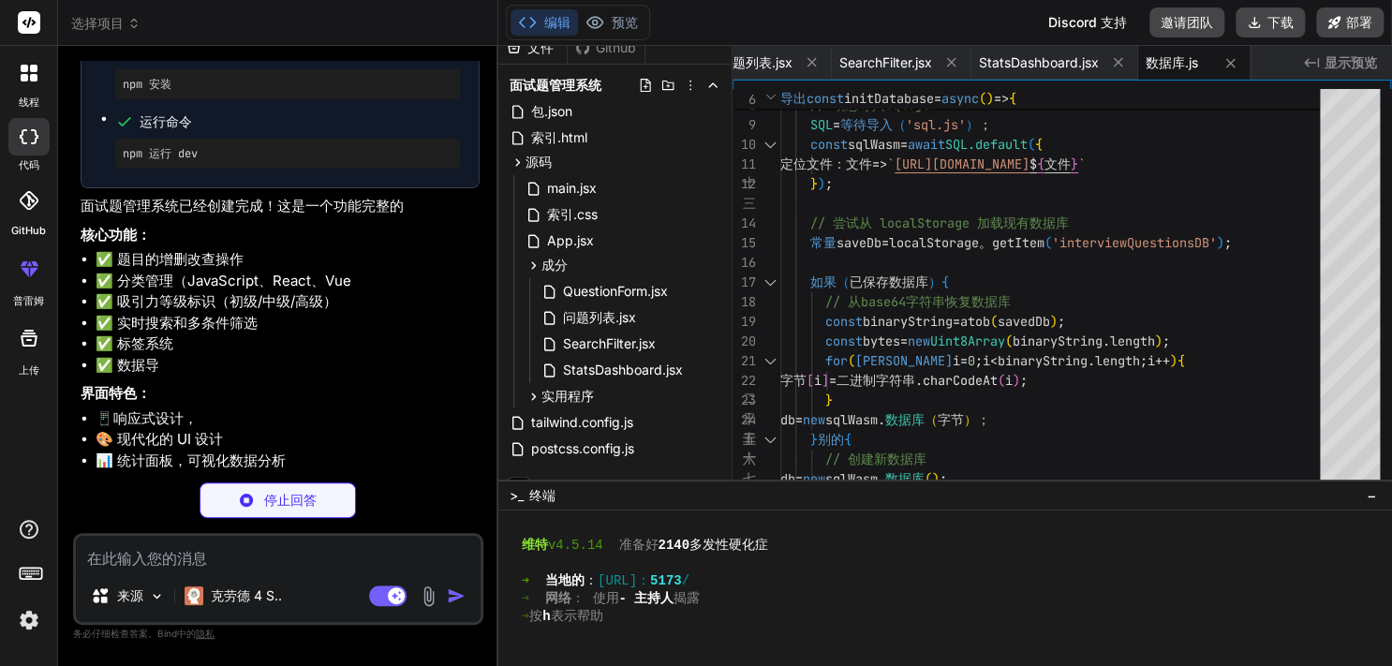
scroll to position [2228, 0]
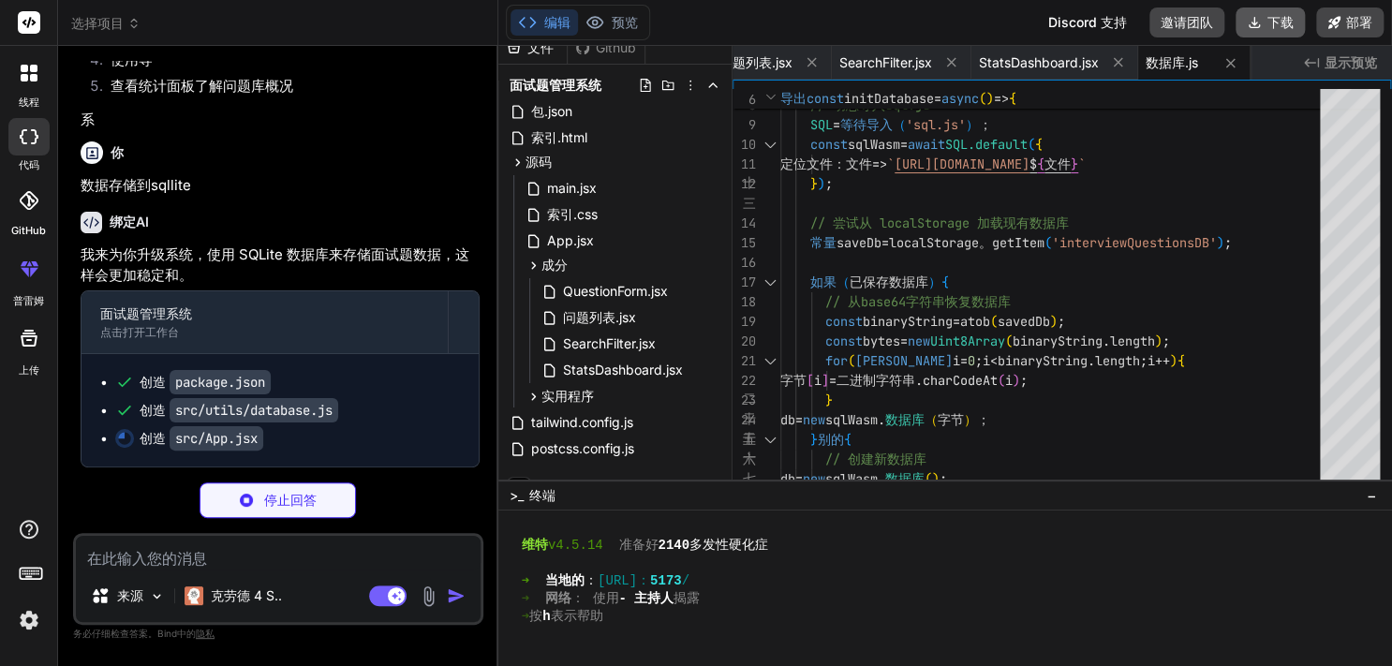
click at [1263, 24] on button "下载" at bounding box center [1270, 22] width 69 height 30
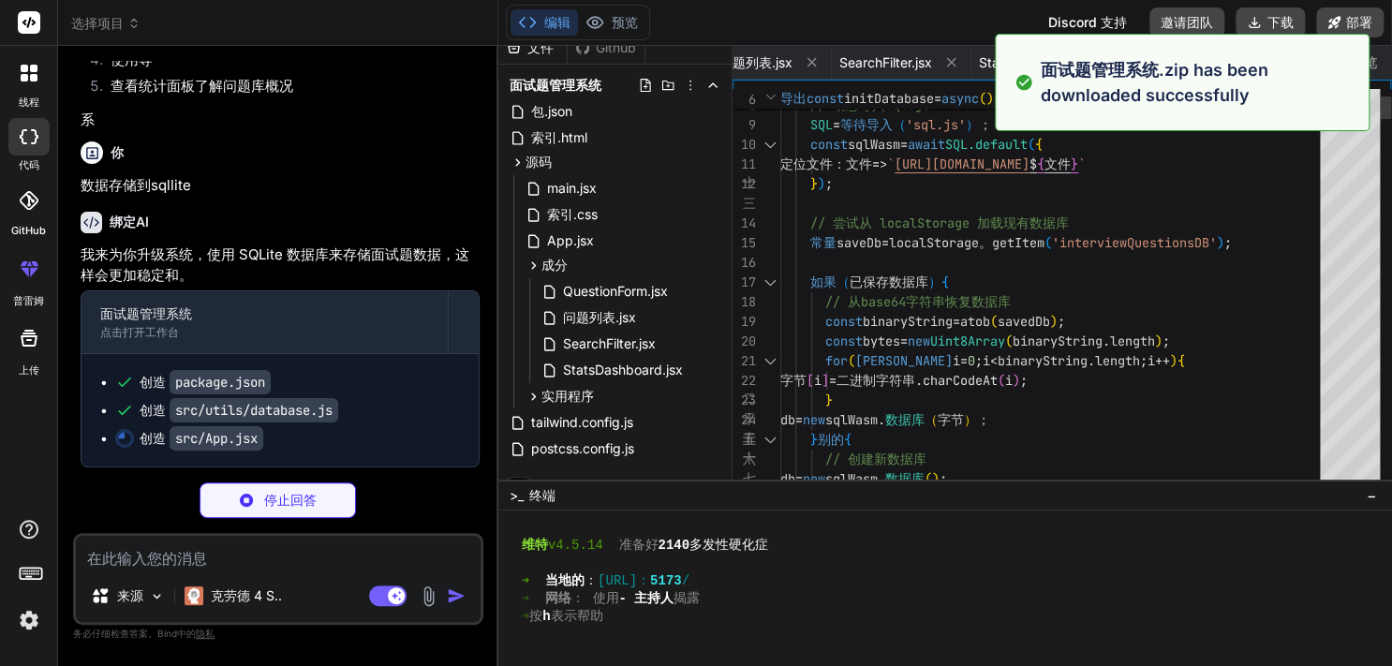
type textarea "x"
type textarea "locateFile: file => `https://[DOMAIN_NAME]/dist/${file}` }); // 尝试从 localStorag…"
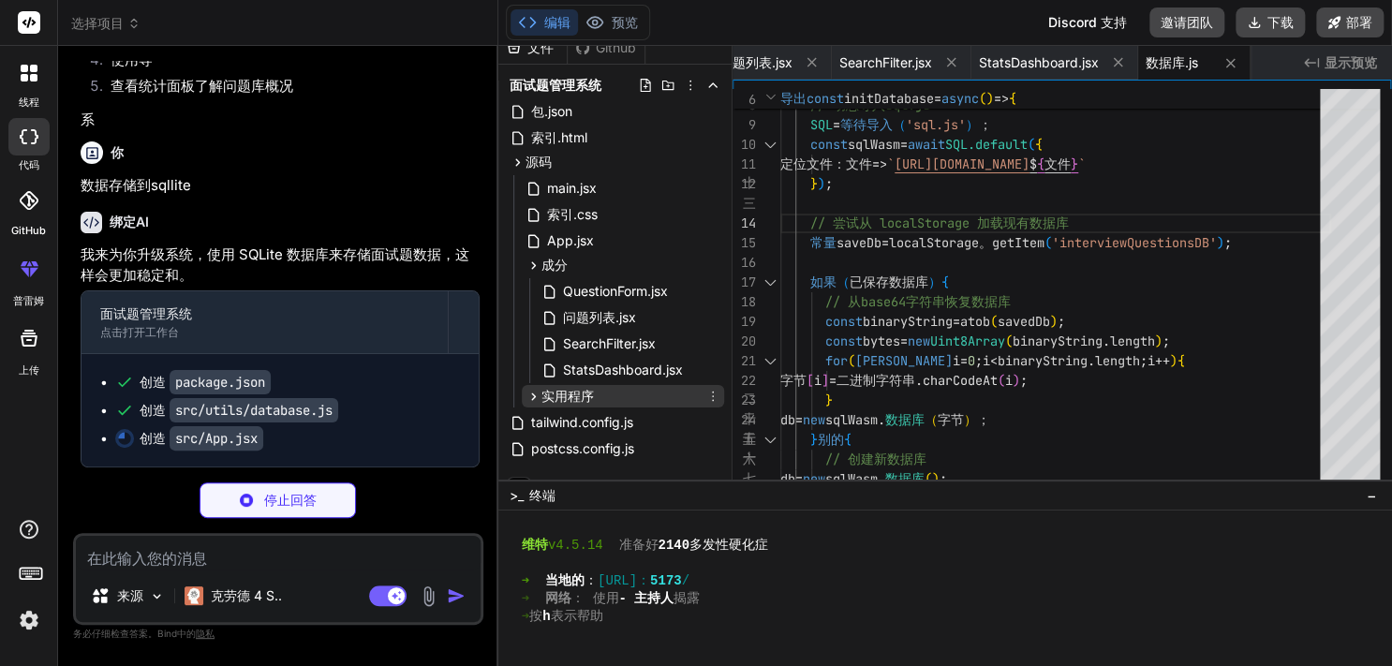
click at [605, 403] on div "实用程序" at bounding box center [623, 396] width 202 height 22
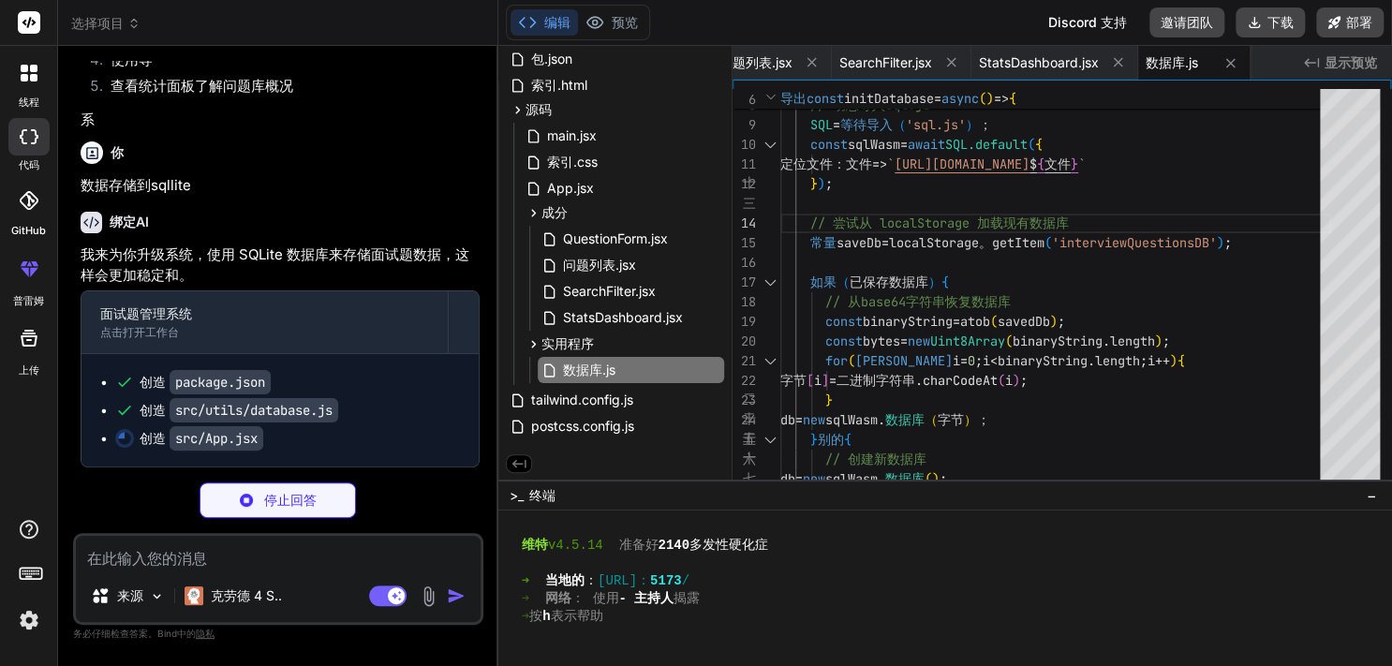
type textarea "x"
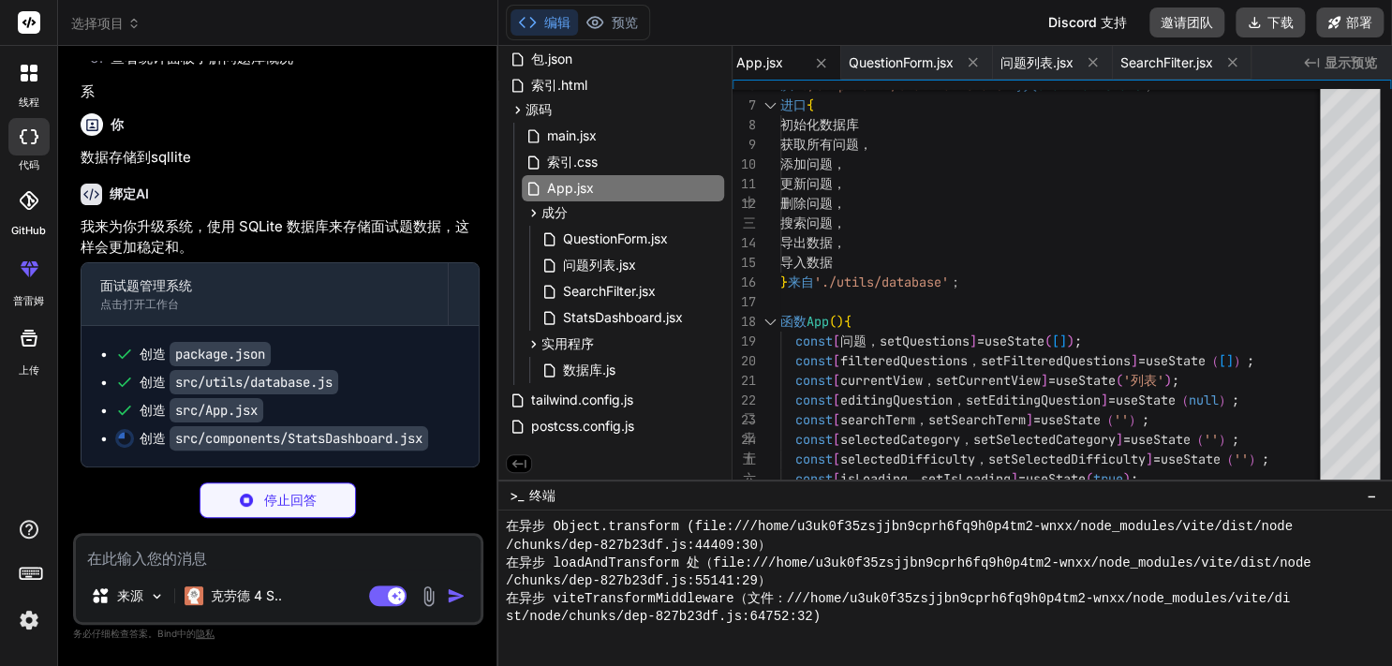
scroll to position [2256, 0]
type textarea "x"
type textarea "</div> )} </div> ); } export default StatsDashboard;"
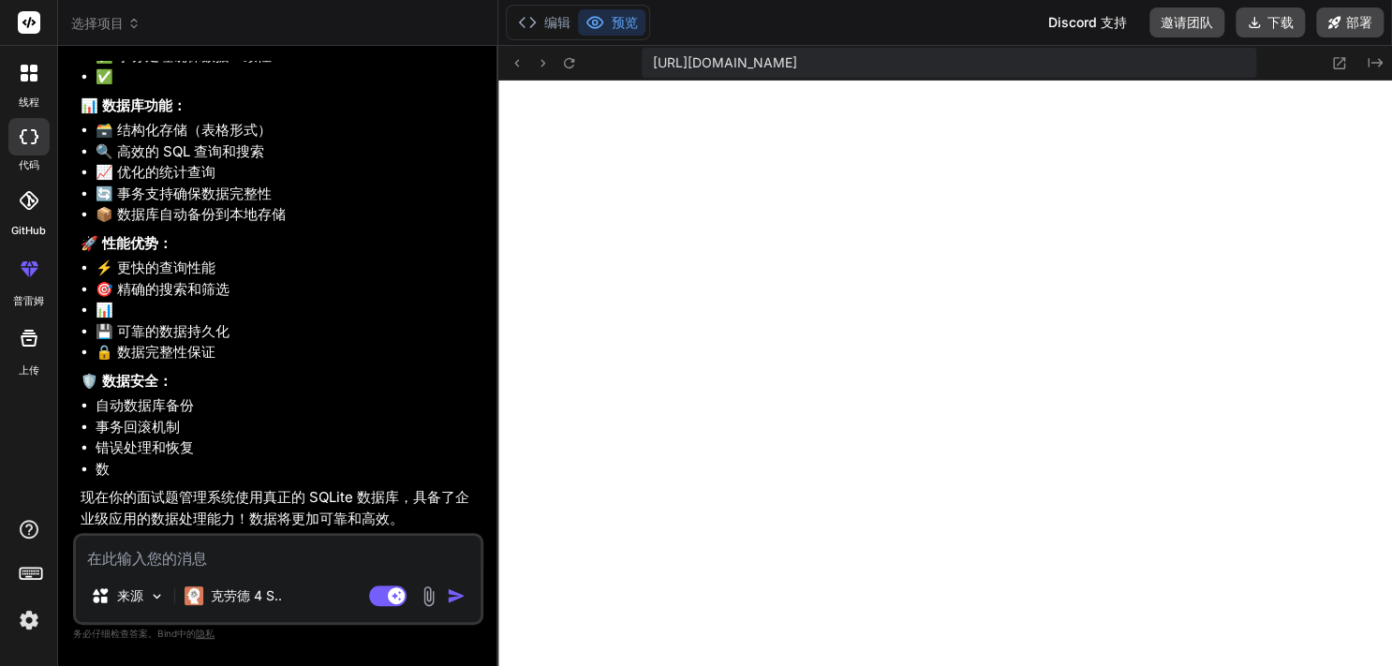
scroll to position [2898, 0]
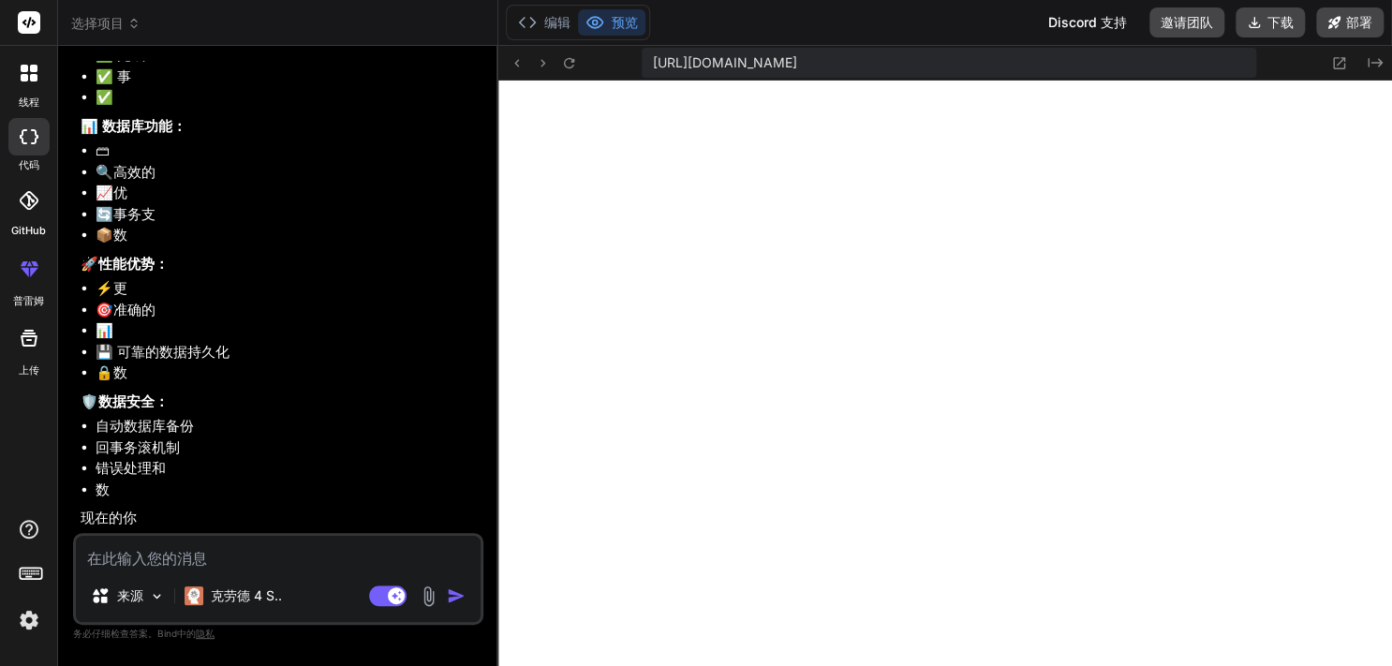
click at [236, 562] on textarea at bounding box center [278, 553] width 405 height 34
type textarea "x"
type textarea "与"
type textarea "x"
type textarea "语言"
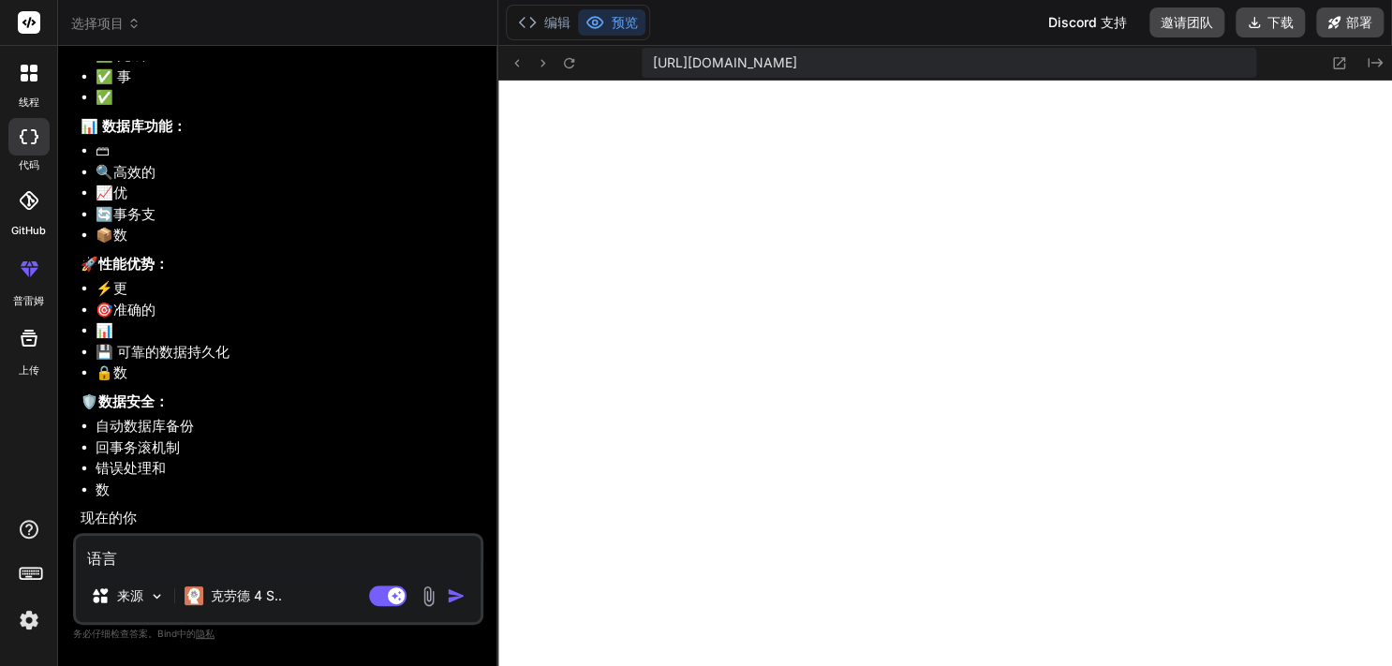
type textarea "x"
type textarea "语言个"
type textarea "x"
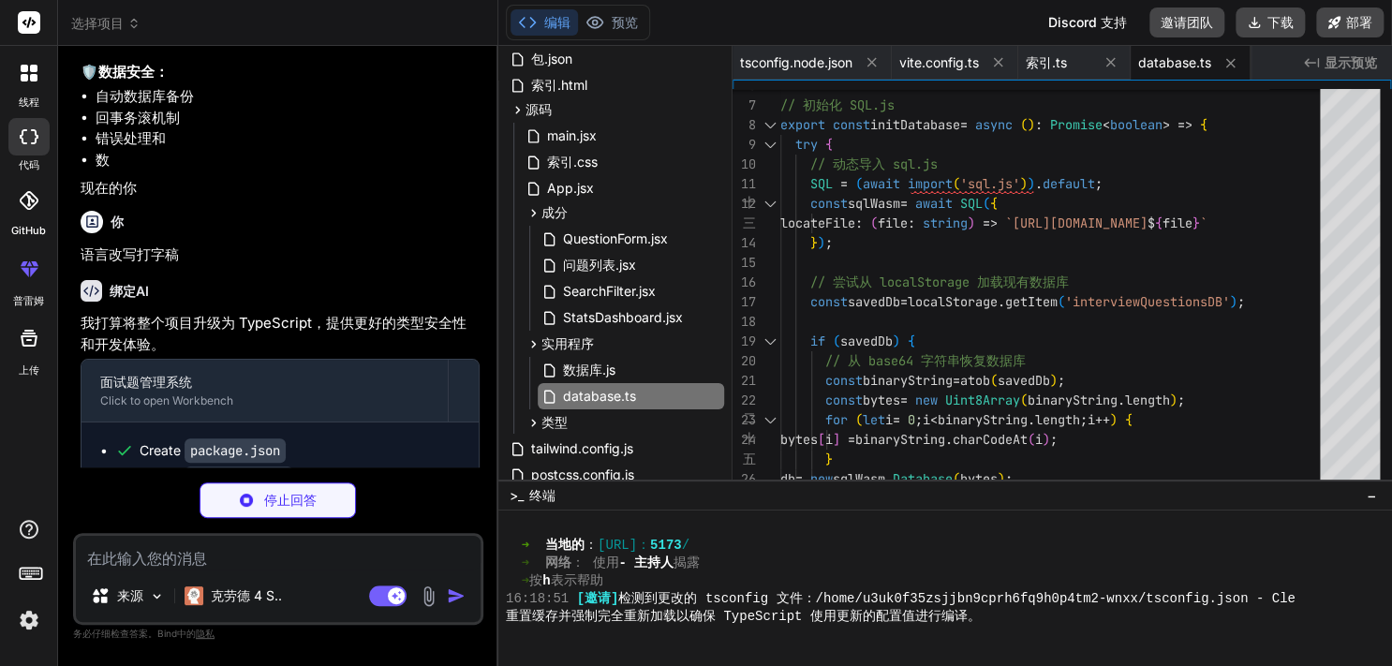
scroll to position [0, 1682]
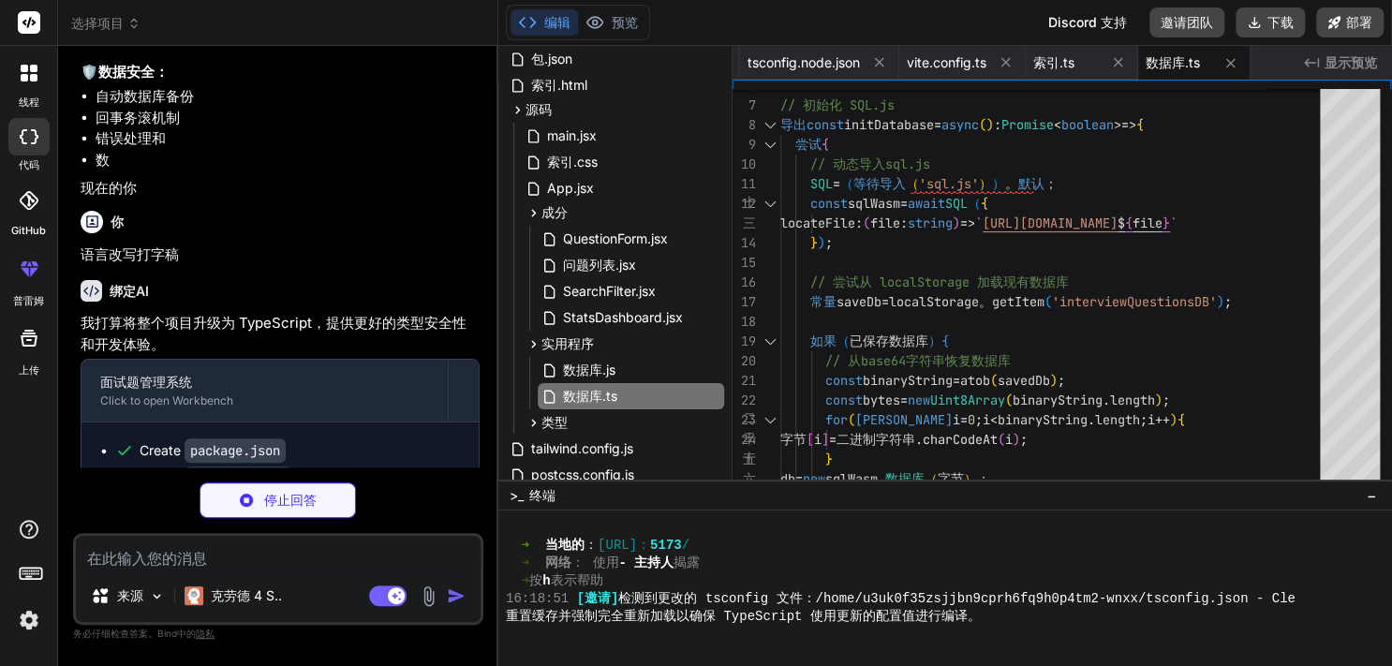
click at [257, 233] on div "你" at bounding box center [280, 222] width 399 height 22
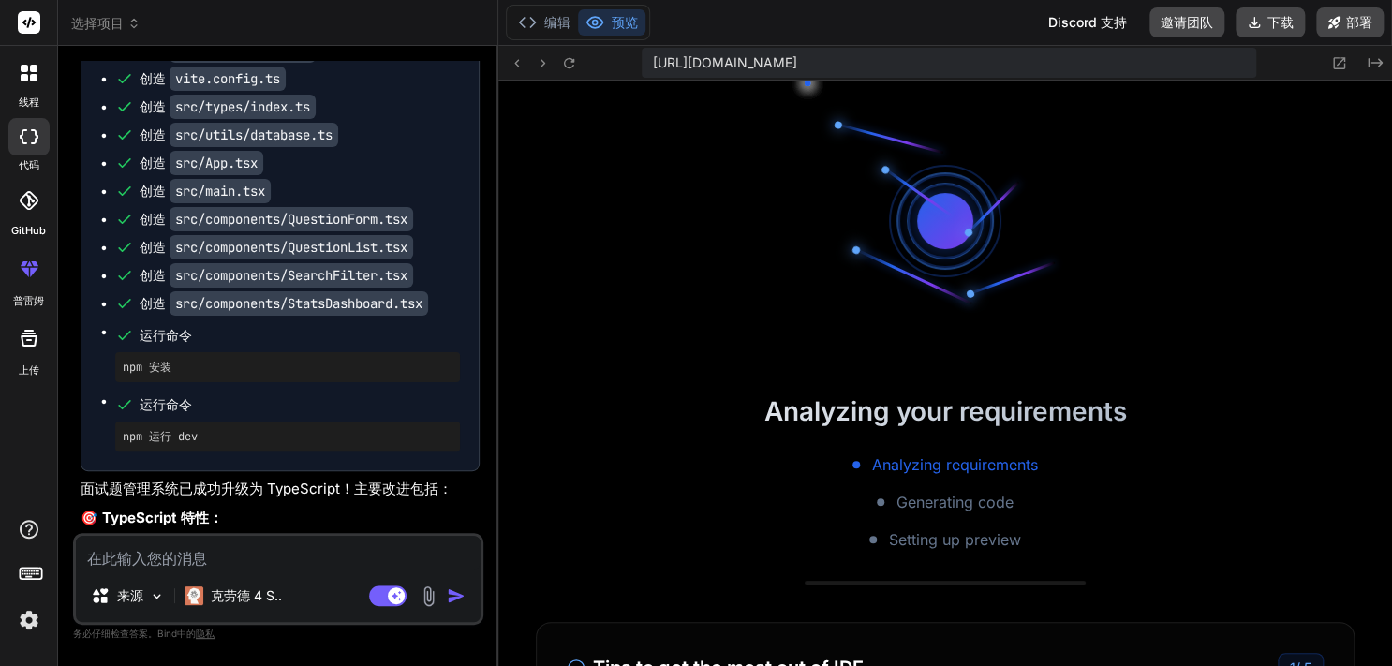
scroll to position [2266, 0]
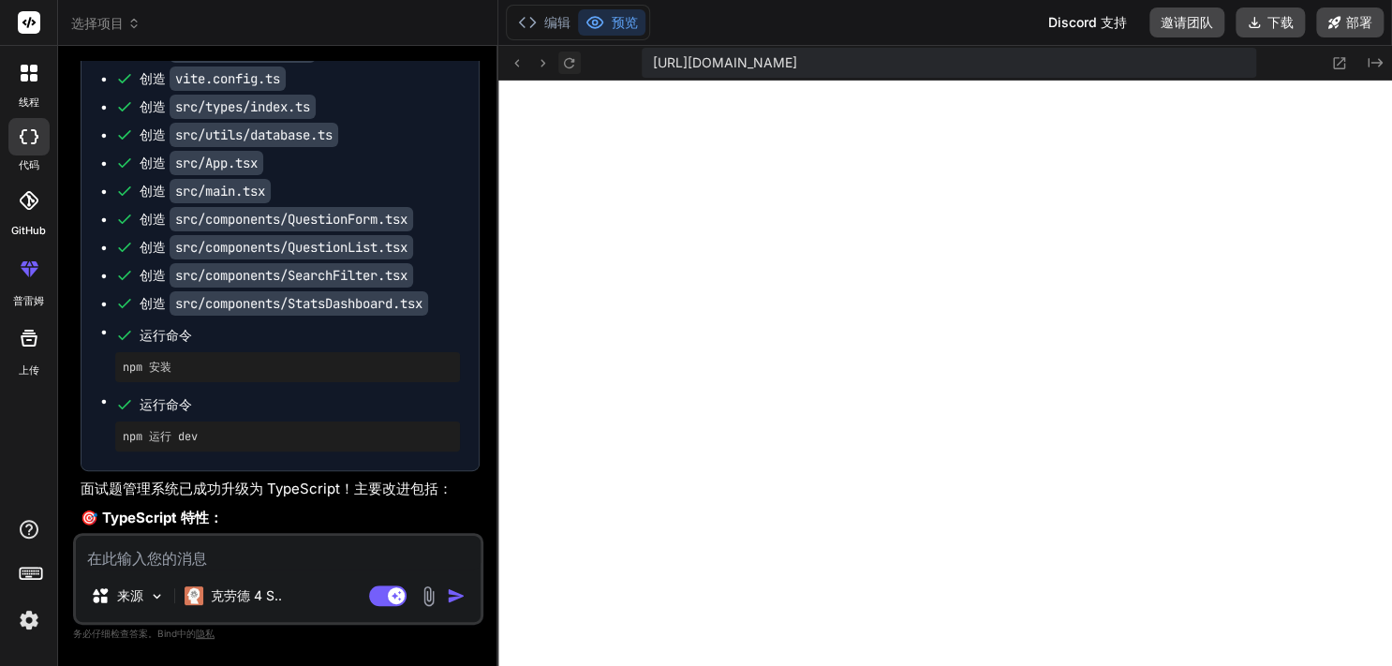
click at [570, 63] on icon at bounding box center [569, 63] width 16 height 16
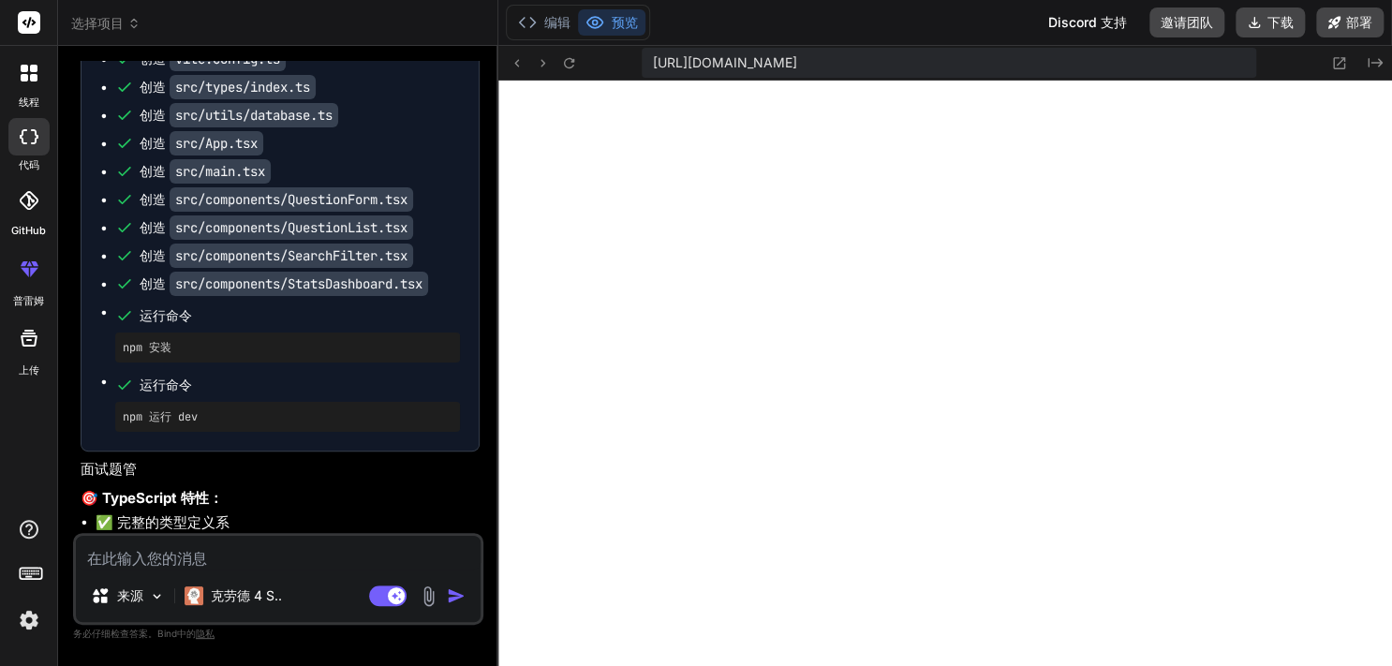
scroll to position [3526, 0]
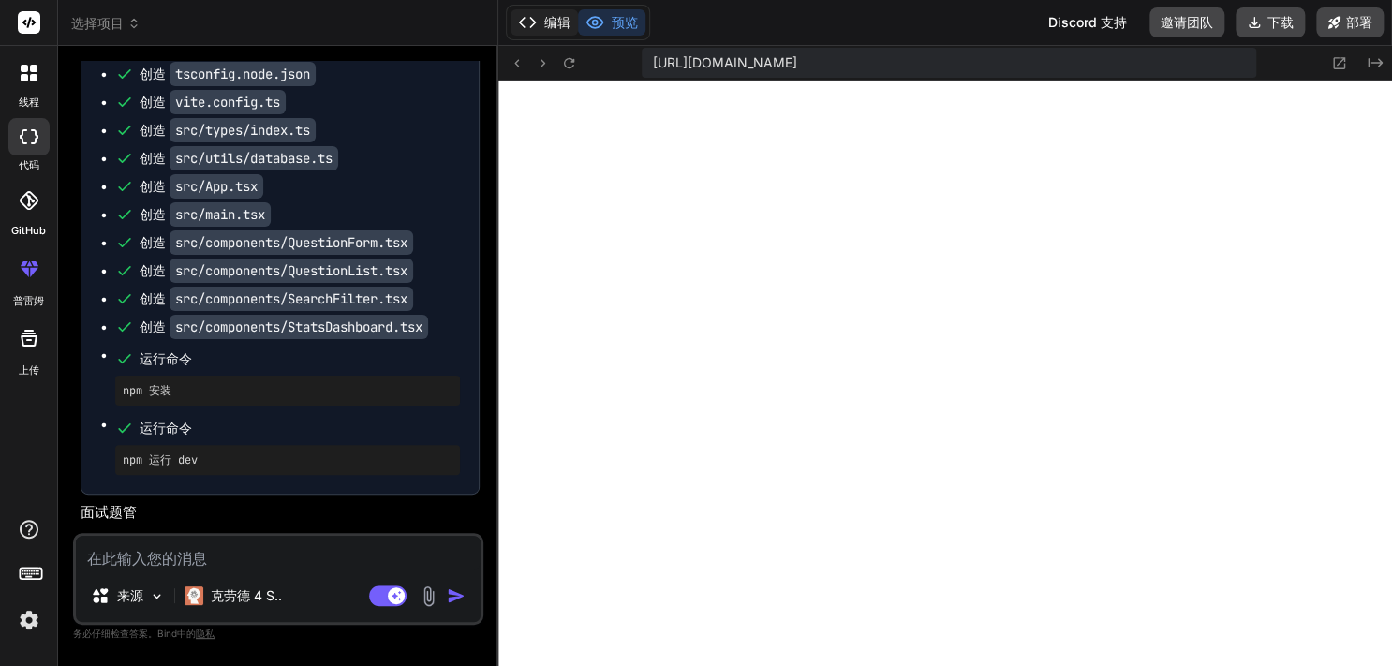
click at [549, 35] on button "编辑" at bounding box center [544, 22] width 67 height 26
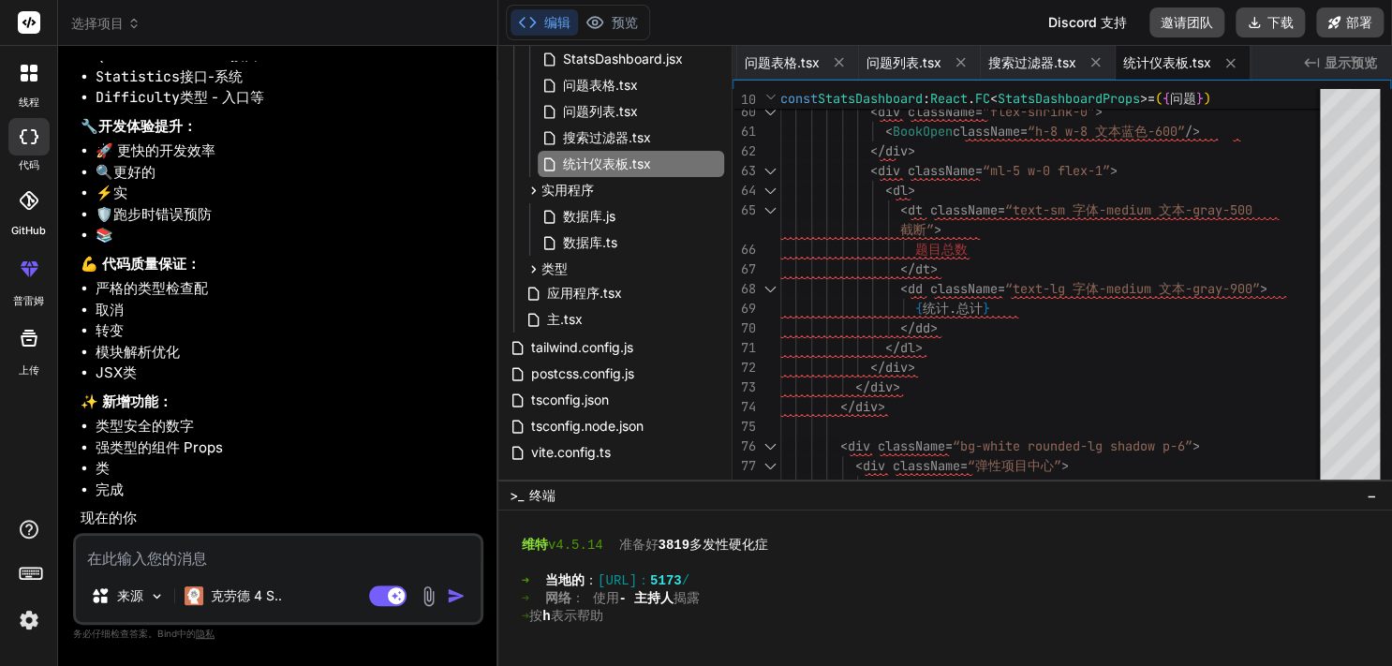
scroll to position [4351, 0]
click at [33, 87] on div at bounding box center [28, 72] width 39 height 39
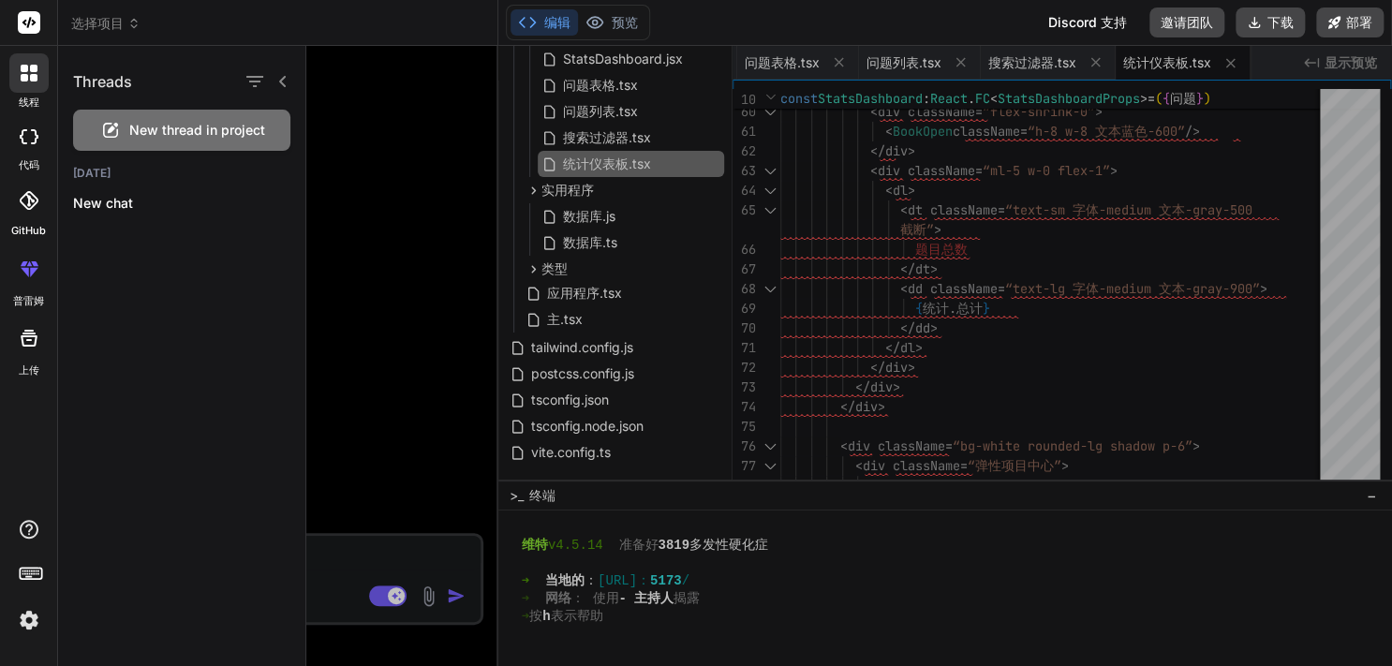
click at [371, 147] on div at bounding box center [849, 356] width 1086 height 620
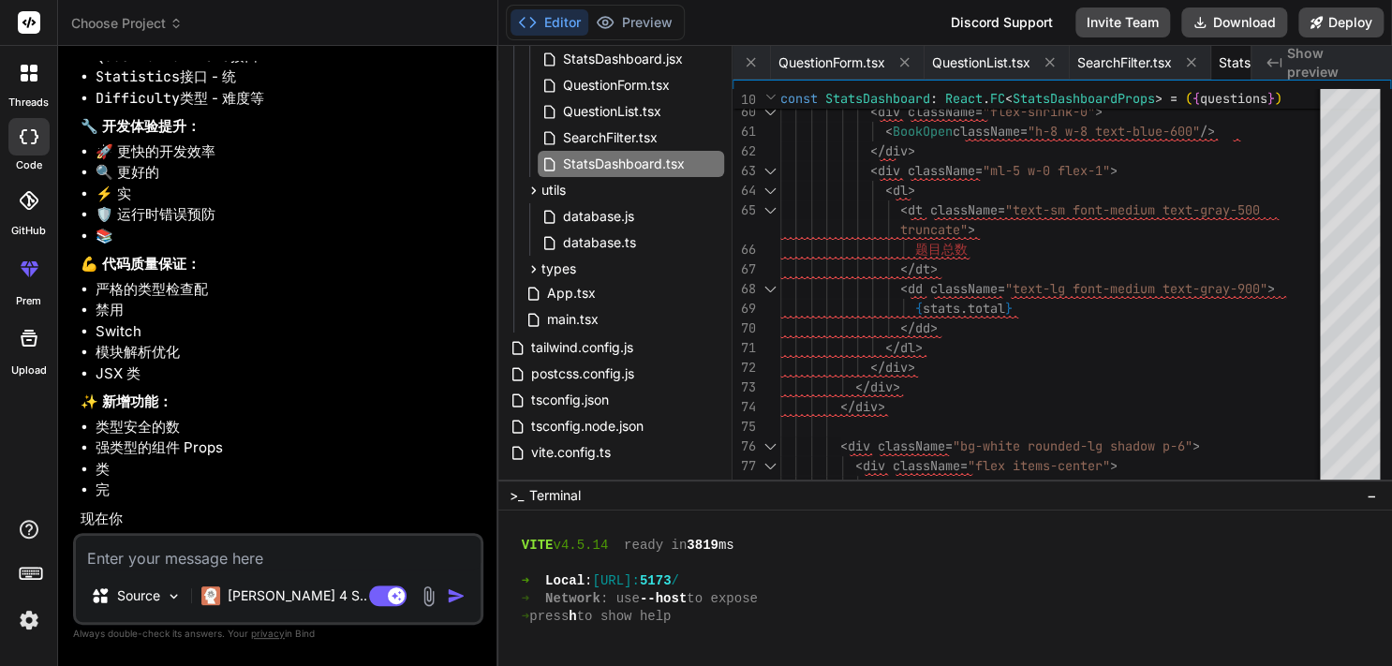
scroll to position [4373, 0]
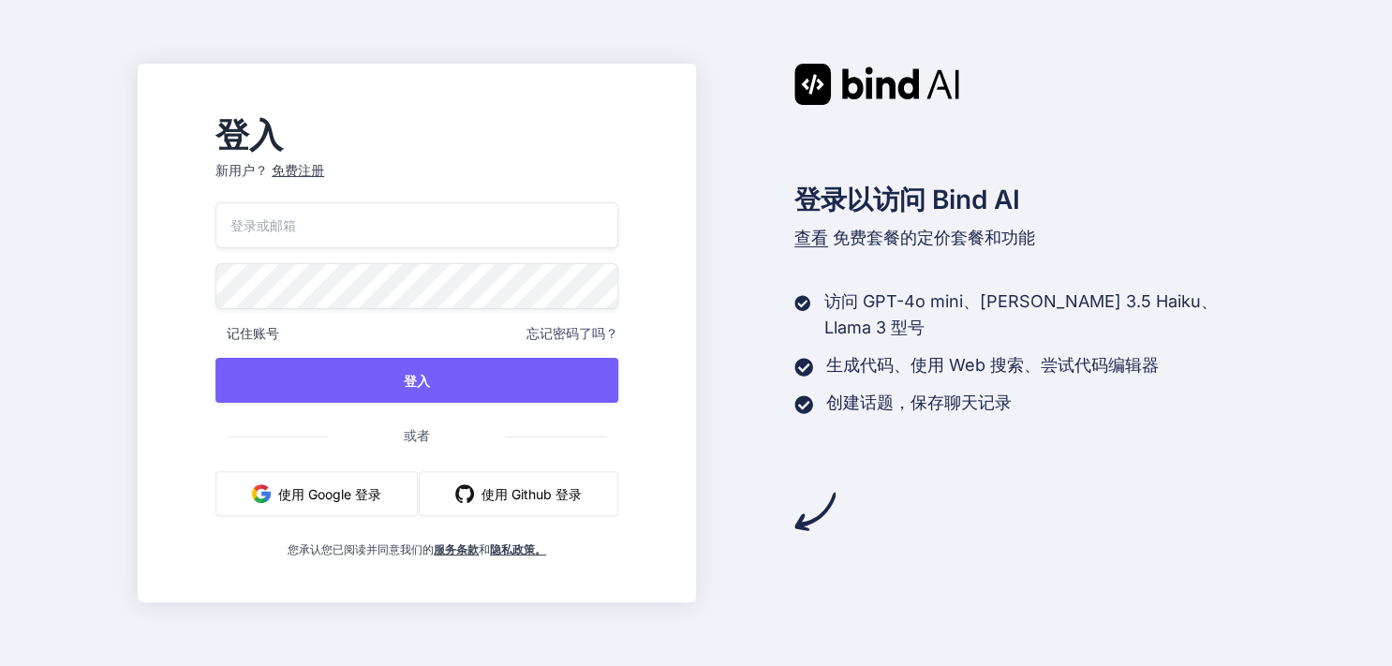
click at [375, 490] on font "使用 Google 登录" at bounding box center [329, 494] width 103 height 16
